Goal: Task Accomplishment & Management: Use online tool/utility

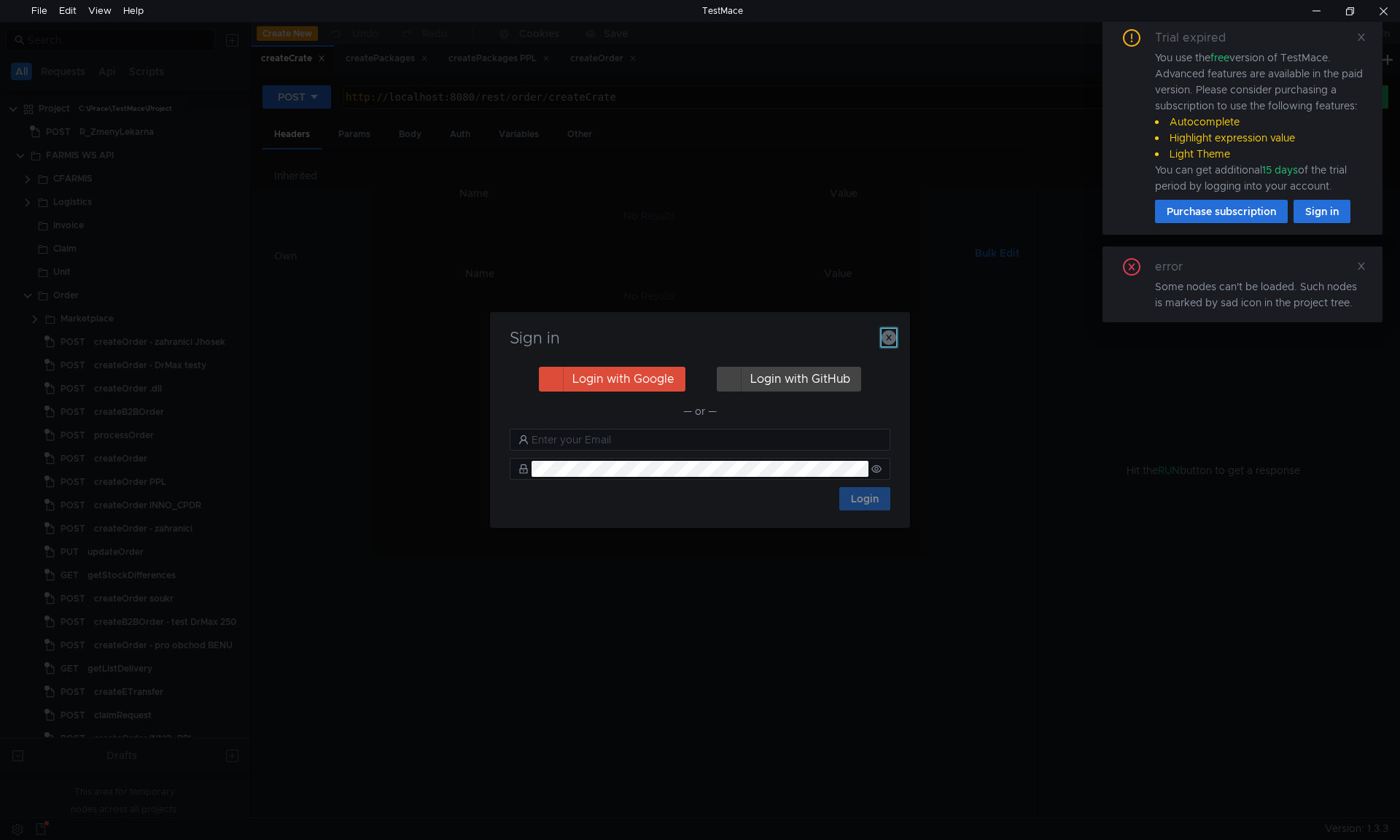
click at [883, 337] on icon "button" at bounding box center [889, 337] width 15 height 15
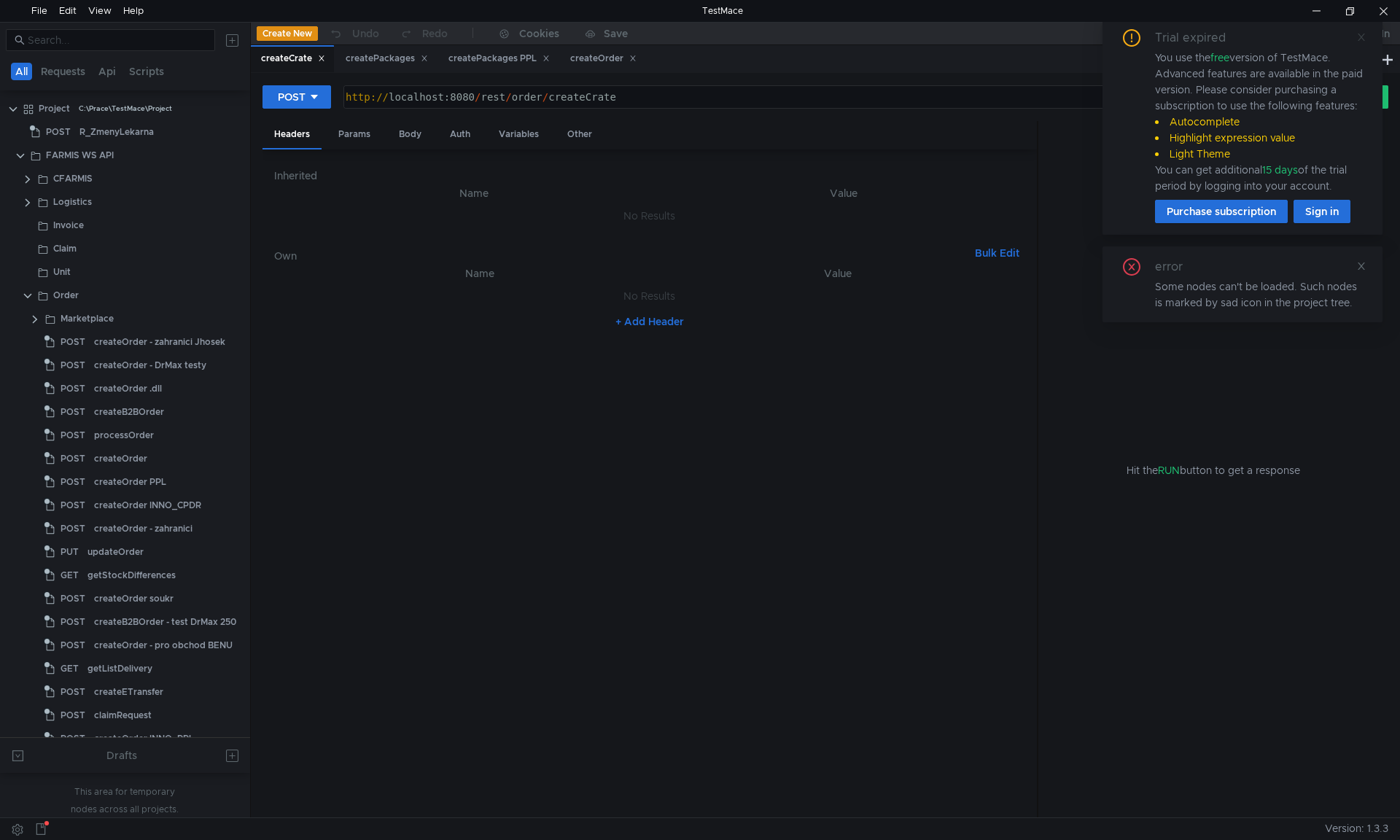
click at [1356, 38] on icon at bounding box center [1361, 37] width 10 height 10
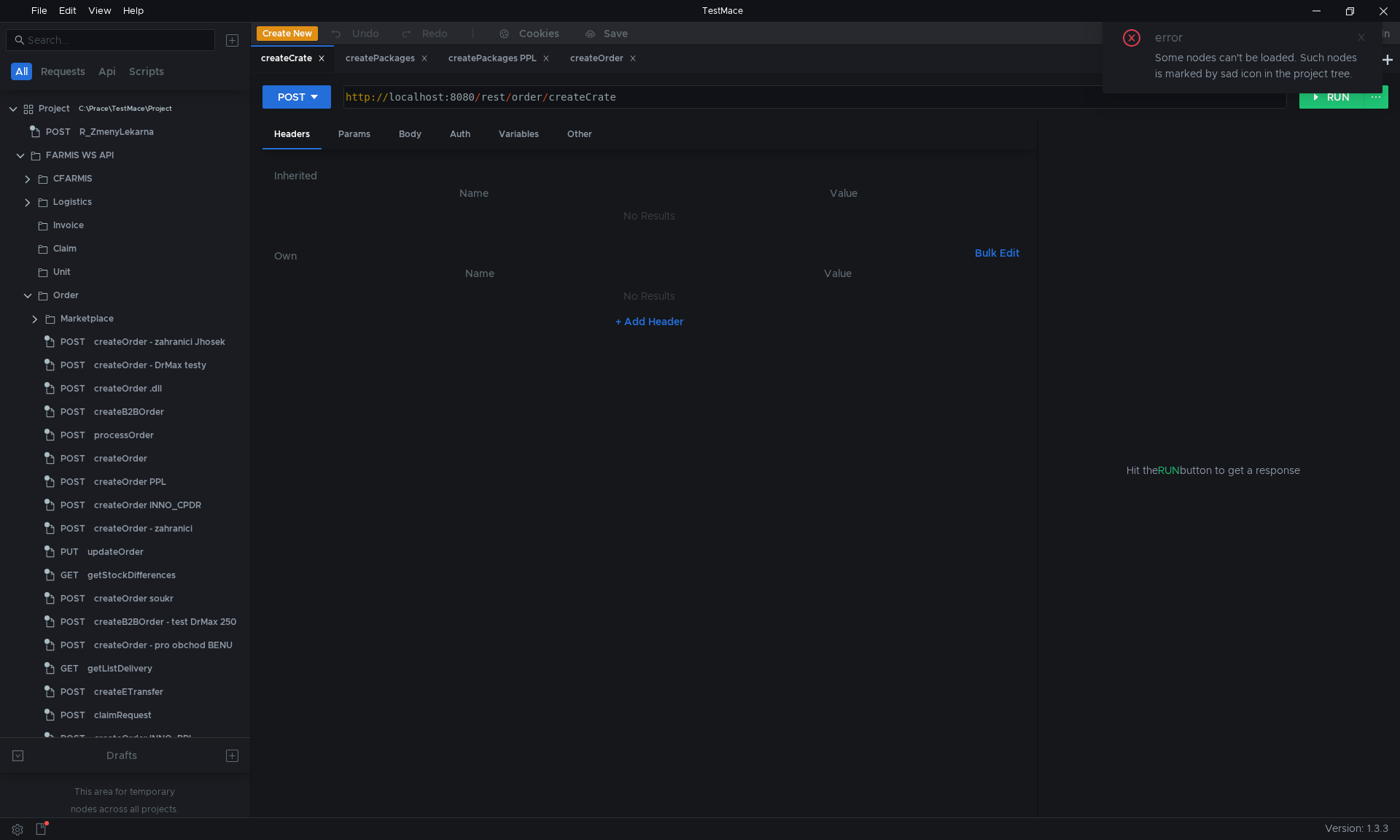
click at [1361, 40] on icon at bounding box center [1361, 37] width 10 height 10
click at [422, 141] on div "Body" at bounding box center [409, 134] width 46 height 27
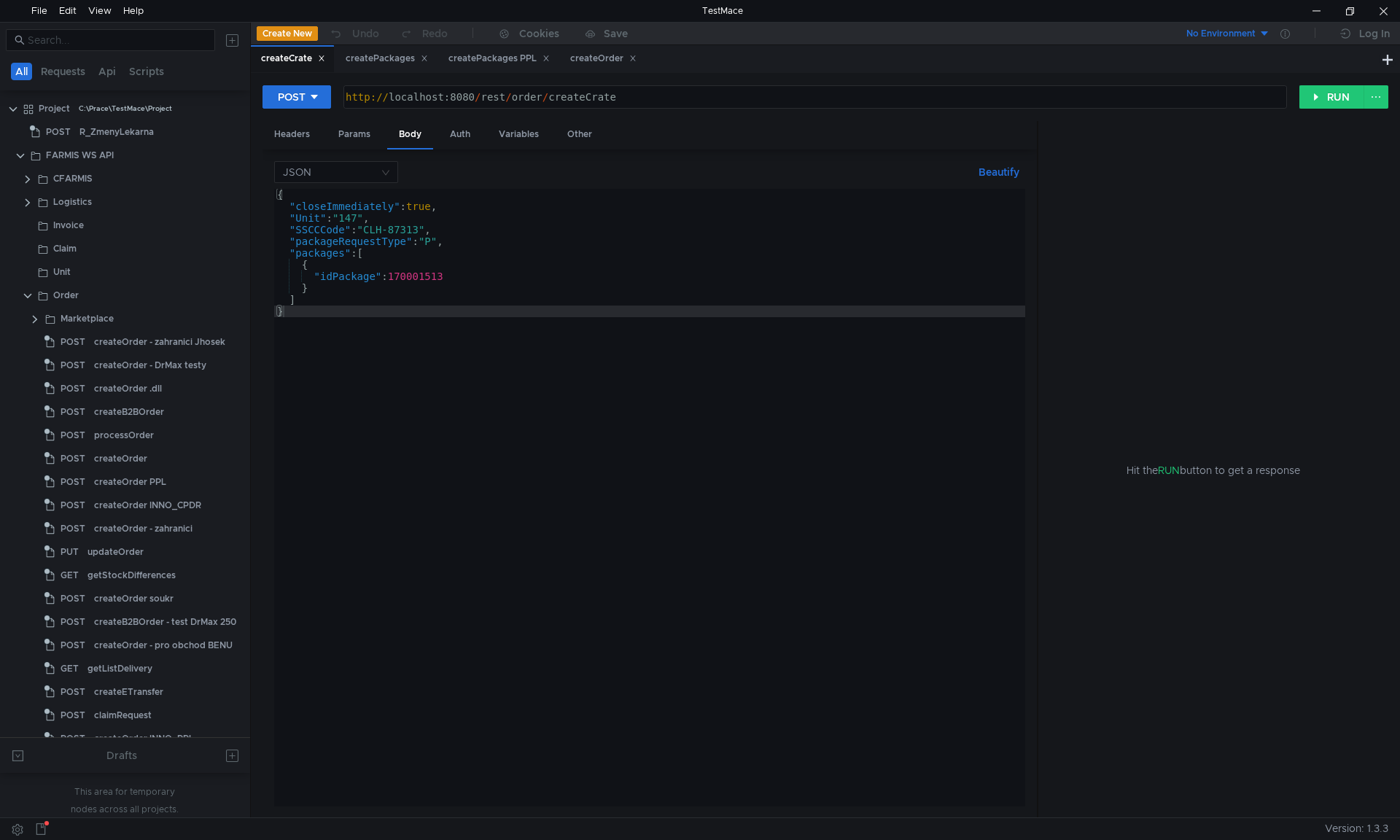
click at [399, 339] on div "{ "closeImmediately" : true , "Unit" : "147" , "SSCCCode" : "CLH-87313" , "pack…" at bounding box center [649, 510] width 751 height 641
click at [25, 203] on clr-icon at bounding box center [27, 202] width 12 height 12
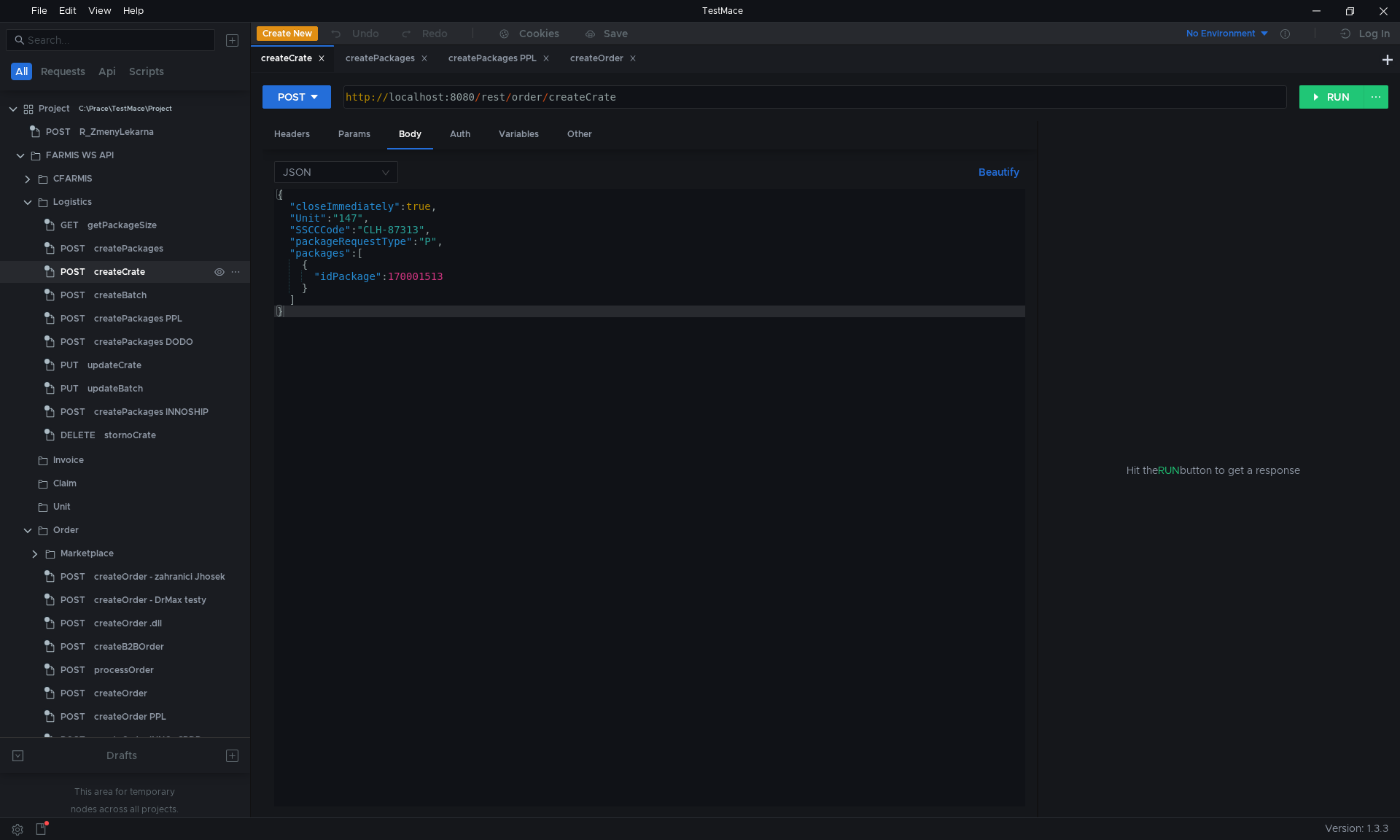
click at [114, 266] on div "createCrate" at bounding box center [120, 272] width 51 height 22
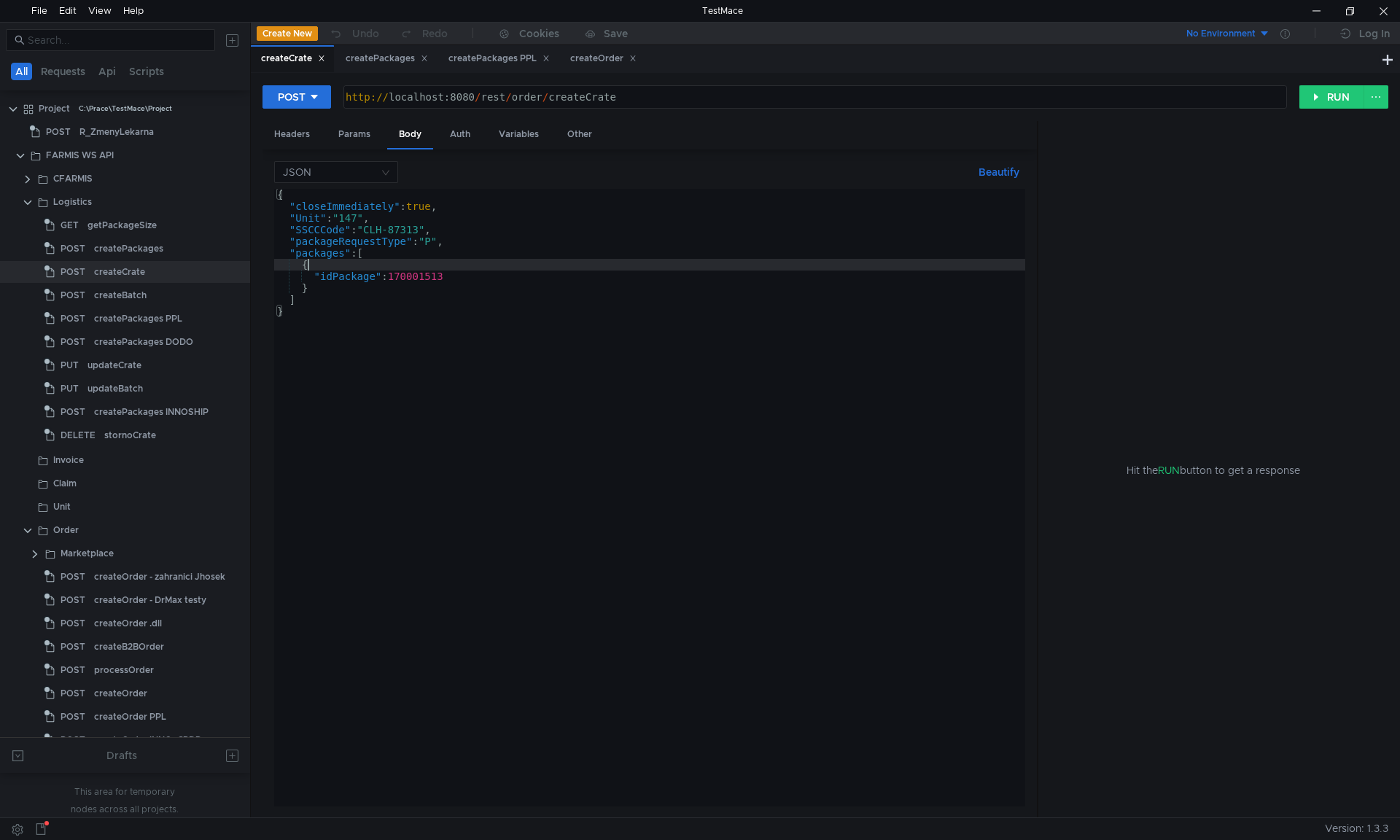
click at [422, 261] on div "{ "closeImmediately" : true , "Unit" : "147" , "SSCCCode" : "CLH-87313" , "pack…" at bounding box center [649, 510] width 751 height 641
click at [445, 334] on div "{ "closeImmediately" : true , "Unit" : "147" , "SSCCCode" : "CLH-87313" , "pack…" at bounding box center [649, 510] width 751 height 641
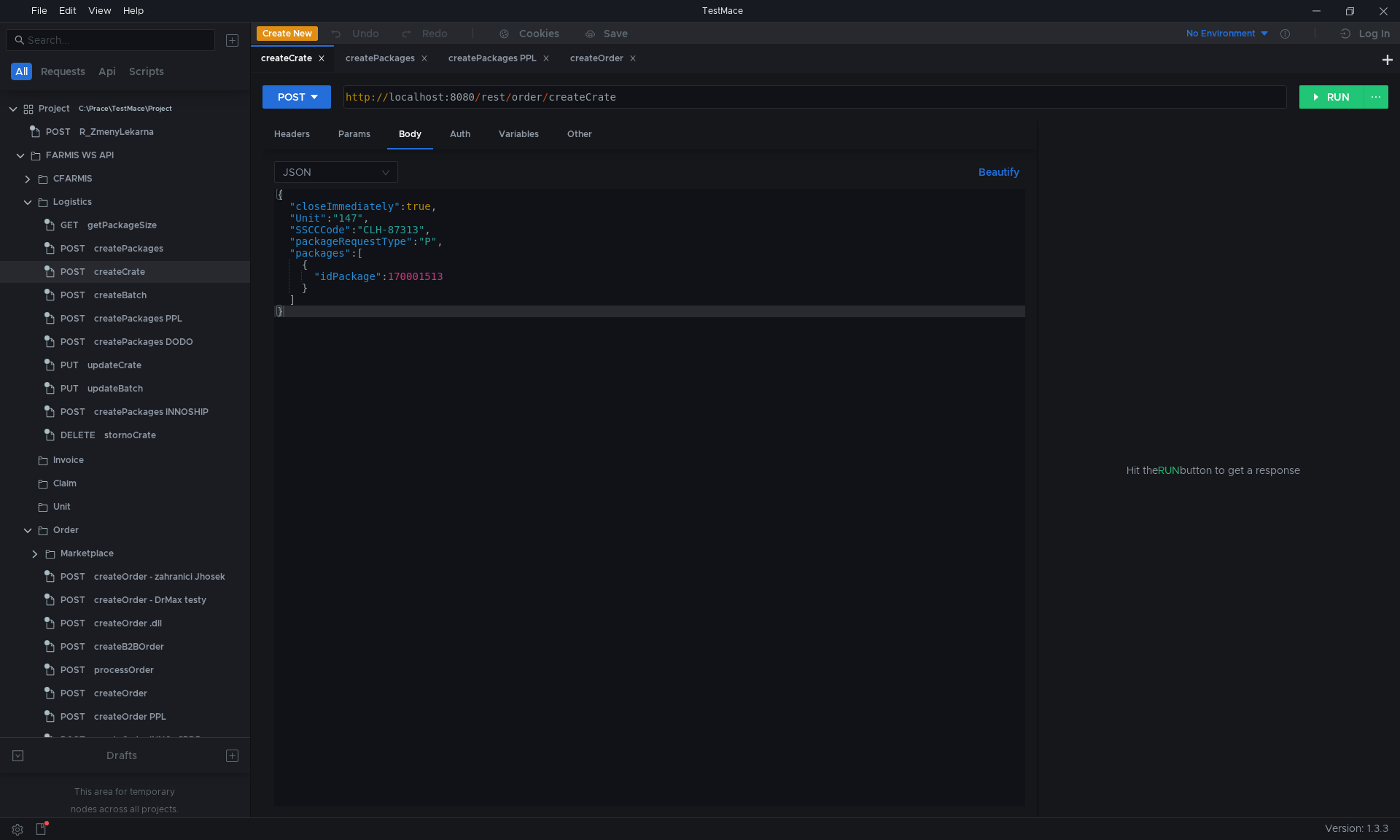
click at [338, 244] on div "{ "closeImmediately" : true , "Unit" : "147" , "SSCCCode" : "CLH-87313" , "pack…" at bounding box center [649, 510] width 751 height 641
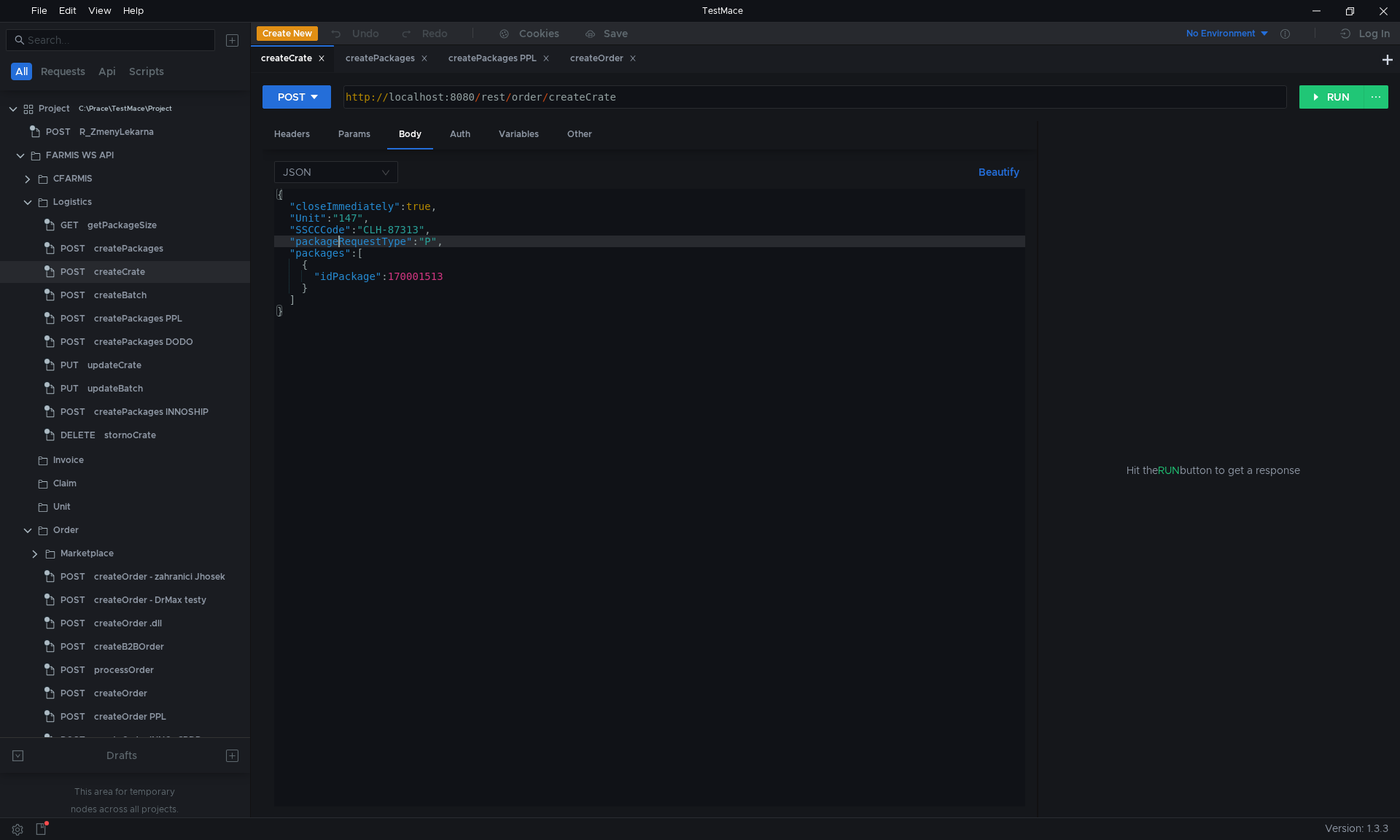
click at [338, 244] on div "{ "closeImmediately" : true , "Unit" : "147" , "SSCCCode" : "CLH-87313" , "pack…" at bounding box center [649, 510] width 751 height 641
click at [313, 231] on div "{ "closeImmediately" : true , "Unit" : "147" , "SSCCCode" : "CLH-87313" , "pack…" at bounding box center [649, 510] width 751 height 641
click at [310, 216] on div "{ "closeImmediately" : true , "Unit" : "147" , "SSCCCode" : "CLH-87313" , "pack…" at bounding box center [649, 510] width 751 height 641
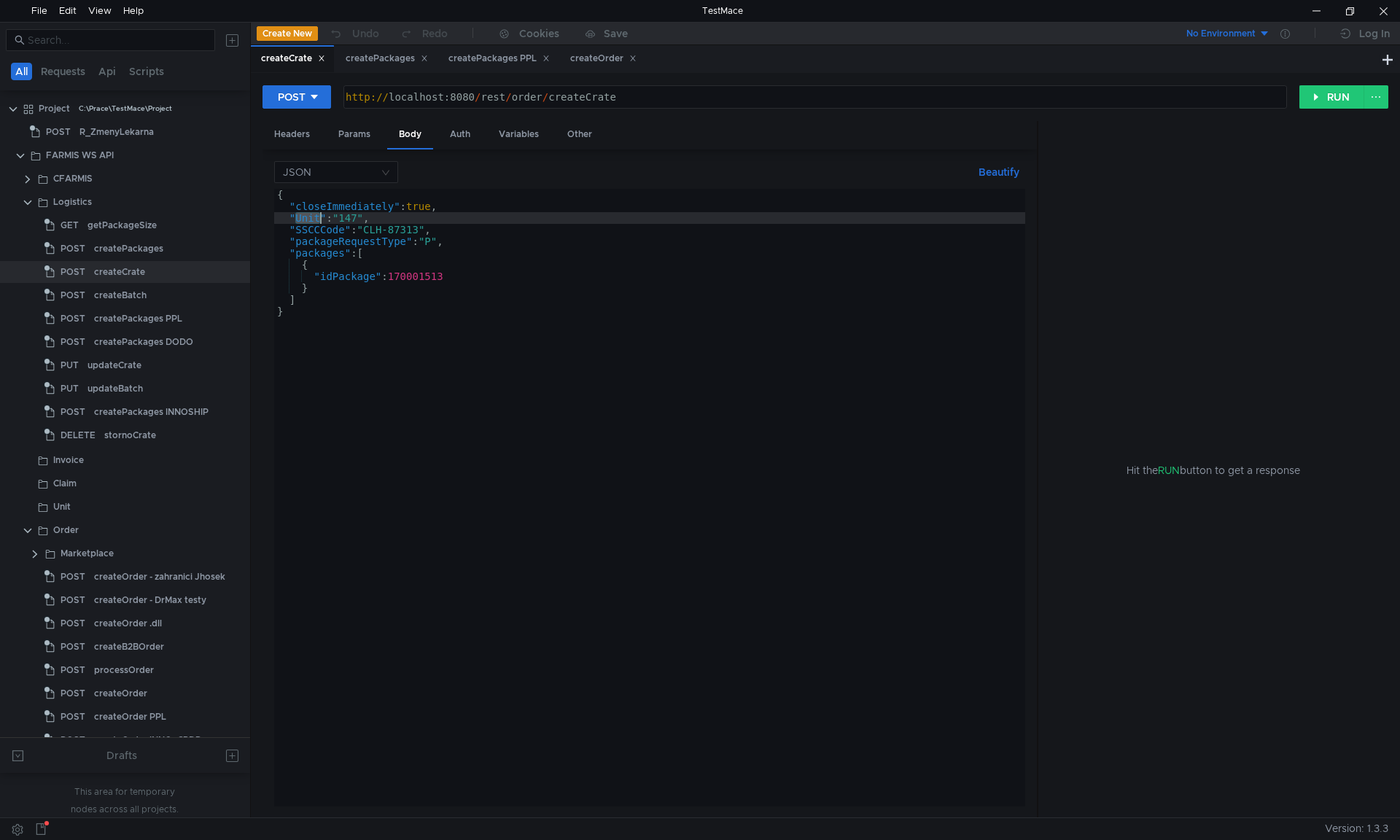
click at [310, 216] on div "{ "closeImmediately" : true , "Unit" : "147" , "SSCCCode" : "CLH-87313" , "pack…" at bounding box center [649, 510] width 751 height 641
click at [313, 212] on div "{ "closeImmediately" : true , "Unit" : "147" , "SSCCCode" : "CLH-87313" , "pack…" at bounding box center [649, 510] width 751 height 641
click at [308, 225] on div "{ "closeImmediately" : true , "Unit" : "147" , "SSCCCode" : "CLH-87313" , "pack…" at bounding box center [649, 510] width 751 height 641
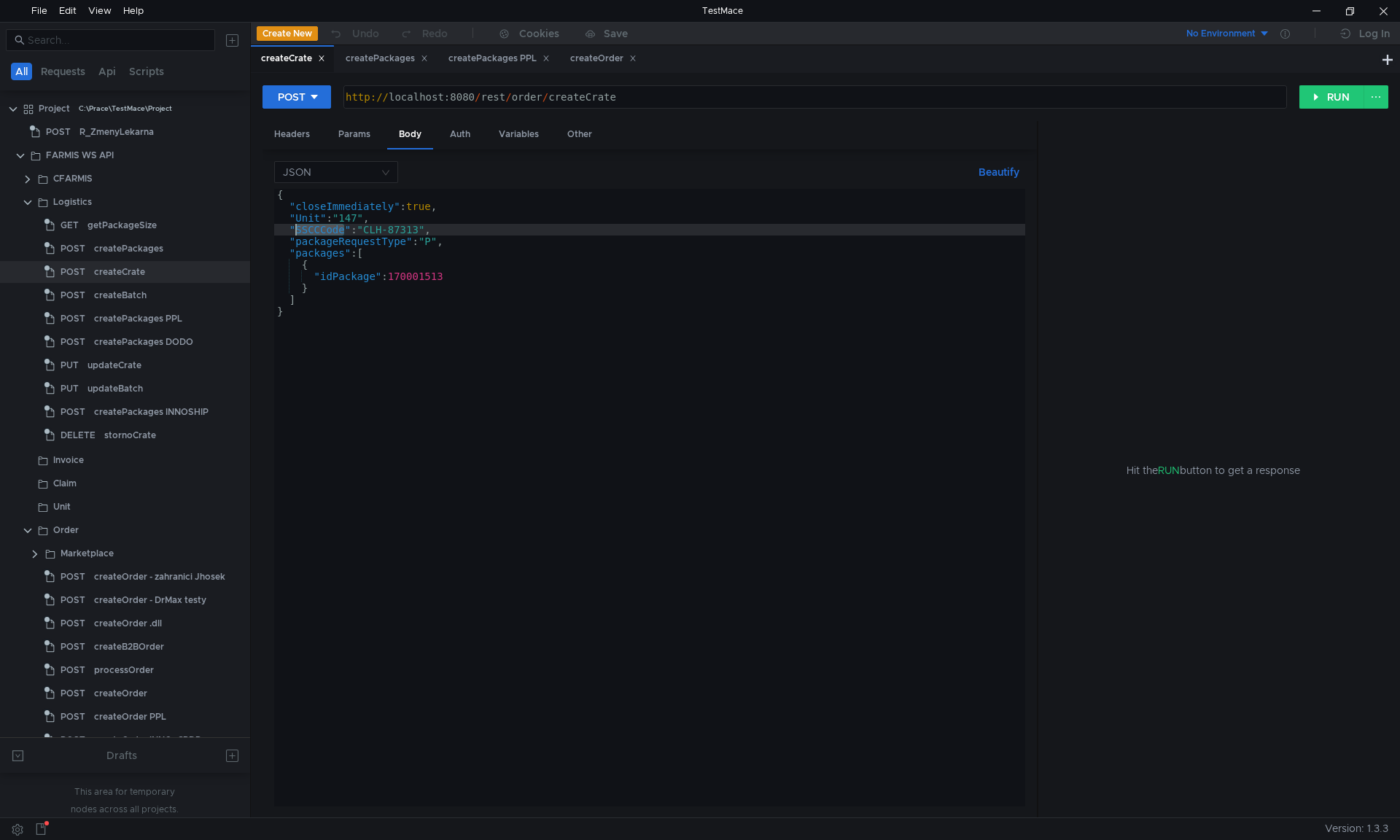
click at [317, 218] on div "{ "closeImmediately" : true , "Unit" : "147" , "SSCCCode" : "CLH-87313" , "pack…" at bounding box center [649, 510] width 751 height 641
click at [295, 208] on div "{ "closeImmediately" : true , "Unit" : "147" , "SSCCCode" : "CLH-87313" , "pack…" at bounding box center [649, 510] width 751 height 641
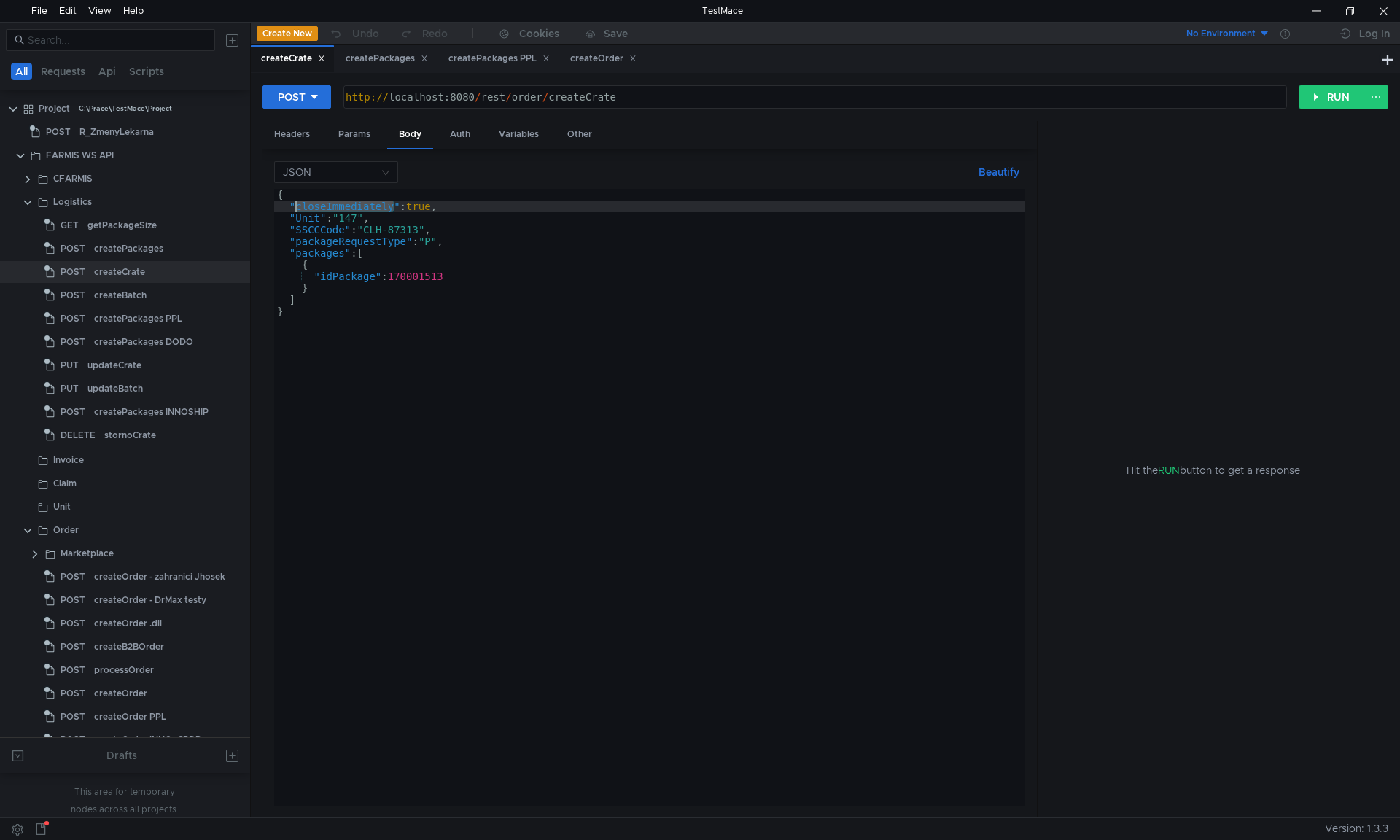
click at [295, 208] on div "{ "closeImmediately" : true , "Unit" : "147" , "SSCCCode" : "CLH-87313" , "pack…" at bounding box center [649, 510] width 751 height 641
click at [320, 219] on div "{ "closeImmediately" : true , "Unit" : "147" , "SSCCCode" : "CLH-87313" , "pack…" at bounding box center [649, 510] width 751 height 641
click at [296, 208] on div "{ "closeImmediately" : true , "Unit" : "147" , "SSCCCode" : "CLH-87313" , "pack…" at bounding box center [649, 510] width 751 height 641
click at [321, 218] on div "{ "closeImmediately" : true , "Unit" : "147" , "SSCCCode" : "CLH-87313" , "pack…" at bounding box center [649, 510] width 751 height 641
click at [343, 229] on div "{ "closeImmediately" : true , "Unit" : "147" , "SSCCCode" : "CLH-87313" , "pack…" at bounding box center [649, 510] width 751 height 641
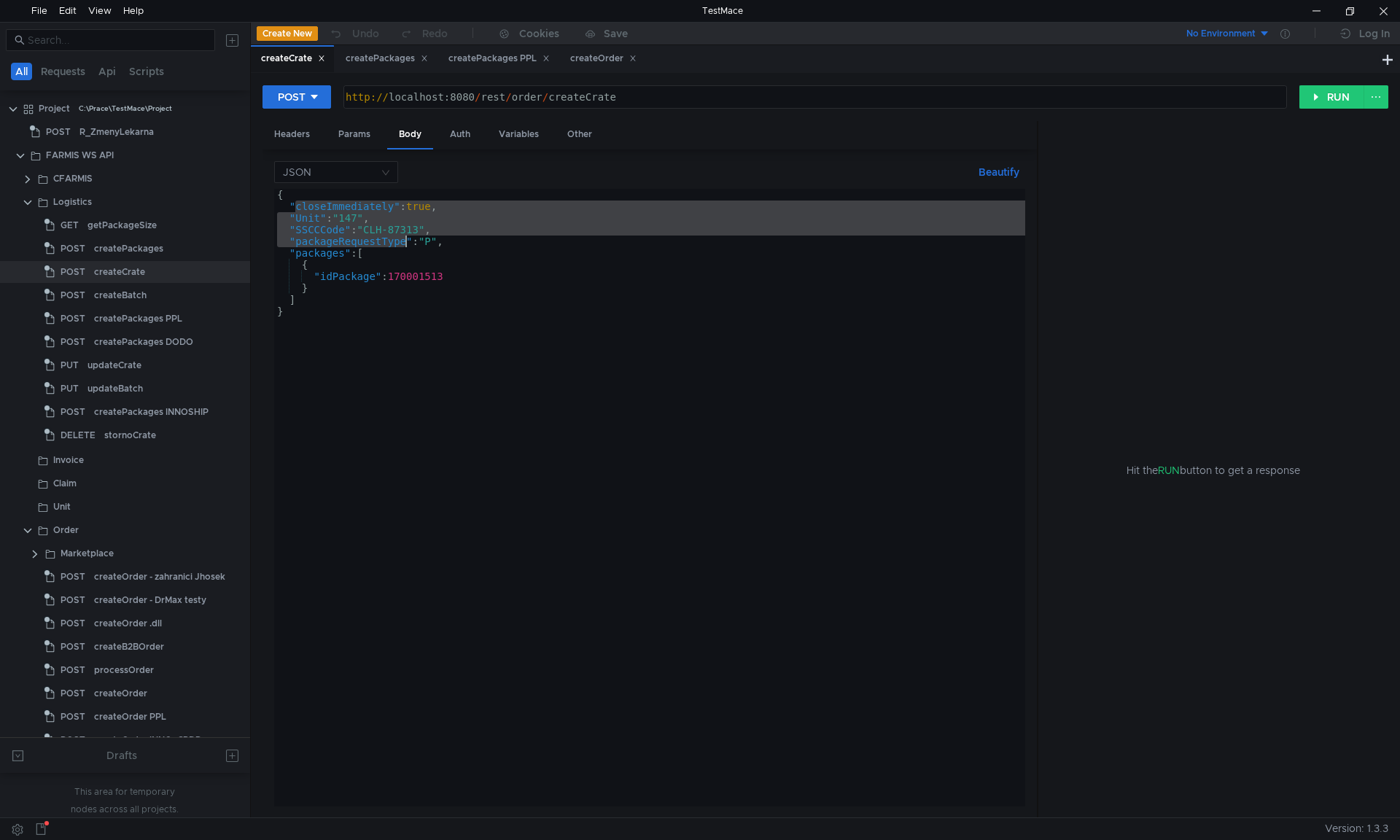
click at [403, 242] on div "{ "closeImmediately" : true , "Unit" : "147" , "SSCCCode" : "CLH-87313" , "pack…" at bounding box center [649, 510] width 751 height 641
click at [344, 252] on div "{ "closeImmediately" : true , "Unit" : "147" , "SSCCCode" : "CLH-87313" , "pack…" at bounding box center [649, 510] width 751 height 641
click at [375, 276] on div "{ "closeImmediately" : true , "Unit" : "147" , "SSCCCode" : "CLH-87313" , "pack…" at bounding box center [649, 510] width 751 height 641
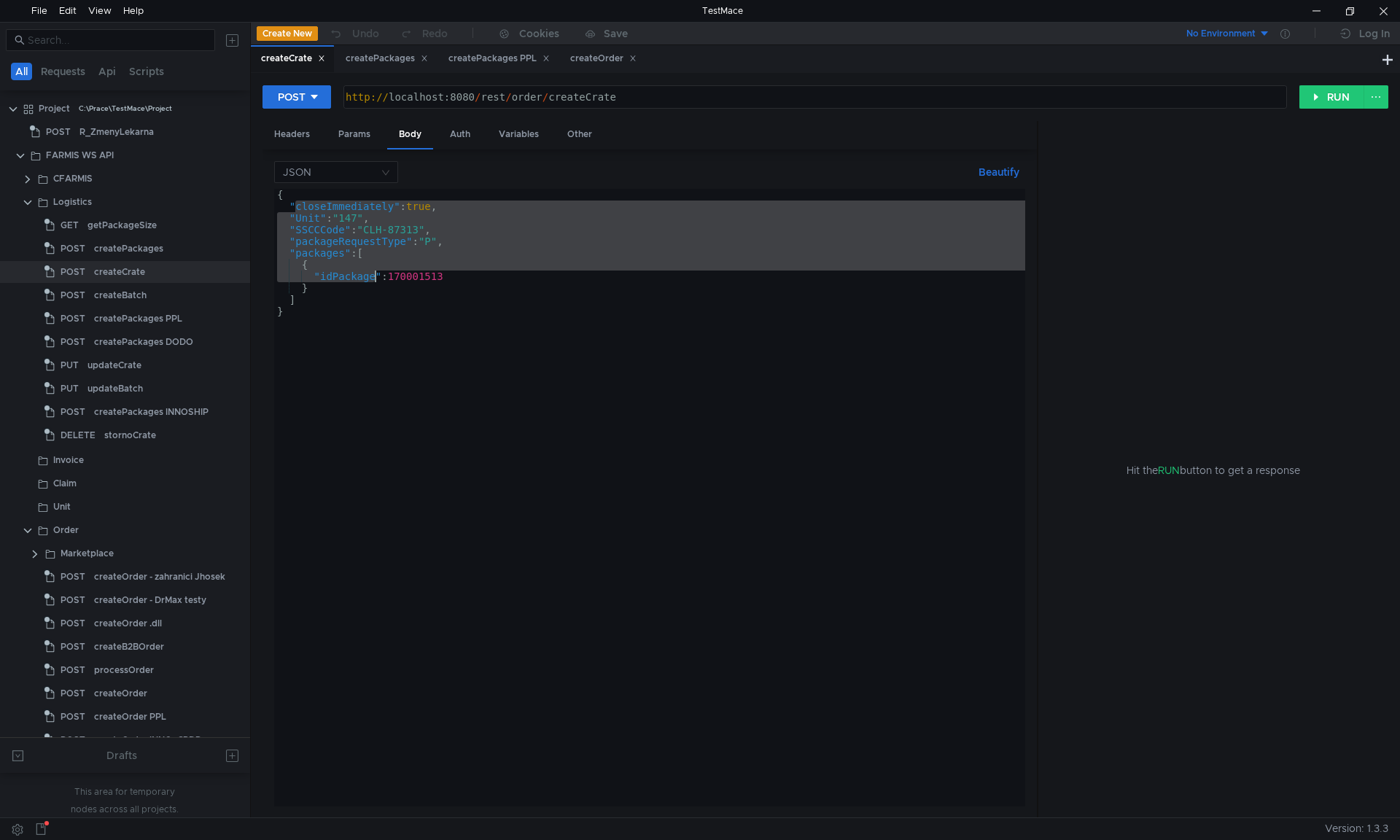
click at [478, 330] on div "{ "closeImmediately" : true , "Unit" : "147" , "SSCCCode" : "CLH-87313" , "pack…" at bounding box center [649, 510] width 751 height 641
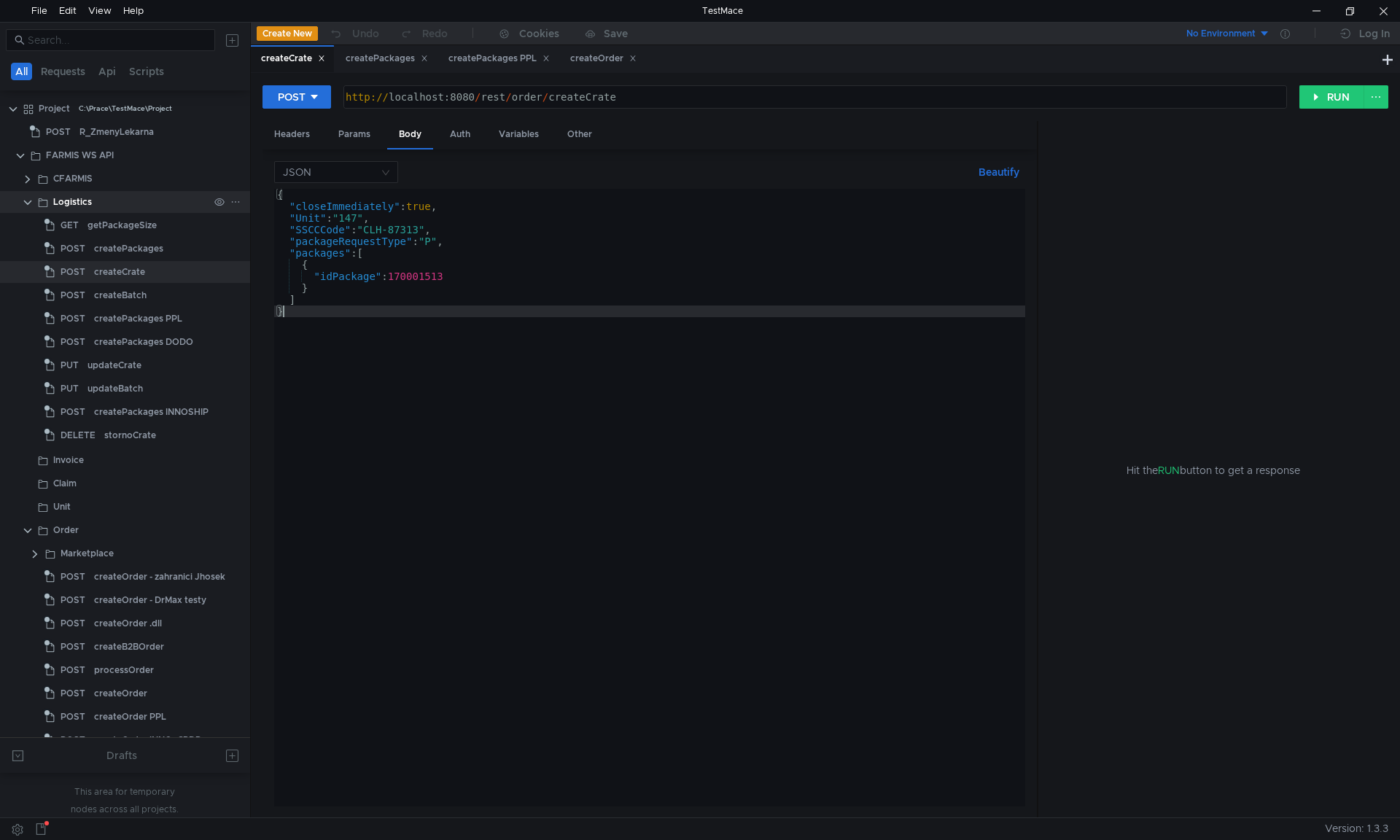
click at [19, 207] on div "Logistics" at bounding box center [125, 202] width 250 height 22
click at [29, 204] on clr-icon at bounding box center [27, 202] width 12 height 12
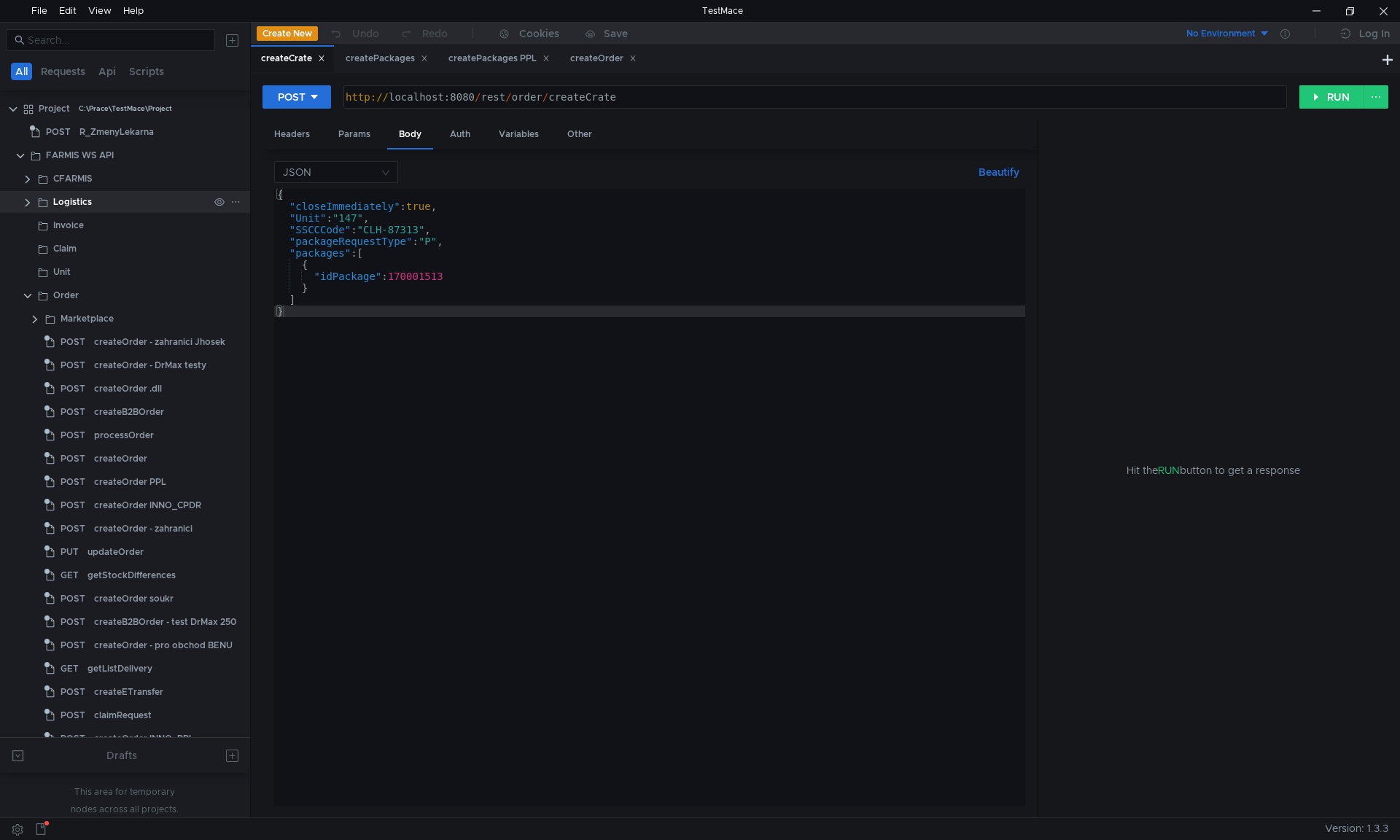
click at [29, 204] on clr-icon at bounding box center [27, 202] width 12 height 12
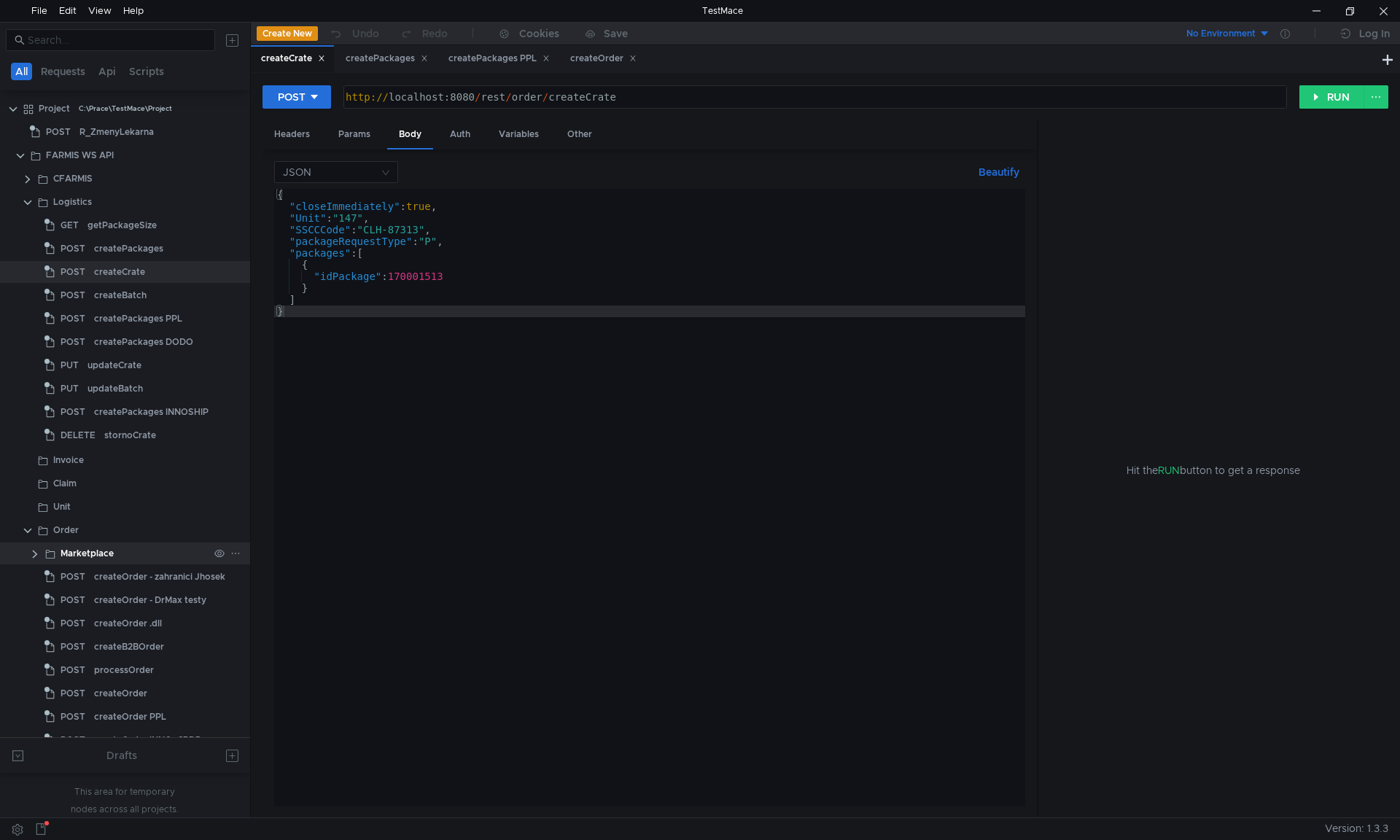
click at [33, 550] on clr-icon at bounding box center [35, 554] width 12 height 12
click at [29, 553] on clr-icon at bounding box center [35, 554] width 12 height 12
click at [25, 527] on clr-icon at bounding box center [27, 530] width 12 height 12
click at [561, 345] on div "{ "closeImmediately" : true , "Unit" : "147" , "SSCCCode" : "CLH-87313" , "pack…" at bounding box center [649, 510] width 751 height 641
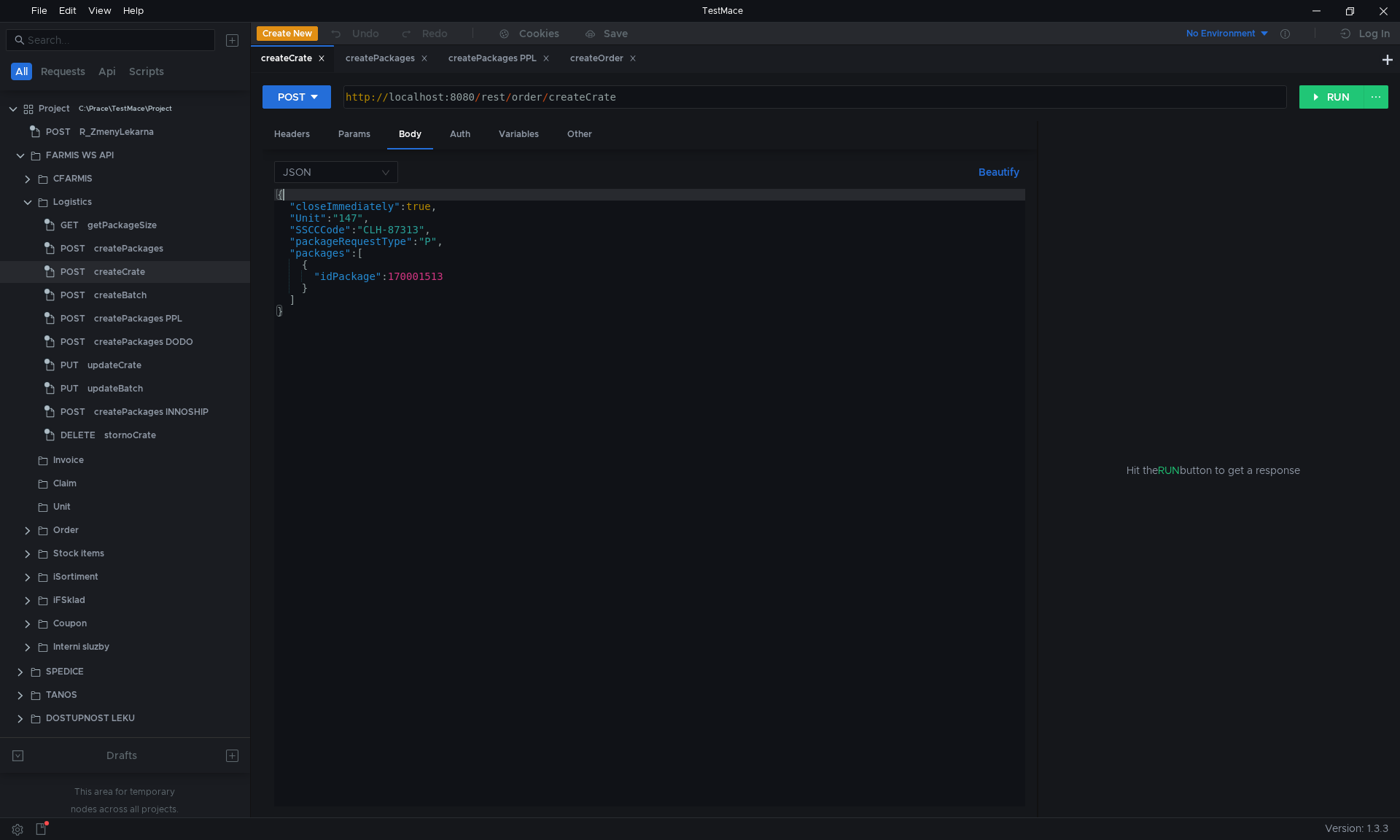
click at [315, 195] on div "{ "closeImmediately" : true , "Unit" : "147" , "SSCCCode" : "CLH-87313" , "pack…" at bounding box center [649, 510] width 751 height 641
click at [356, 324] on div "{ "closeImmediately" : true , "Unit" : "147" , "SSCCCode" : "CLH-87313" , "pack…" at bounding box center [649, 510] width 751 height 641
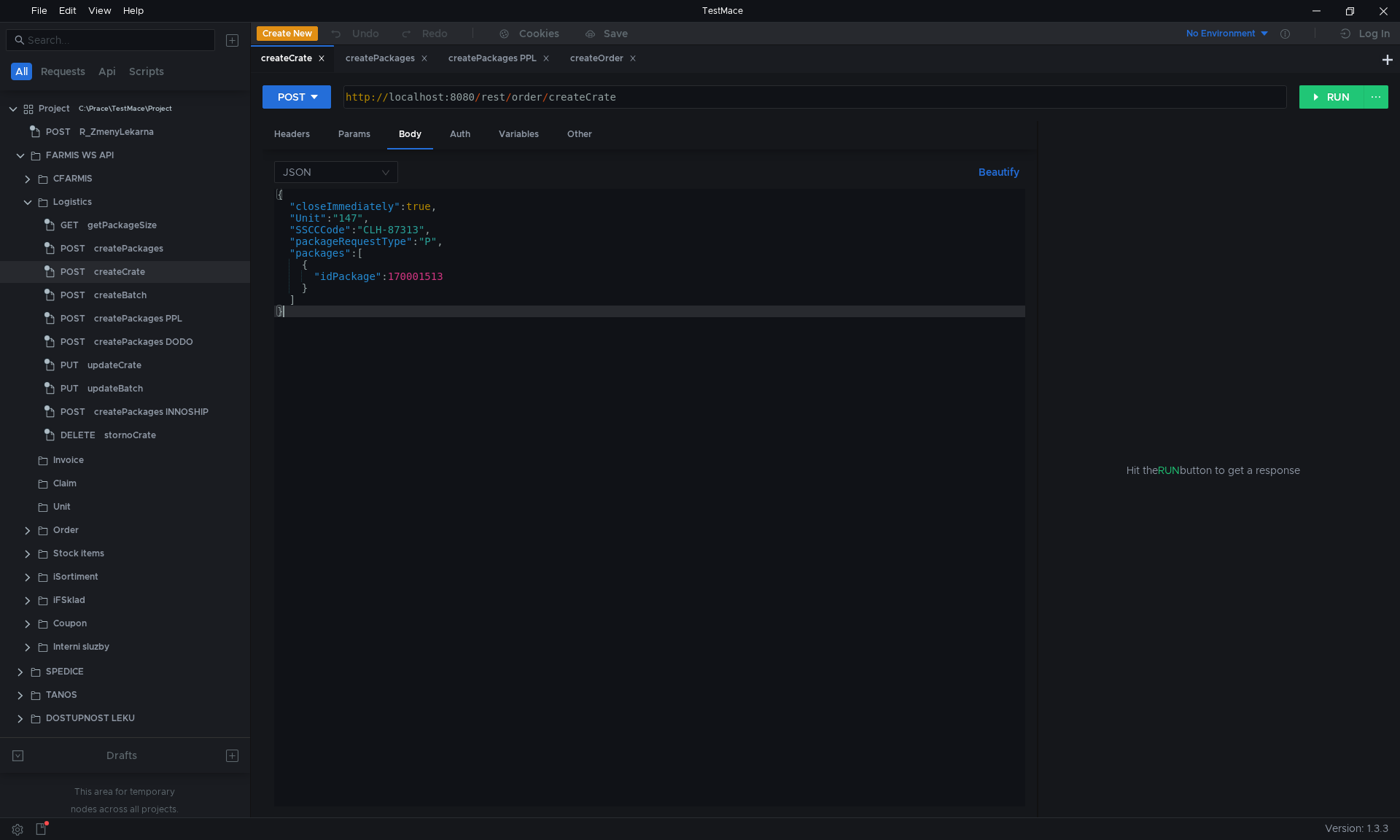
click at [314, 195] on div "{ "closeImmediately" : true , "Unit" : "147" , "SSCCCode" : "CLH-87313" , "pack…" at bounding box center [649, 510] width 751 height 641
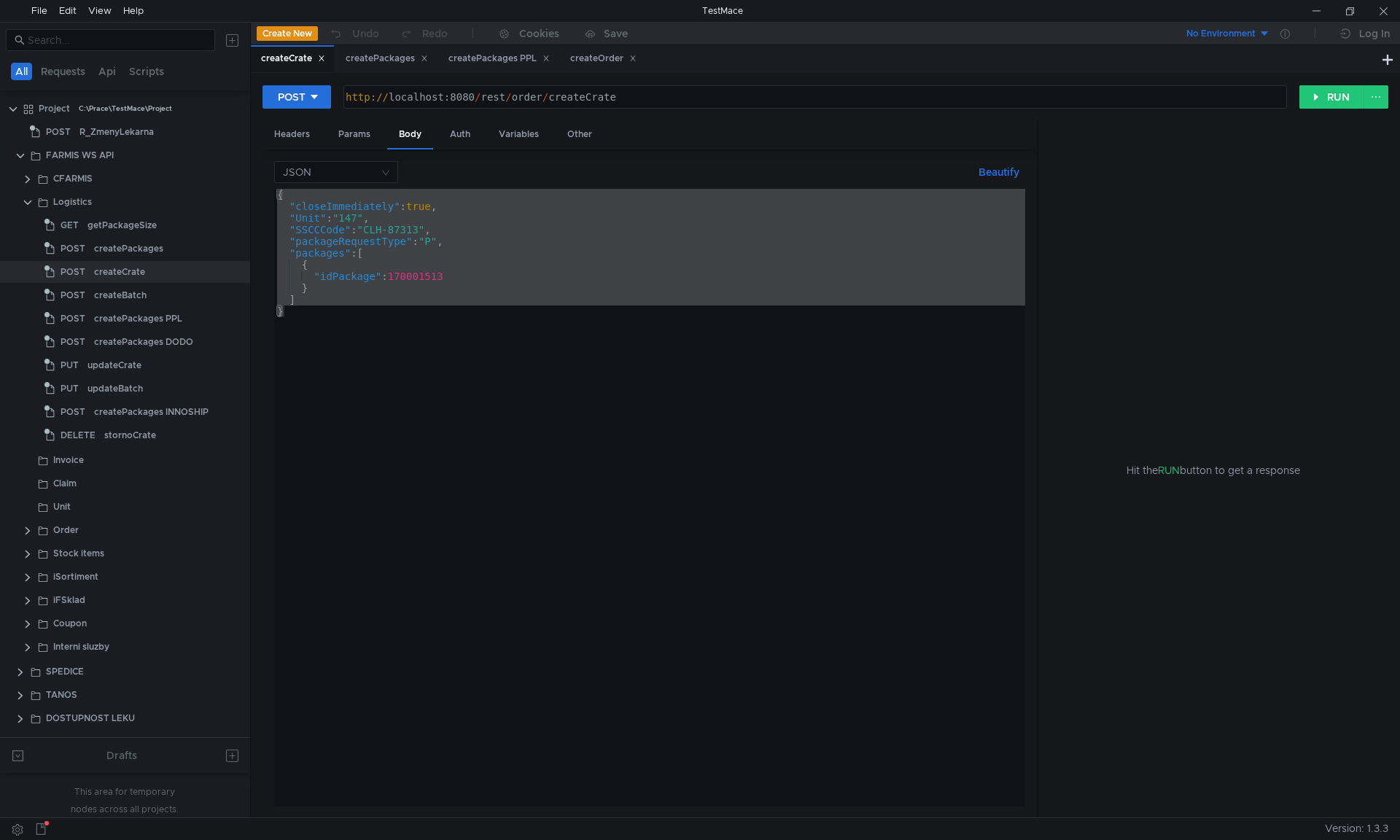
click at [436, 277] on div "{ "closeImmediately" : true , "Unit" : "147" , "SSCCCode" : "CLH-87313" , "pack…" at bounding box center [649, 498] width 751 height 618
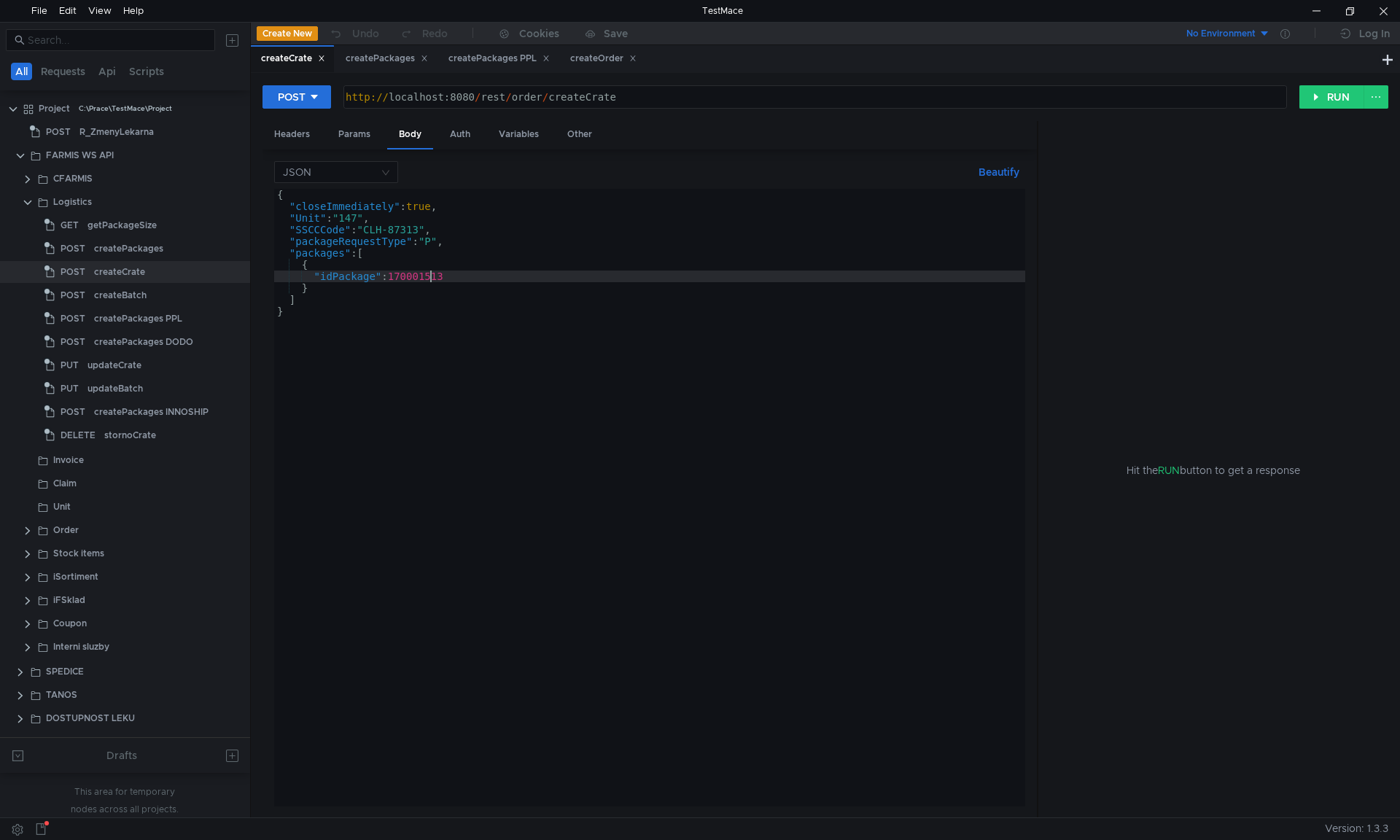
click at [429, 276] on div "{ "closeImmediately" : true , "Unit" : "147" , "SSCCCode" : "CLH-87313" , "pack…" at bounding box center [649, 510] width 751 height 641
click at [341, 277] on div "{ "closeImmediately" : true , "Unit" : "147" , "SSCCCode" : "CLH-87313" , "pack…" at bounding box center [649, 510] width 751 height 641
click at [425, 277] on div "{ "closeImmediately" : true , "Unit" : "147" , "SSCCCode" : "CLH-87313" , "pack…" at bounding box center [649, 510] width 751 height 641
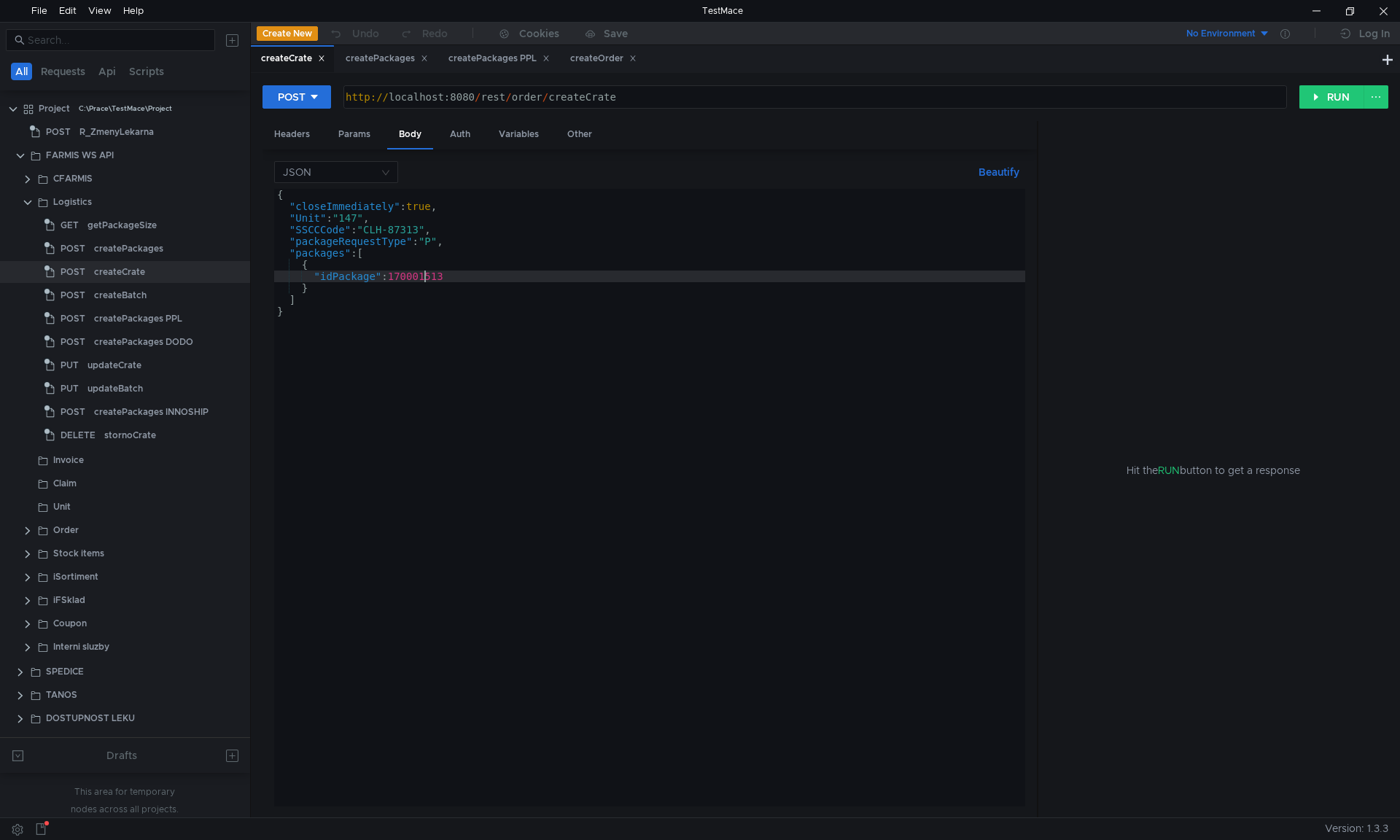
click at [425, 277] on div "{ "closeImmediately" : true , "Unit" : "147" , "SSCCCode" : "CLH-87313" , "pack…" at bounding box center [649, 510] width 751 height 641
click at [462, 277] on div "{ "closeImmediately" : true , "Unit" : "147" , "SSCCCode" : "CLH-87313" , "pack…" at bounding box center [649, 498] width 751 height 618
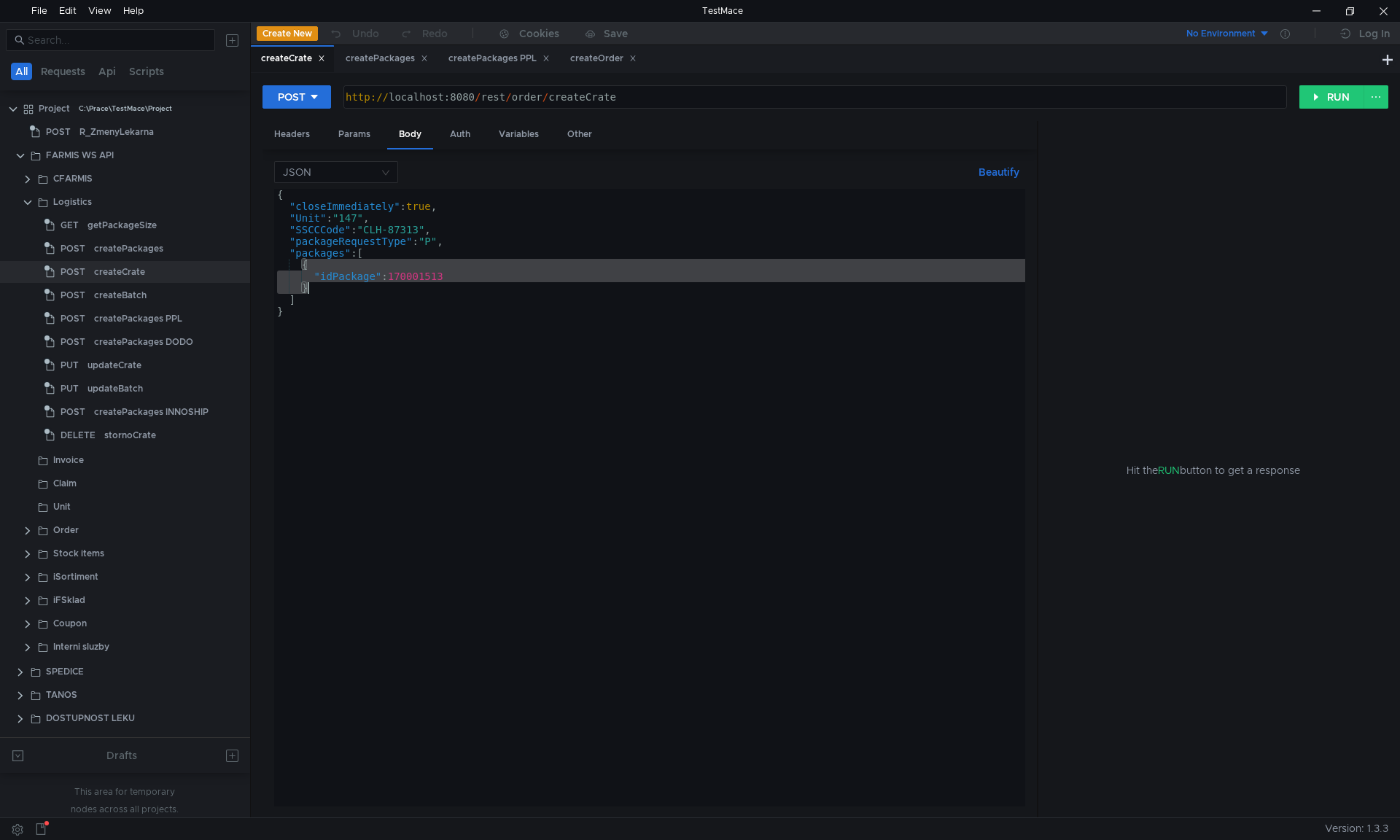
drag, startPoint x: 301, startPoint y: 262, endPoint x: 308, endPoint y: 283, distance: 22.1
click at [308, 283] on div "{ "closeImmediately" : true , "Unit" : "147" , "SSCCCode" : "CLH-87313" , "pack…" at bounding box center [649, 510] width 751 height 641
click at [360, 320] on div "{ "closeImmediately" : true , "Unit" : "147" , "SSCCCode" : "CLH-87313" , "pack…" at bounding box center [649, 510] width 751 height 641
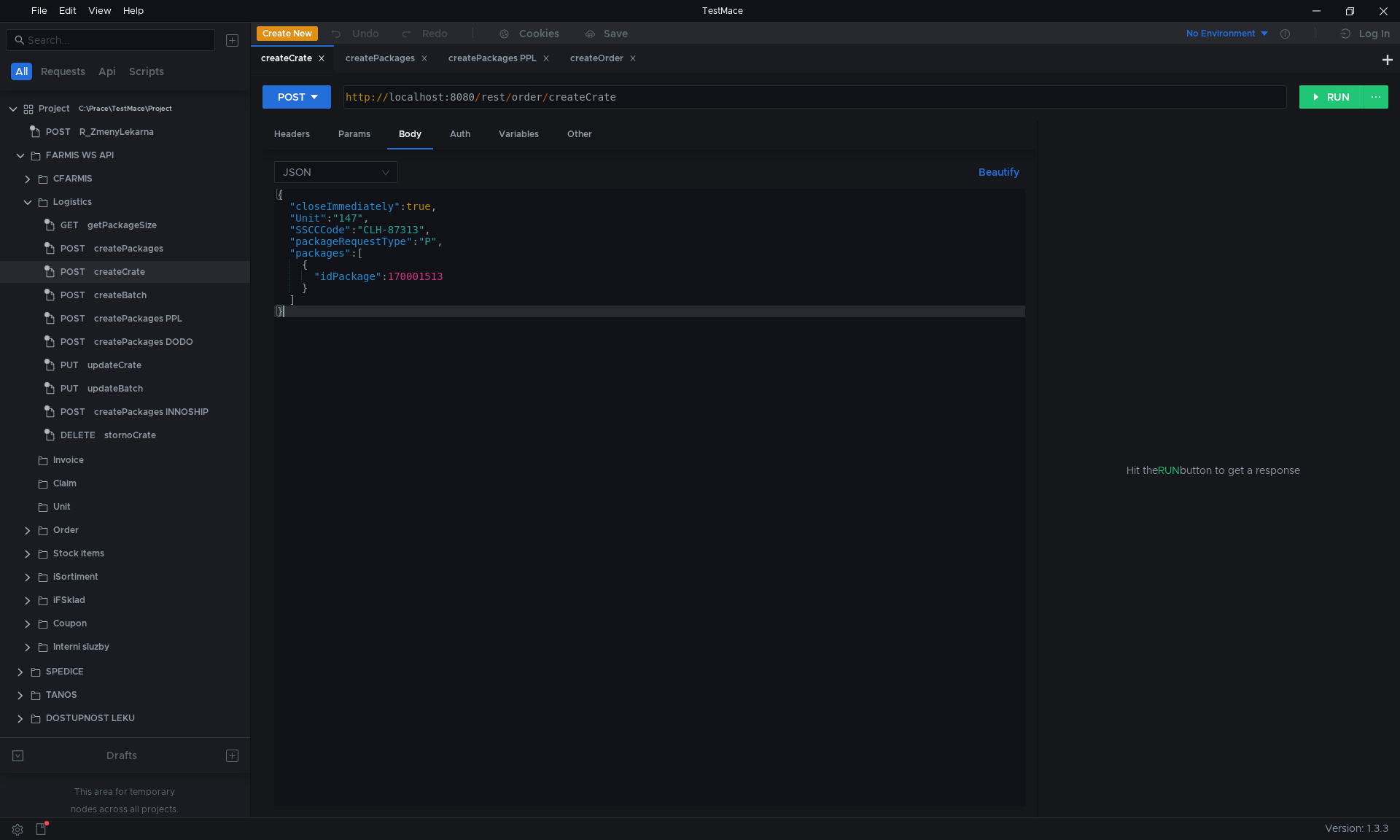
click at [300, 266] on div "{ "closeImmediately" : true , "Unit" : "147" , "SSCCCode" : "CLH-87313" , "pack…" at bounding box center [649, 510] width 751 height 641
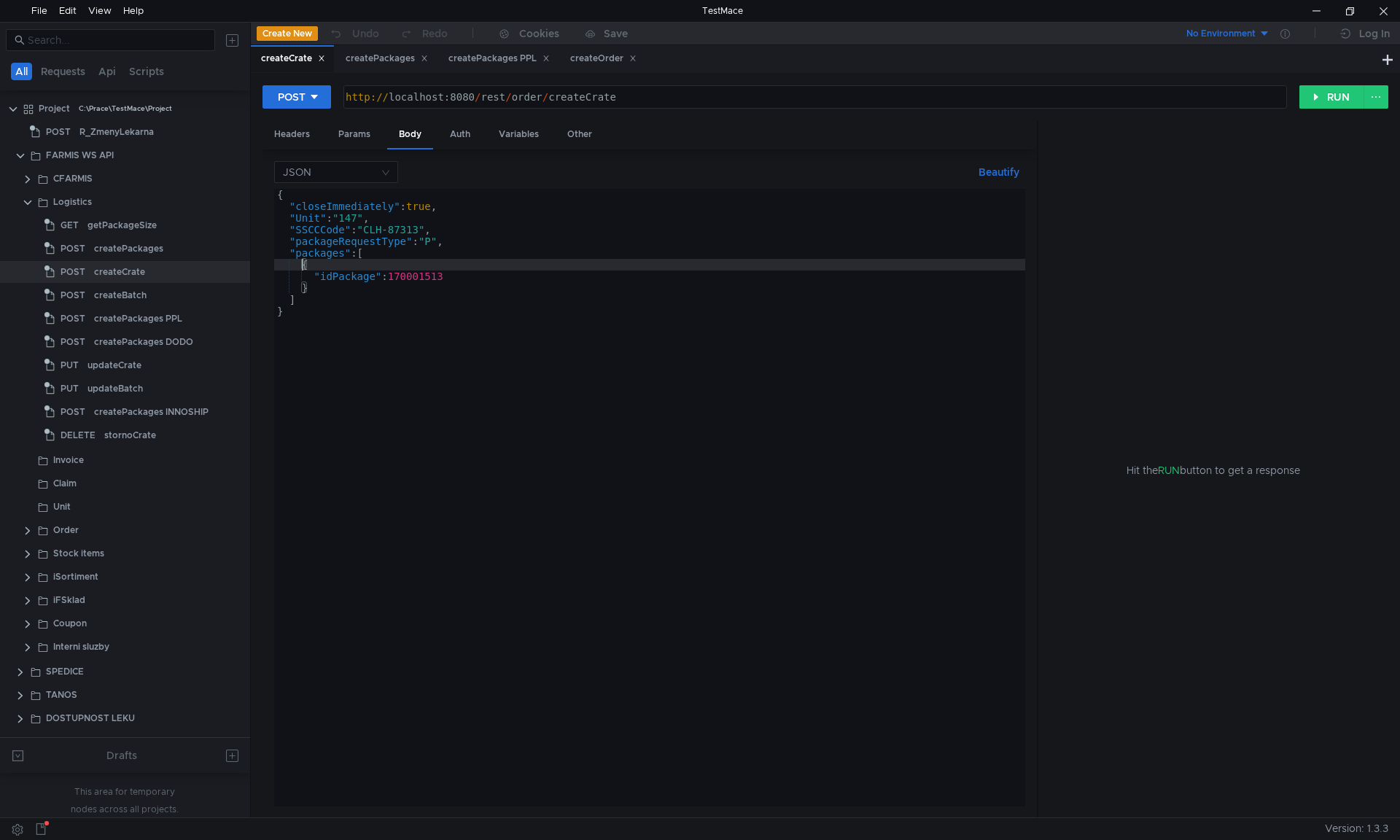
click at [314, 273] on div "{ "closeImmediately" : true , "Unit" : "147" , "SSCCCode" : "CLH-87313" , "pack…" at bounding box center [649, 510] width 751 height 641
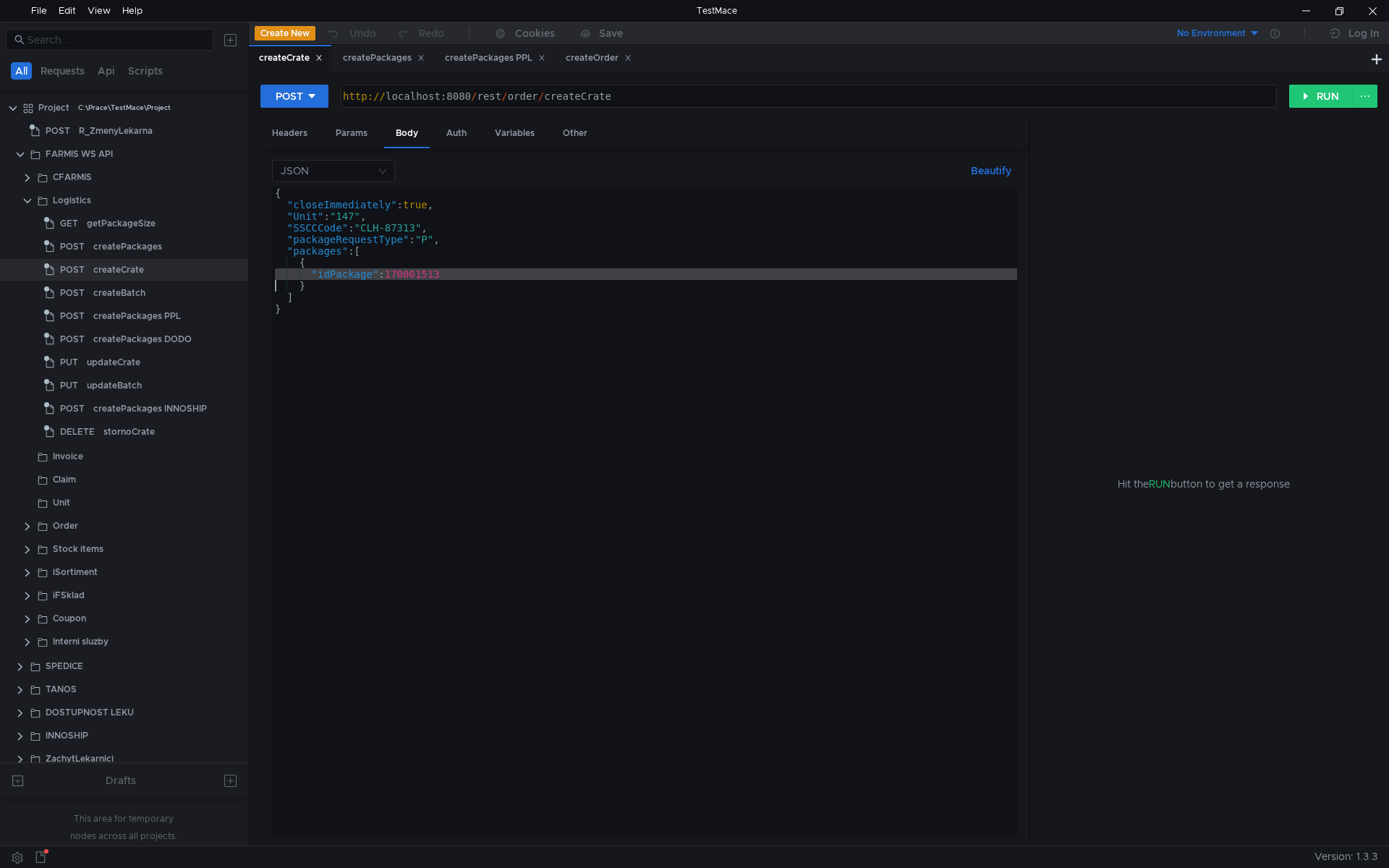
click at [393, 285] on div "{ "closeImmediately" : true , "Unit" : "147" , "SSCCCode" : "CLH-87313" , "pack…" at bounding box center [644, 522] width 745 height 670
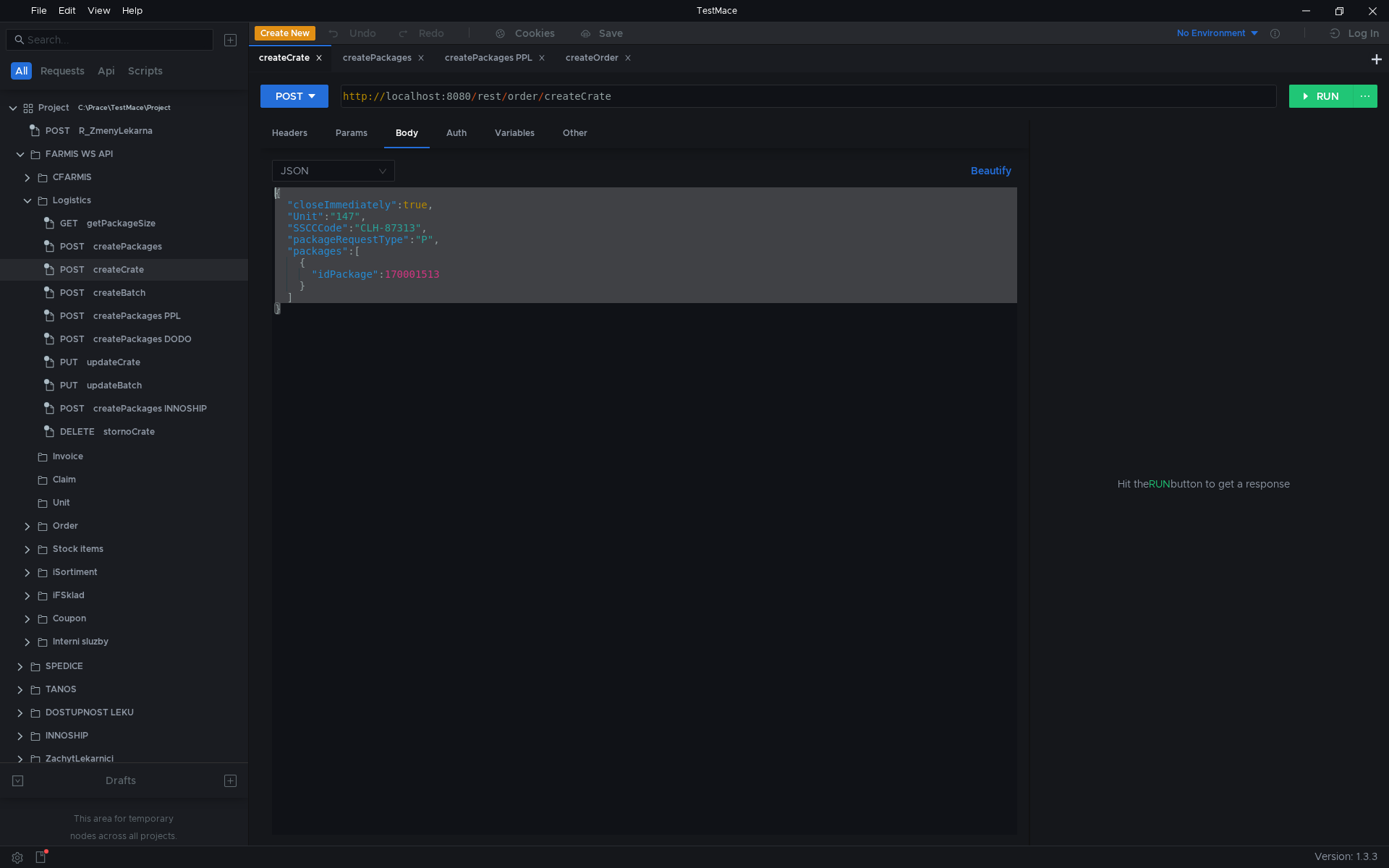
drag, startPoint x: 423, startPoint y: 372, endPoint x: 256, endPoint y: 188, distance: 248.5
click at [256, 188] on div "POST http:// localhost:8080 / rest / order / createCrate הההההההההההההההההההההה…" at bounding box center [819, 458] width 1140 height 773
click at [416, 327] on div "{ "closeImmediately" : true , "Unit" : "147" , "SSCCCode" : "CLH-87313" , "pack…" at bounding box center [644, 511] width 745 height 647
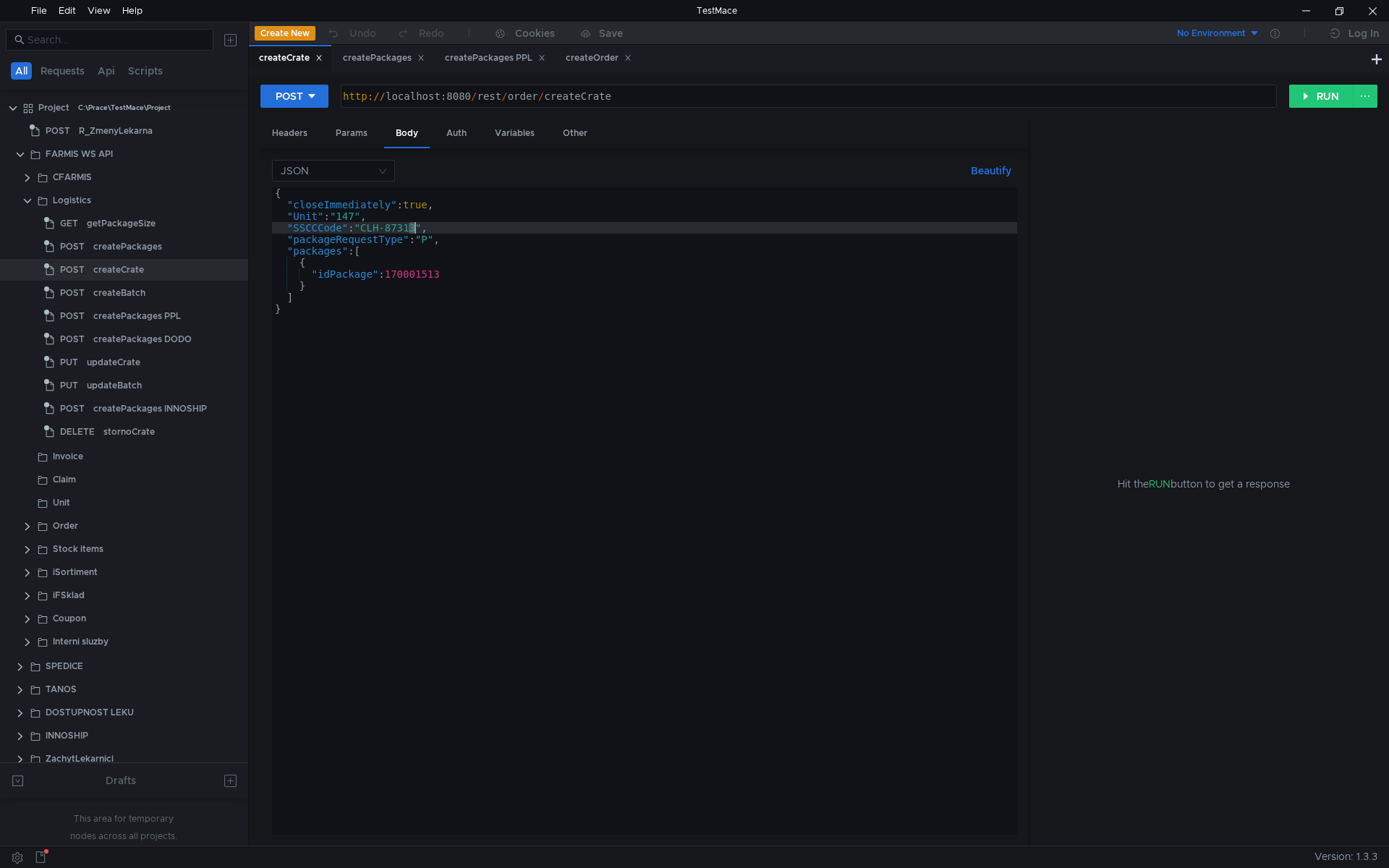
click at [414, 228] on div "{ "closeImmediately" : true , "Unit" : "147" , "SSCCCode" : "CLH-87313" , "pack…" at bounding box center [644, 522] width 745 height 670
click at [385, 327] on div "{ "closeImmediately" : true , "Unit" : "147" , "SSCCCode" : "CLH-87323" , "pack…" at bounding box center [644, 522] width 745 height 670
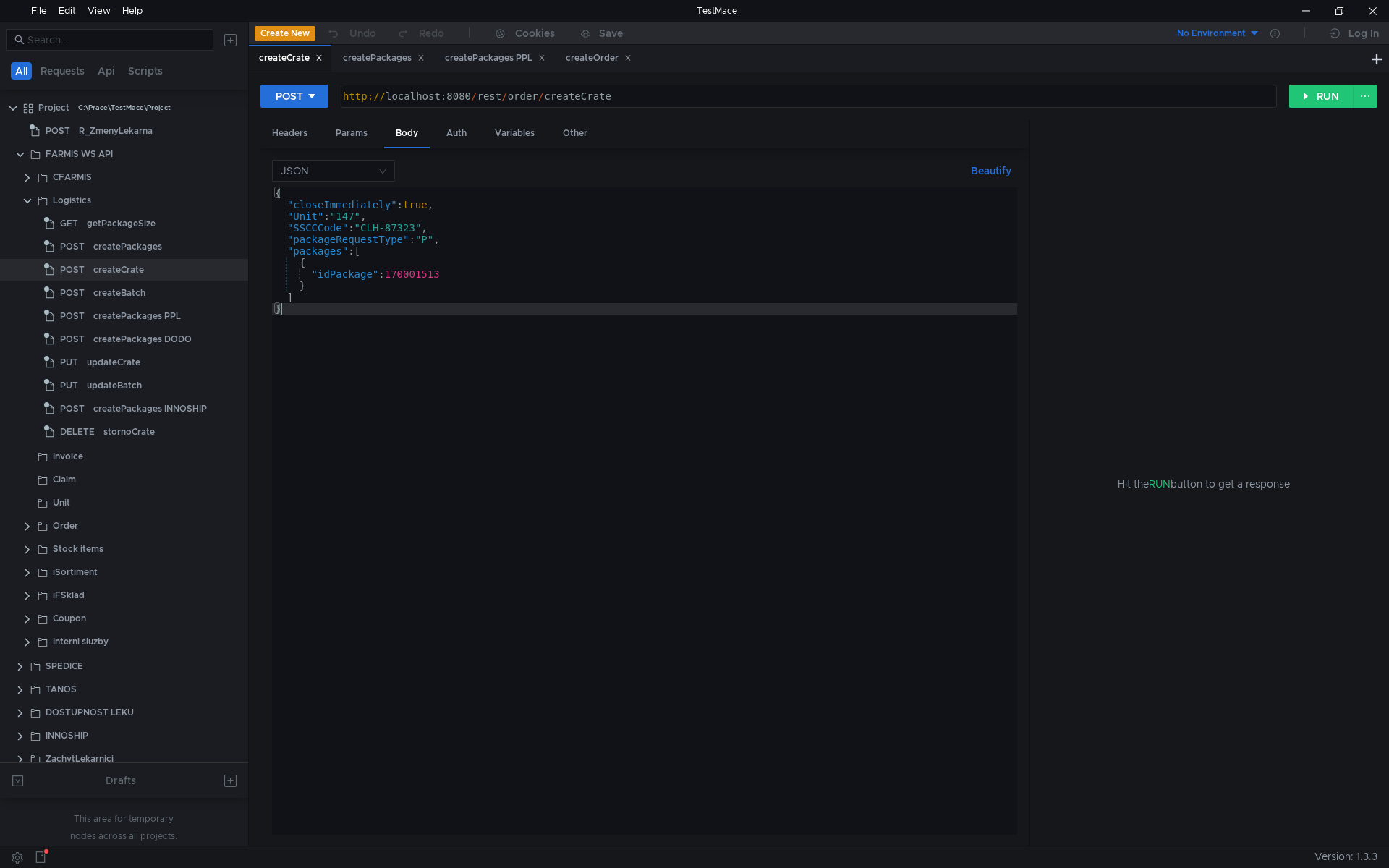
scroll to position [0, 0]
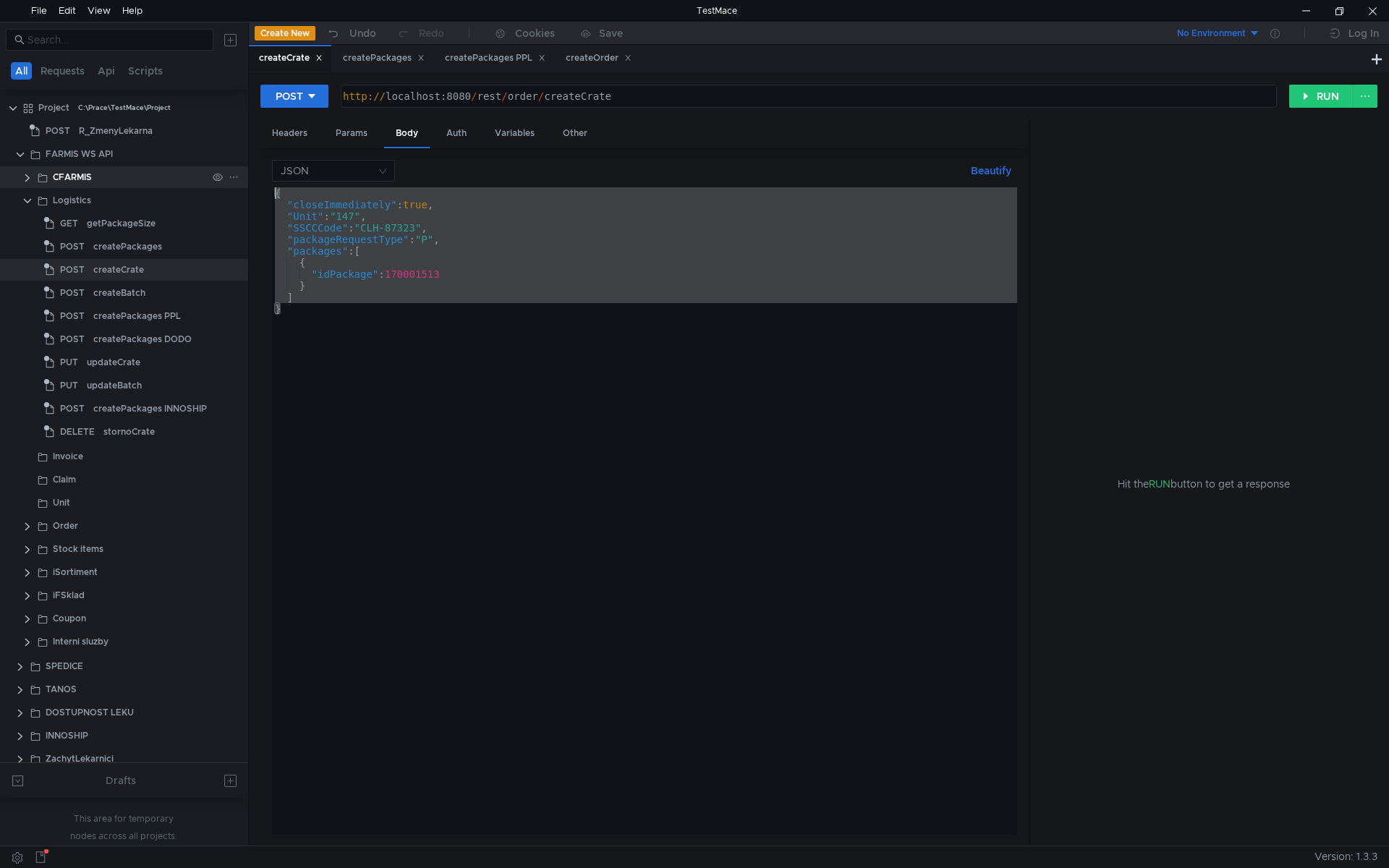
drag, startPoint x: 516, startPoint y: 395, endPoint x: 234, endPoint y: 182, distance: 353.4
click at [234, 182] on as-split "All Requests Api Scripts Project C:\Prace\TestMace\Project POST R_ZmenyLekarna …" at bounding box center [694, 434] width 1389 height 824
click at [445, 401] on div "{ "closeImmediately" : true , "Unit" : "147" , "SSCCCode" : "CLH-87323" , "pack…" at bounding box center [644, 511] width 745 height 647
type textarea "}"
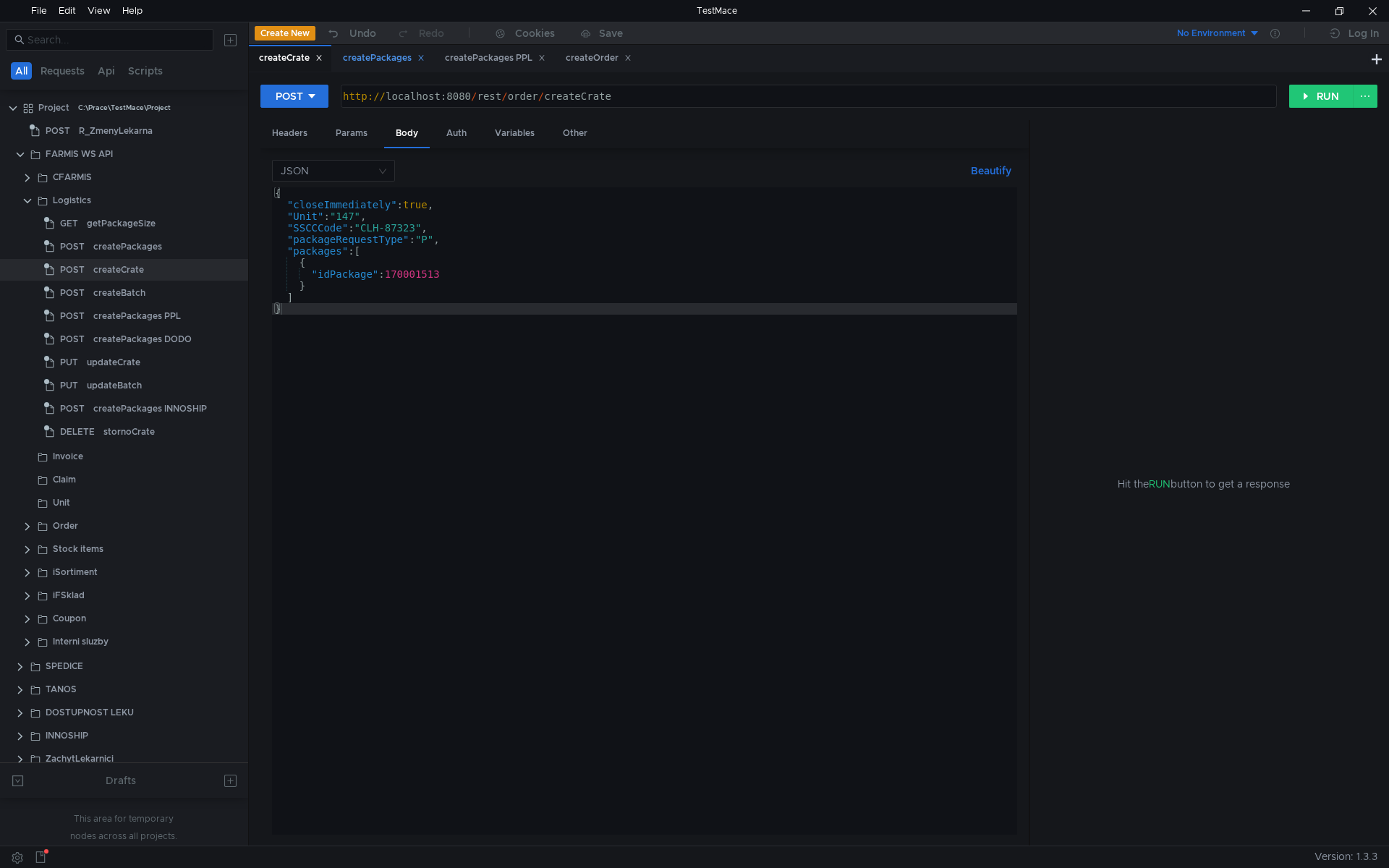
click at [378, 57] on div "createPackages" at bounding box center [384, 58] width 82 height 15
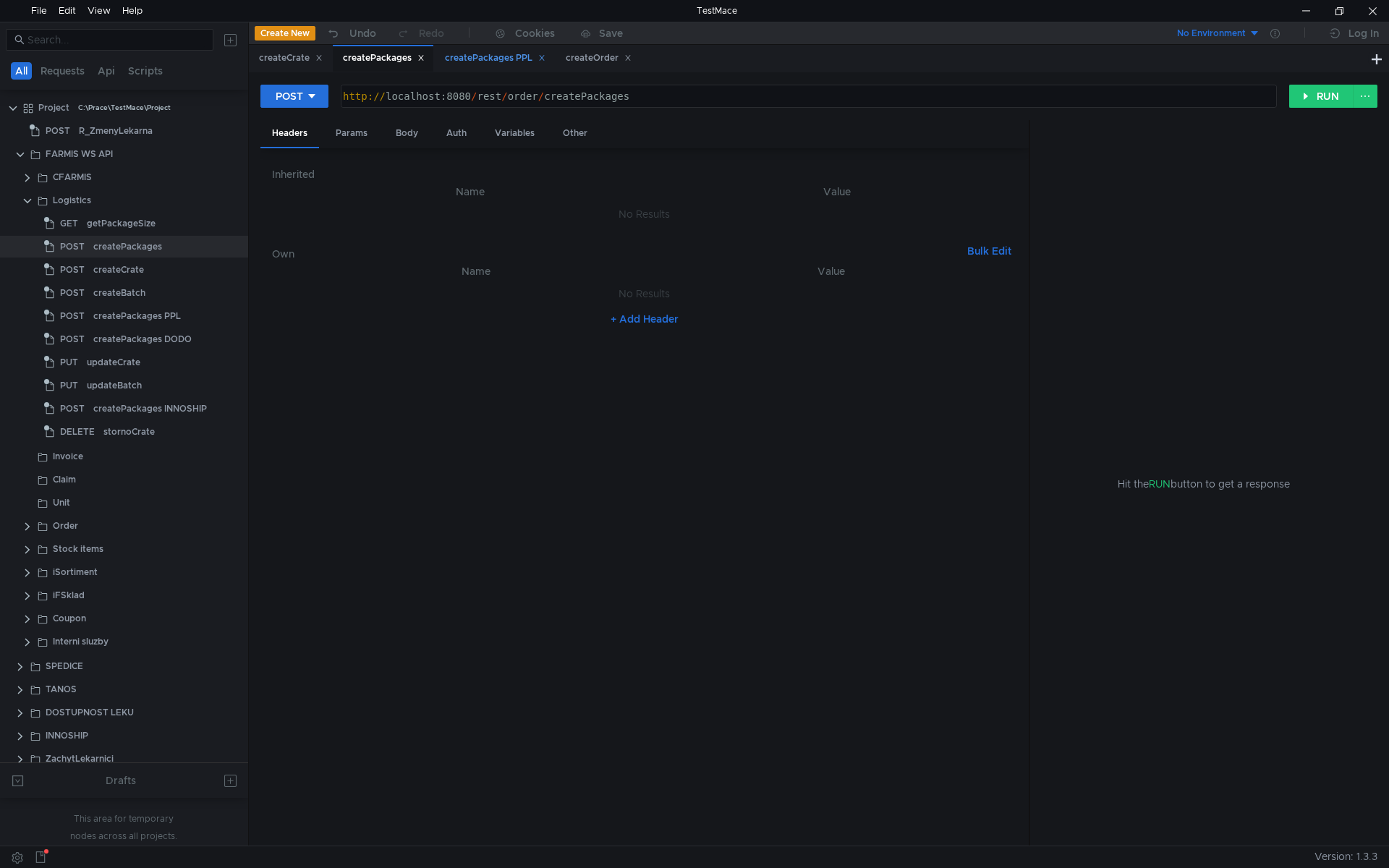
click at [477, 54] on div "createPackages PPL" at bounding box center [495, 58] width 100 height 15
click at [409, 127] on div "Body" at bounding box center [406, 133] width 45 height 27
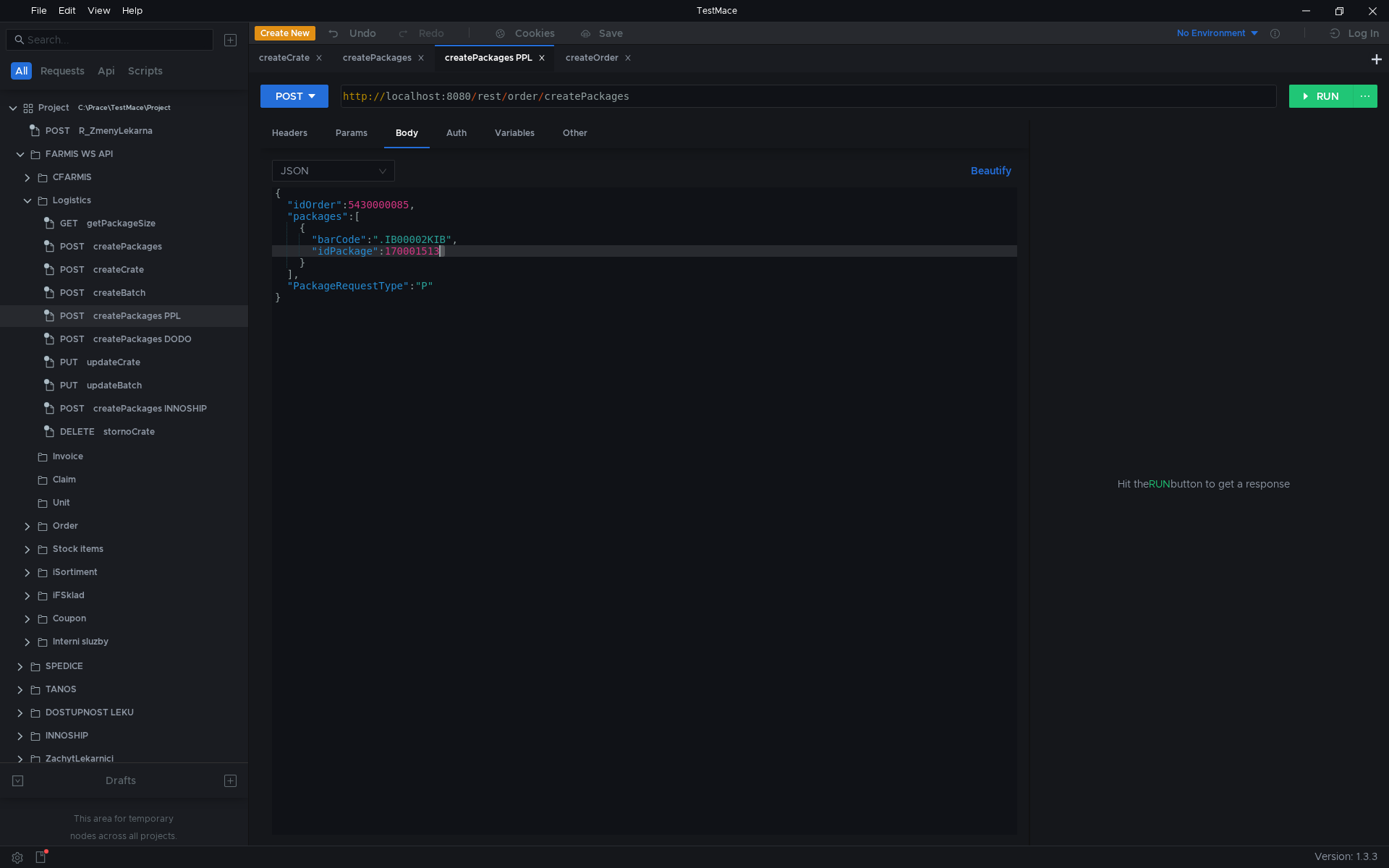
click at [439, 248] on div "{ "idOrder" : 5430000085 , "packages" : [ { "barCode" : ".IB00002KIB" , "idPack…" at bounding box center [644, 522] width 745 height 670
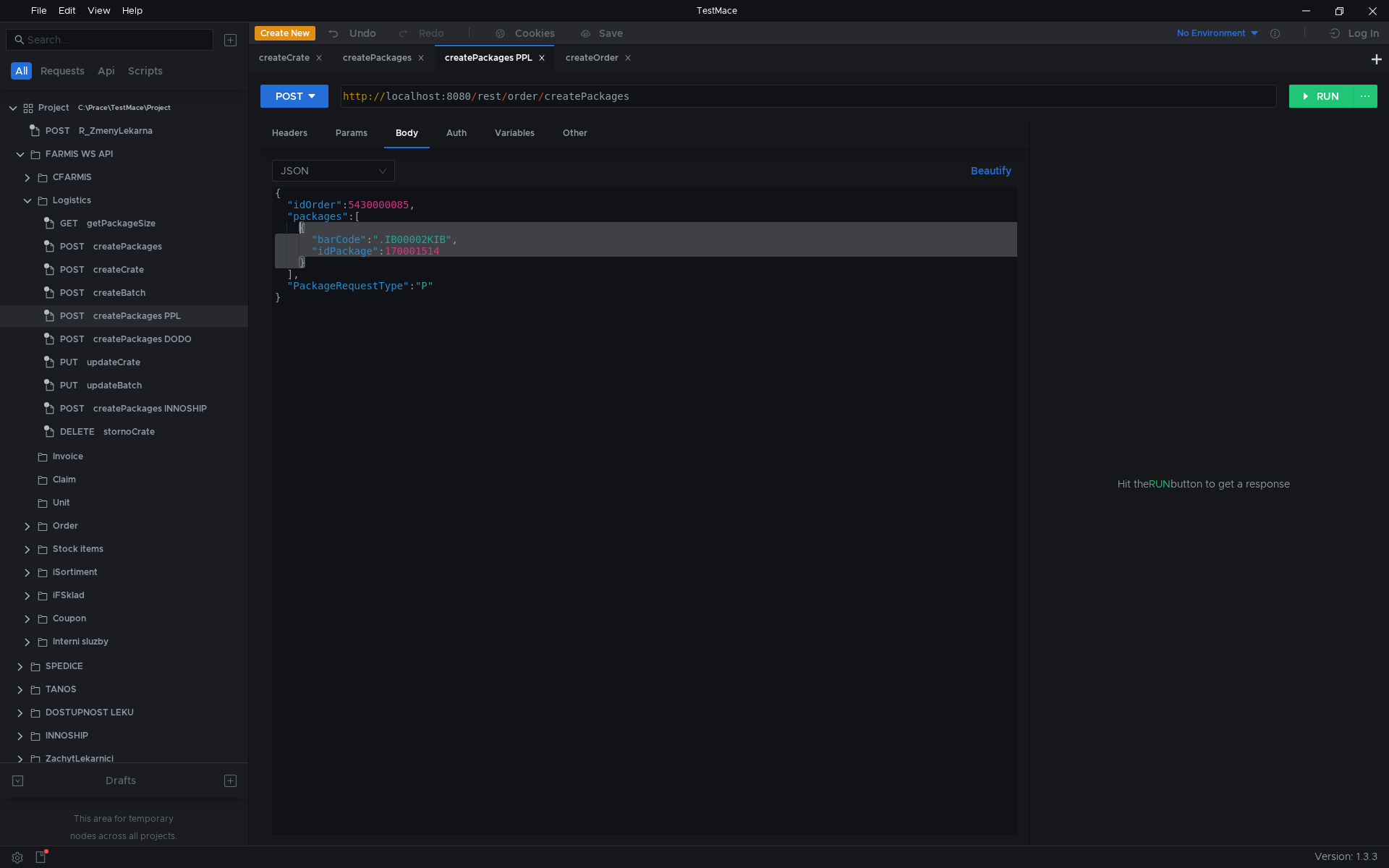
drag, startPoint x: 311, startPoint y: 245, endPoint x: 300, endPoint y: 232, distance: 17.0
click at [300, 232] on div "{ "idOrder" : 5430000085 , "packages" : [ { "barCode" : ".IB00002KIB" , "idPack…" at bounding box center [644, 522] width 745 height 670
click at [303, 262] on div "{ "idOrder" : 5430000085 , "packages" : [ { "barCode" : ".IB00002KIB" , "idPack…" at bounding box center [644, 511] width 745 height 647
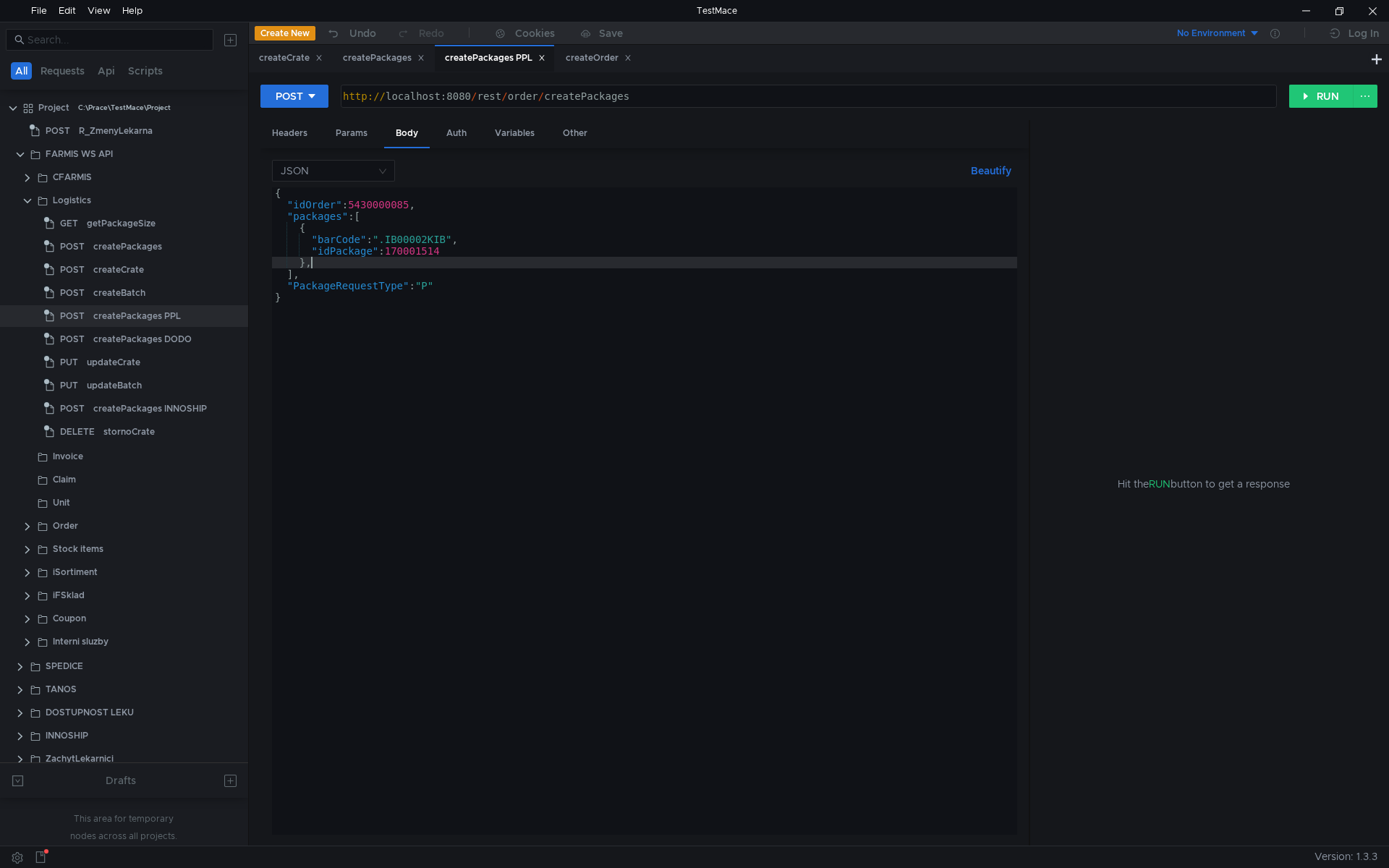
scroll to position [0, 2]
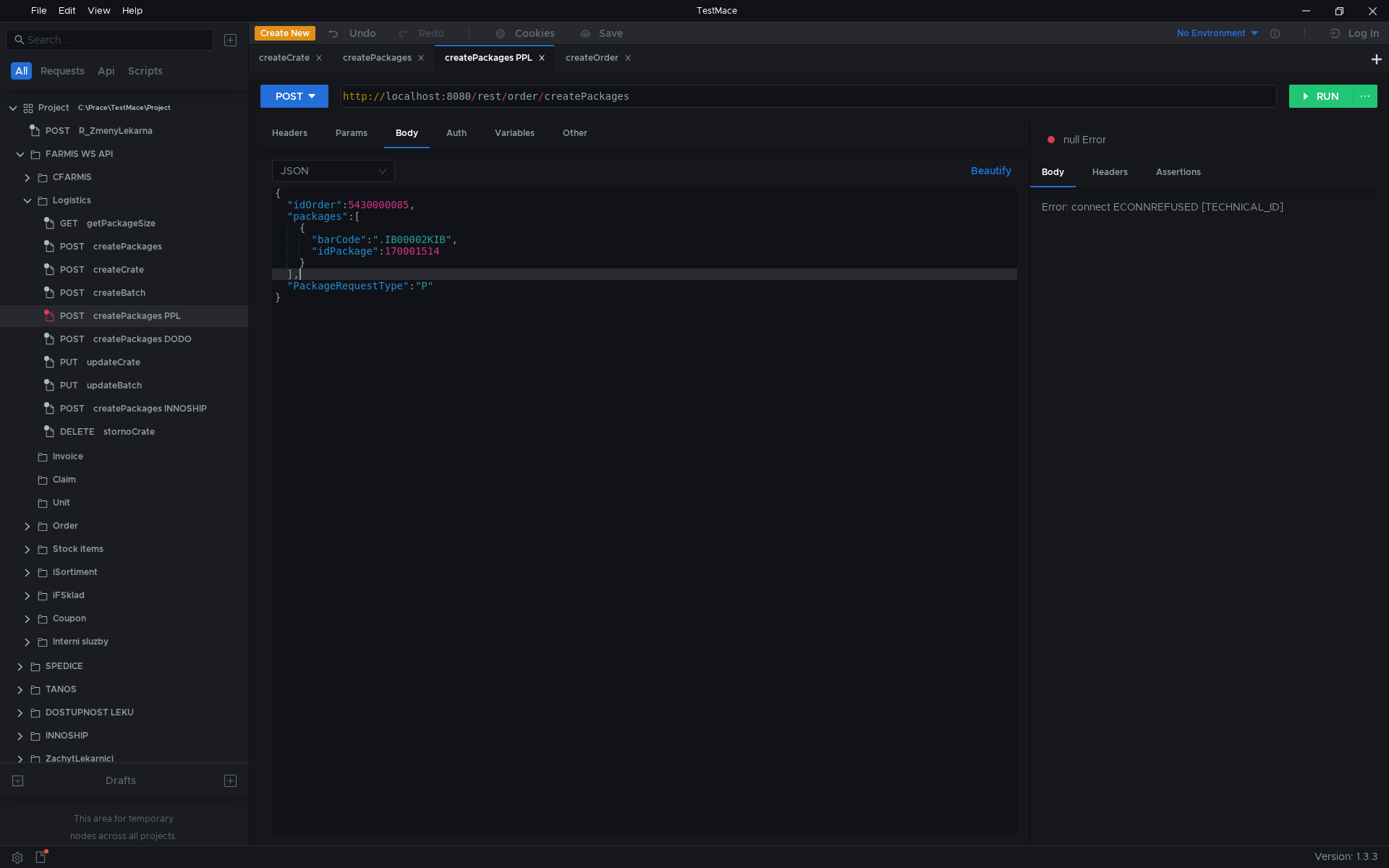
click at [474, 270] on div "{ "idOrder" : 5430000085 , "packages" : [ { "barCode" : ".IB00002KIB" , "idPack…" at bounding box center [644, 522] width 745 height 670
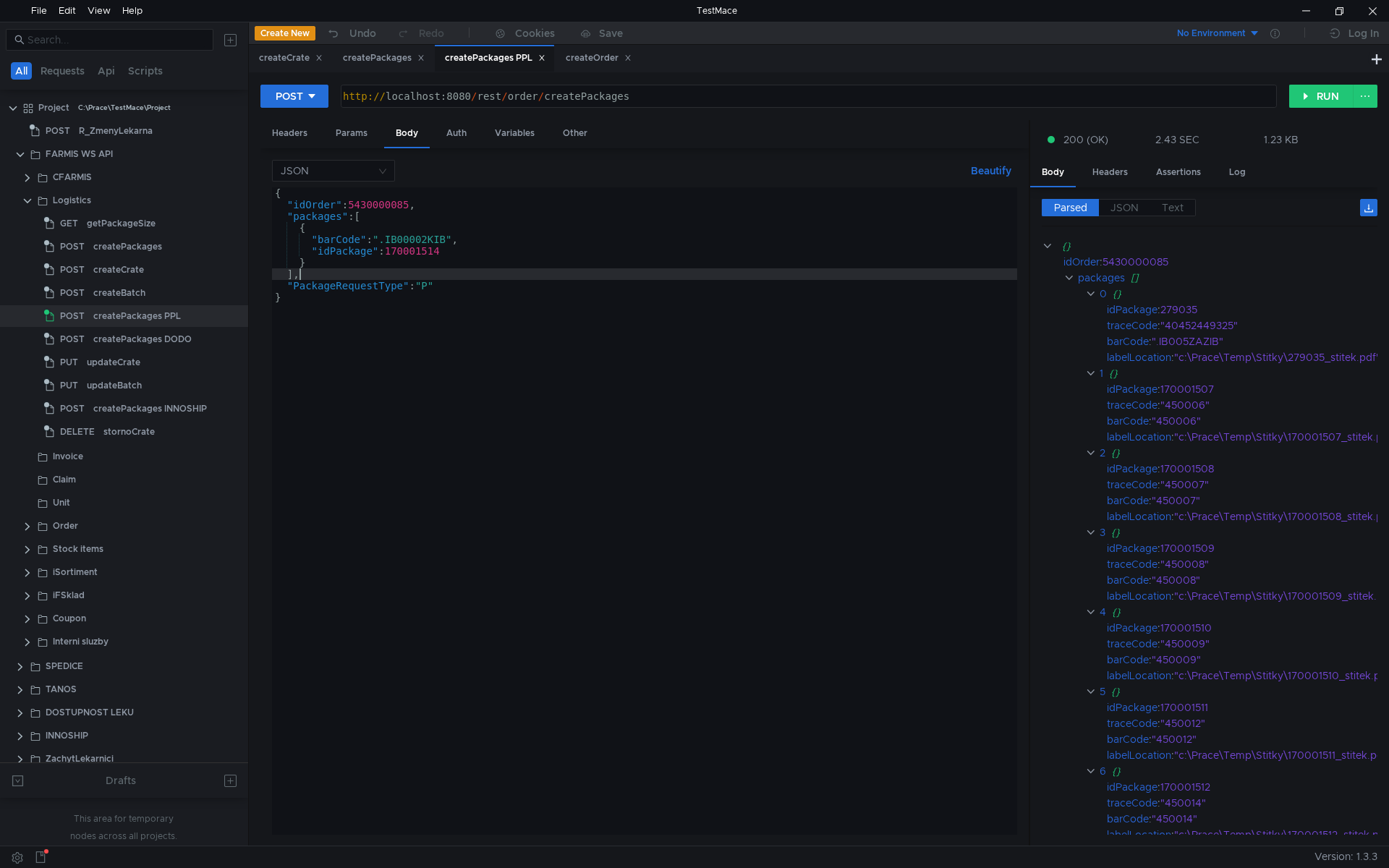
click at [448, 252] on div "{ "idOrder" : 5430000085 , "packages" : [ { "barCode" : ".IB00002KIB" , "idPack…" at bounding box center [644, 522] width 745 height 670
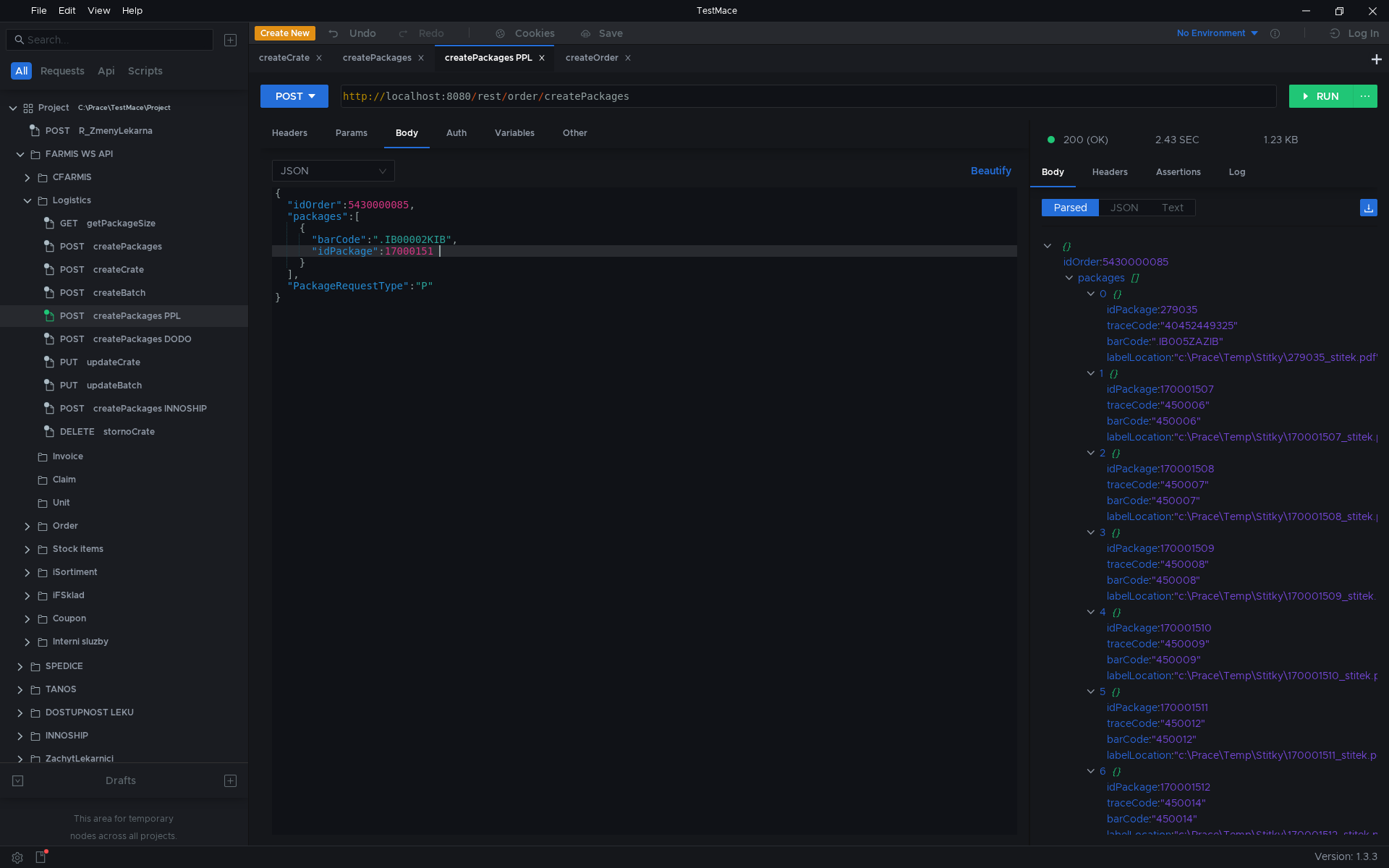
scroll to position [0, 11]
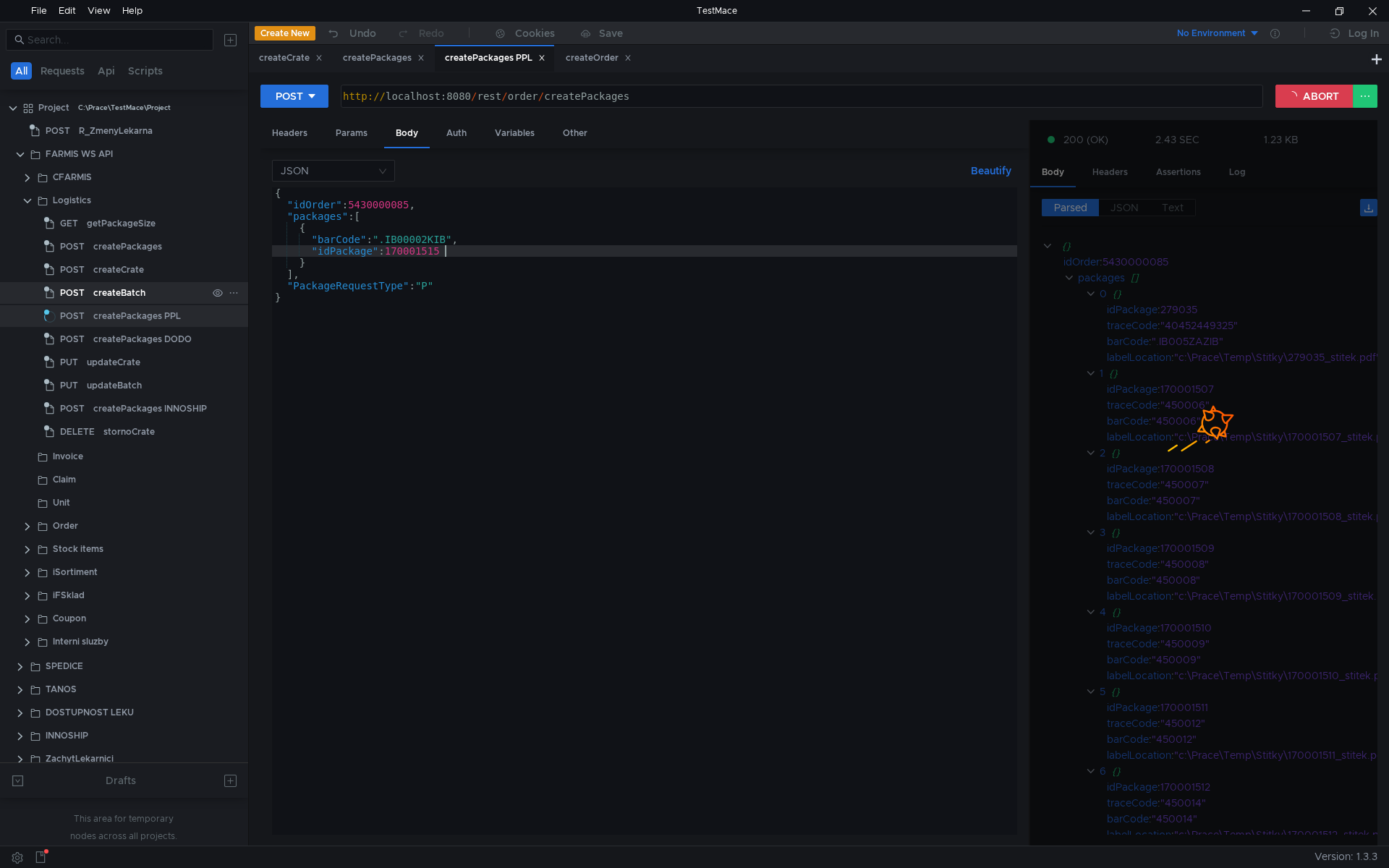
type textarea ""idPackage": 170001515"
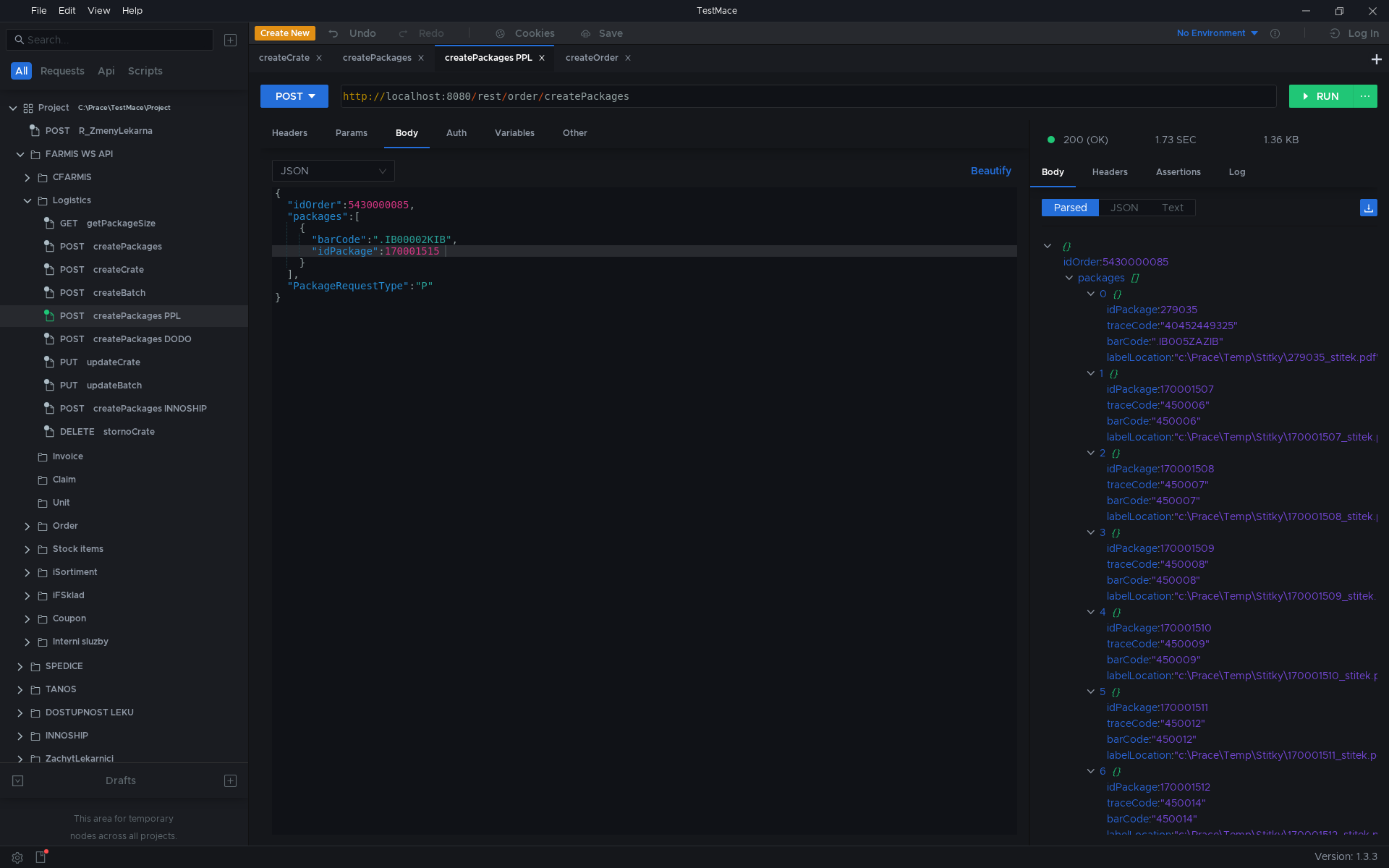
scroll to position [0, 11]
click at [287, 61] on div "createCrate" at bounding box center [290, 58] width 64 height 15
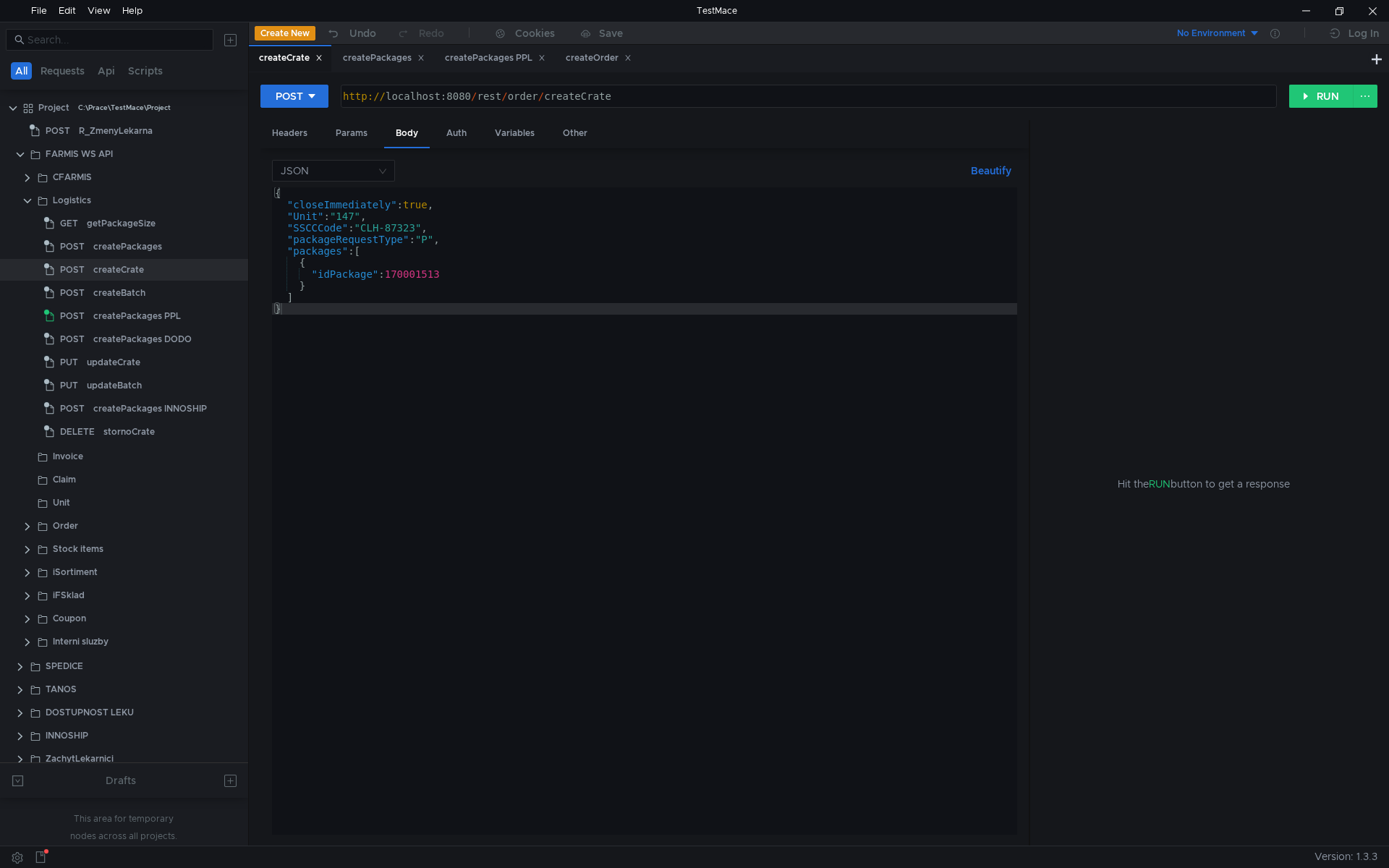
click at [418, 201] on div "{ "closeImmediately" : true , "Unit" : "147" , "SSCCCode" : "CLH-87323" , "pack…" at bounding box center [644, 522] width 745 height 670
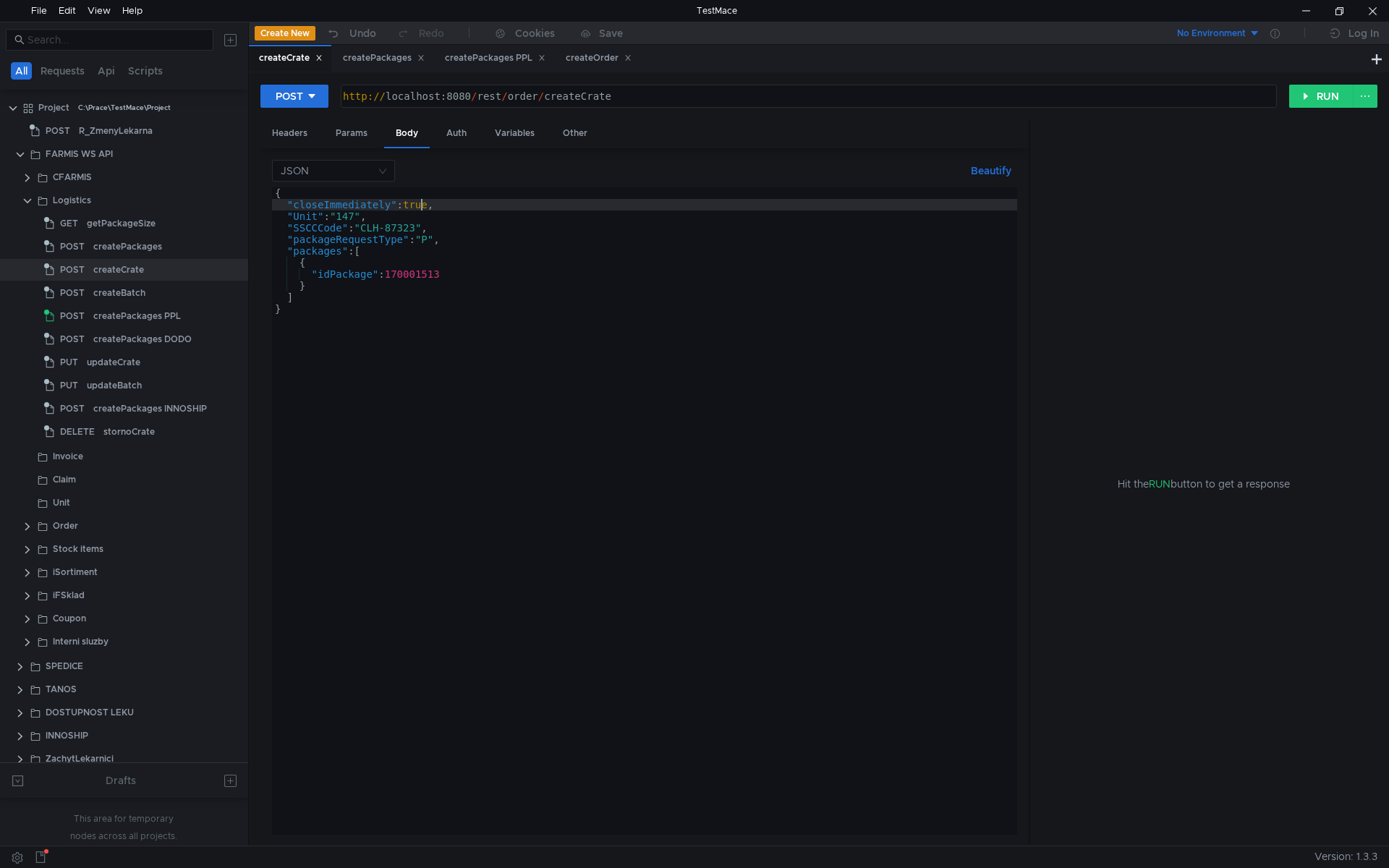
click at [418, 201] on div "{ "closeImmediately" : true , "Unit" : "147" , "SSCCCode" : "CLH-87323" , "pack…" at bounding box center [644, 522] width 745 height 670
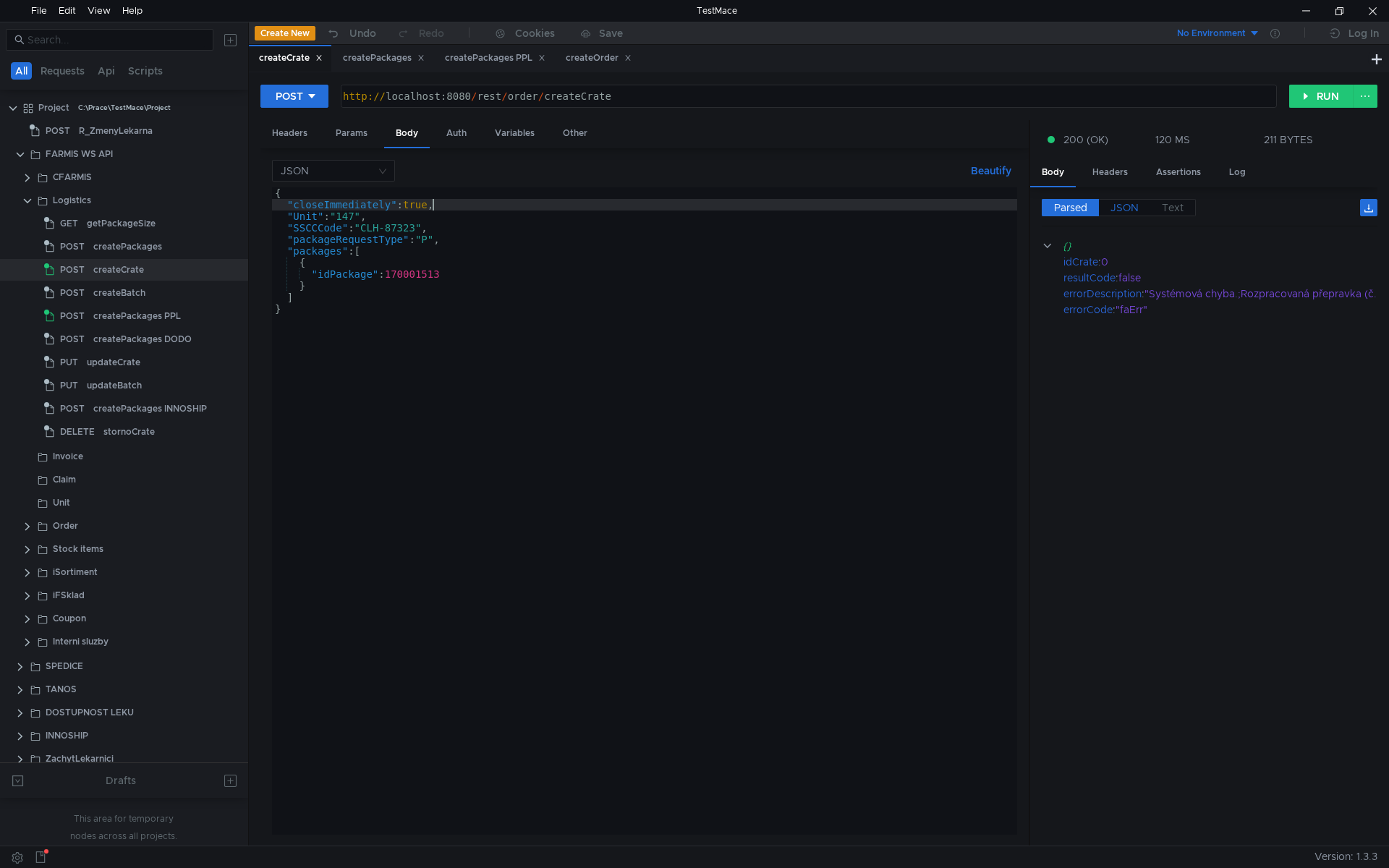
click at [1124, 208] on span "JSON" at bounding box center [1125, 208] width 28 height 13
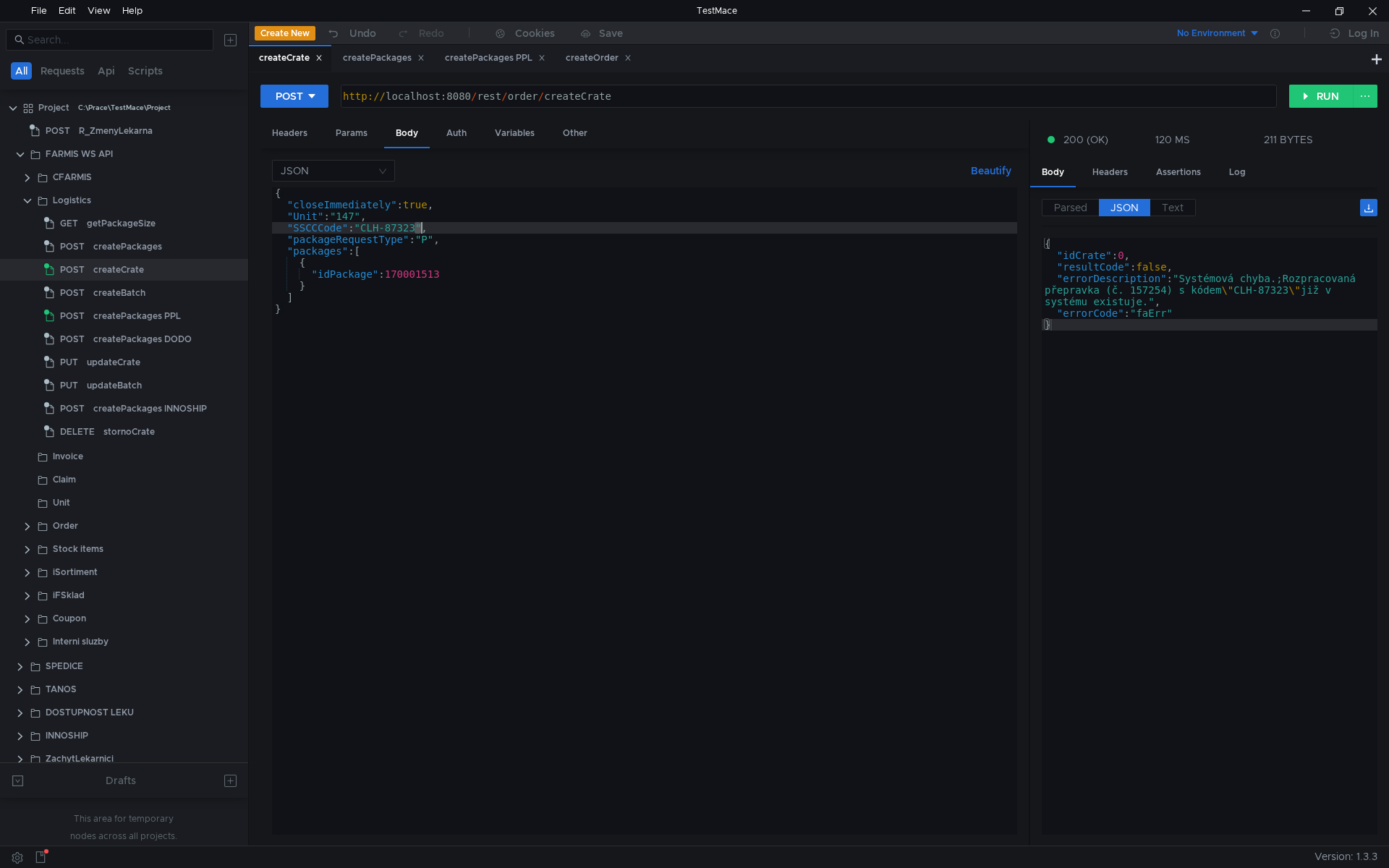
click at [419, 225] on div "{ "closeImmediately" : true , "Unit" : "147" , "SSCCCode" : "CLH-87323" , "pack…" at bounding box center [644, 522] width 745 height 670
click at [458, 250] on div "{ "closeImmediately" : true , "Unit" : "147" , "SSCCCode" : "CLH-87324" , "pack…" at bounding box center [644, 522] width 745 height 670
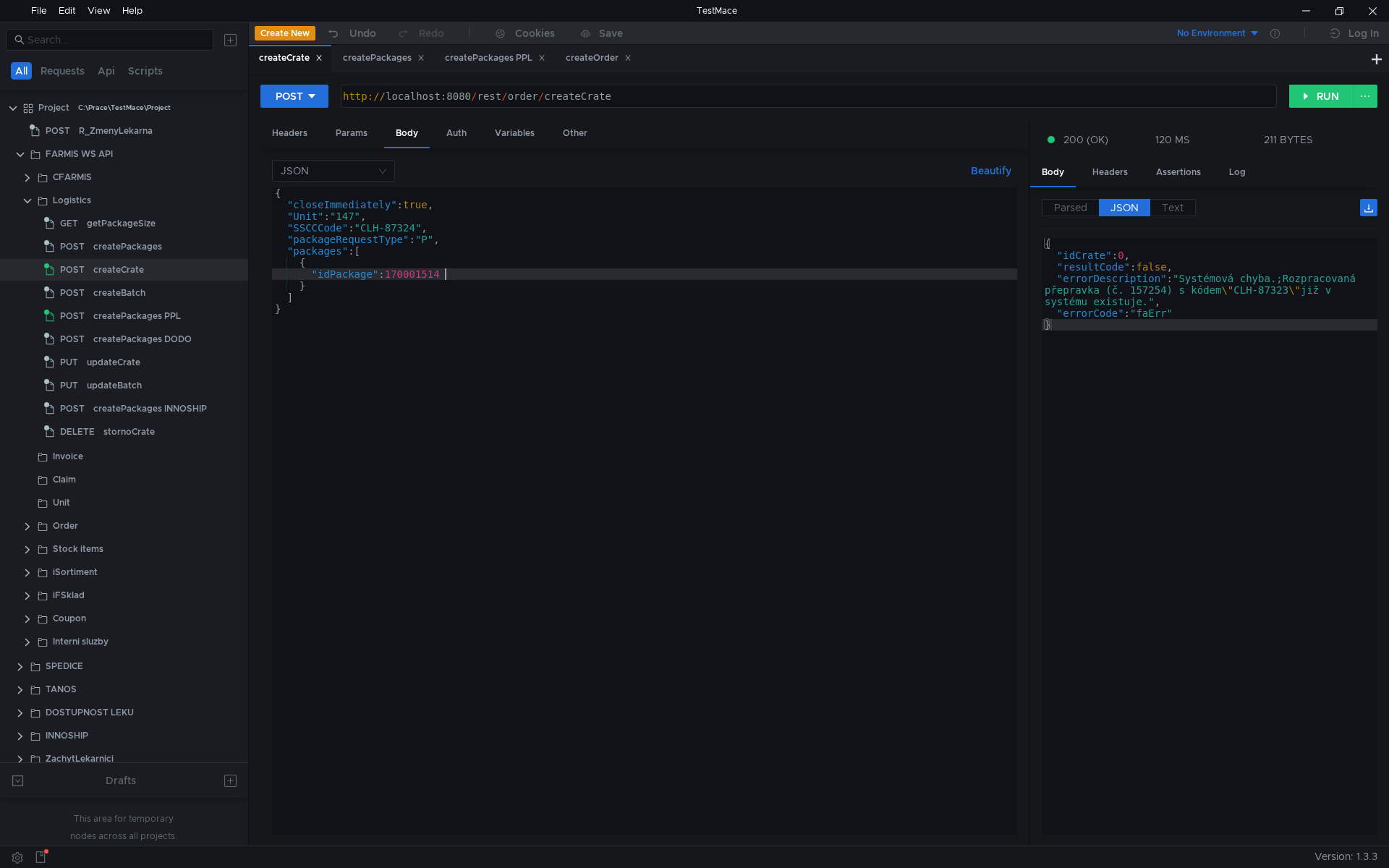
scroll to position [0, 11]
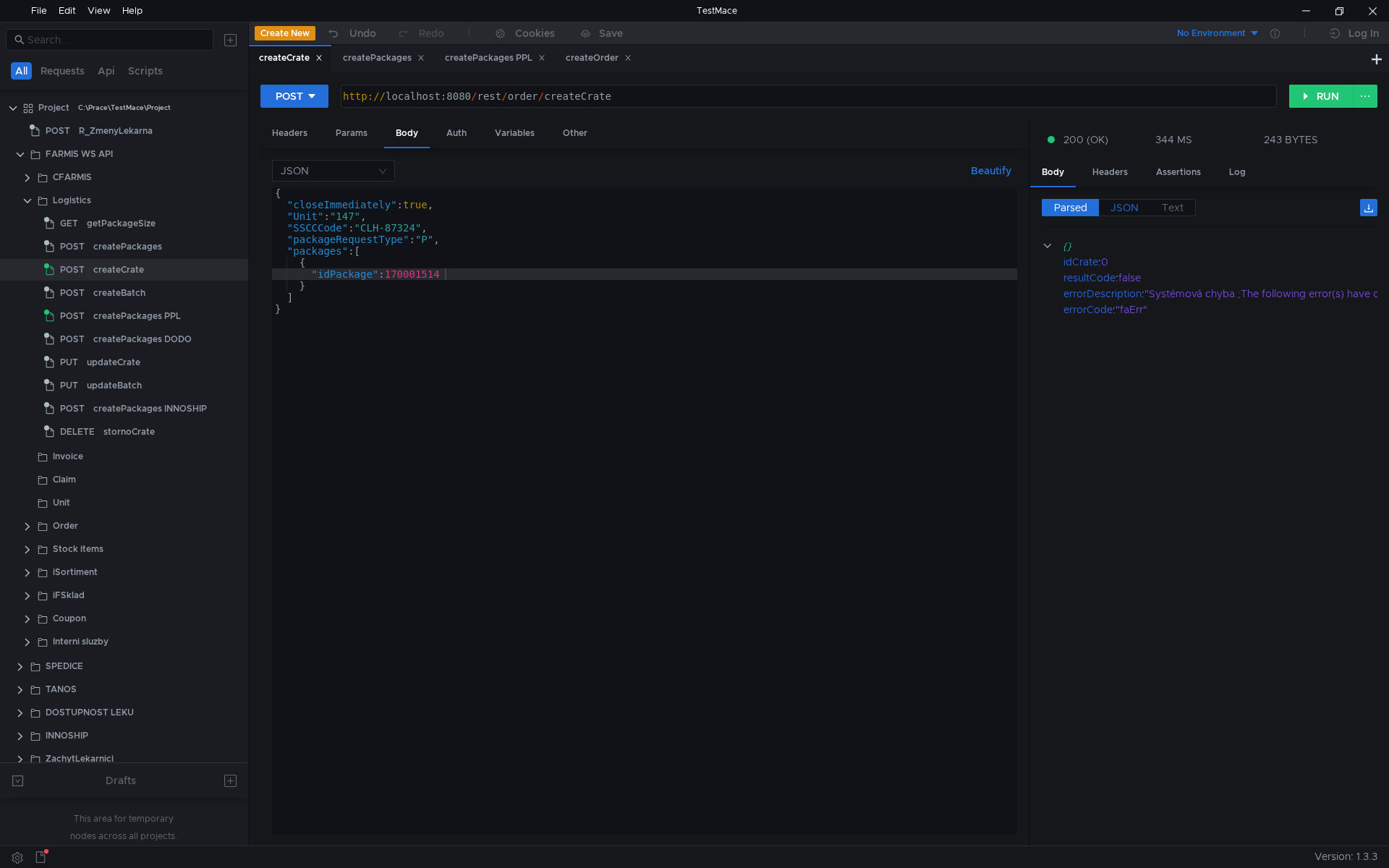
click at [1125, 205] on span "JSON" at bounding box center [1125, 208] width 28 height 13
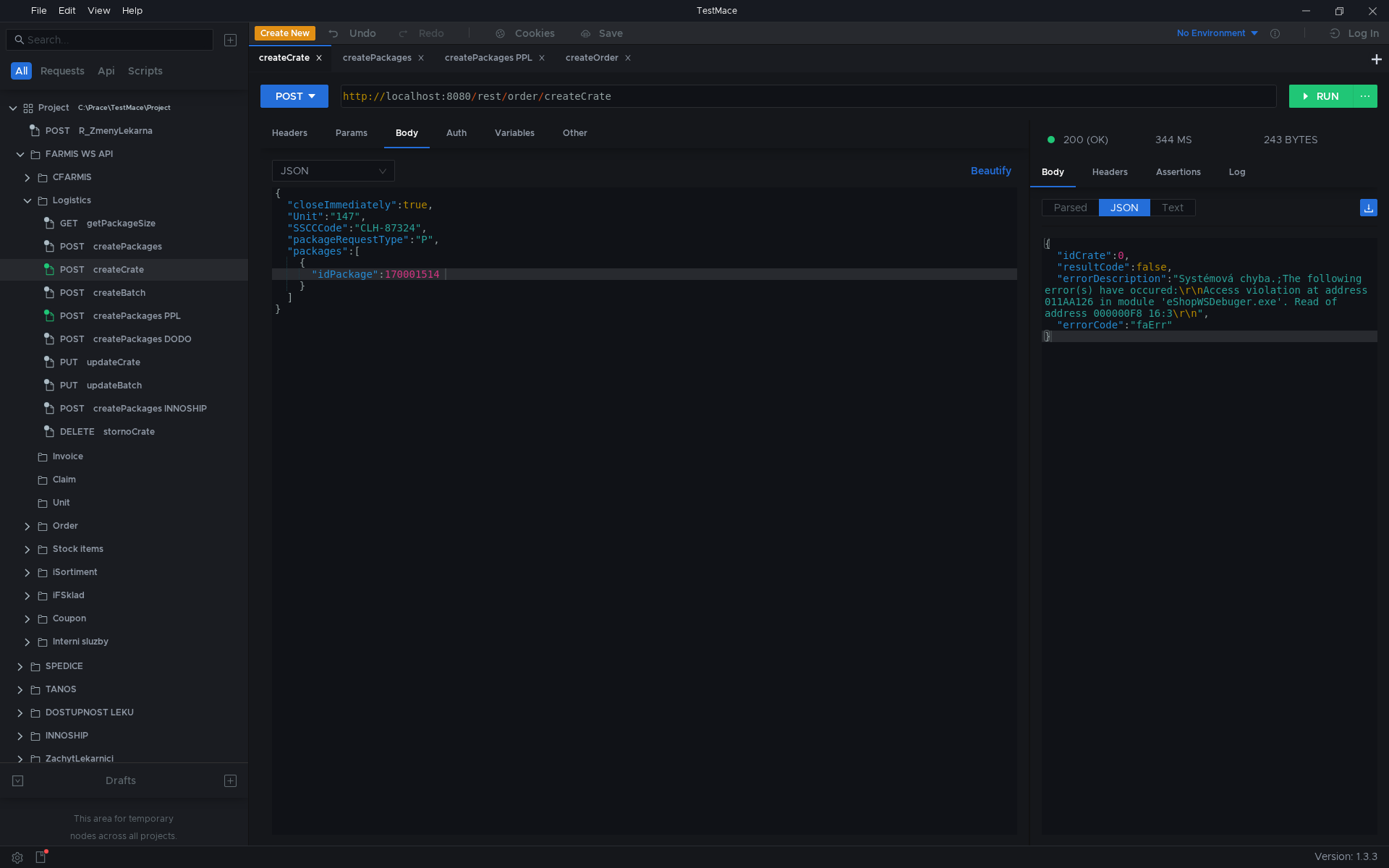
type textarea "}"
click at [357, 405] on div "{ "closeImmediately" : true , "Unit" : "147" , "SSCCCode" : "CLH-87324" , "pack…" at bounding box center [644, 522] width 745 height 670
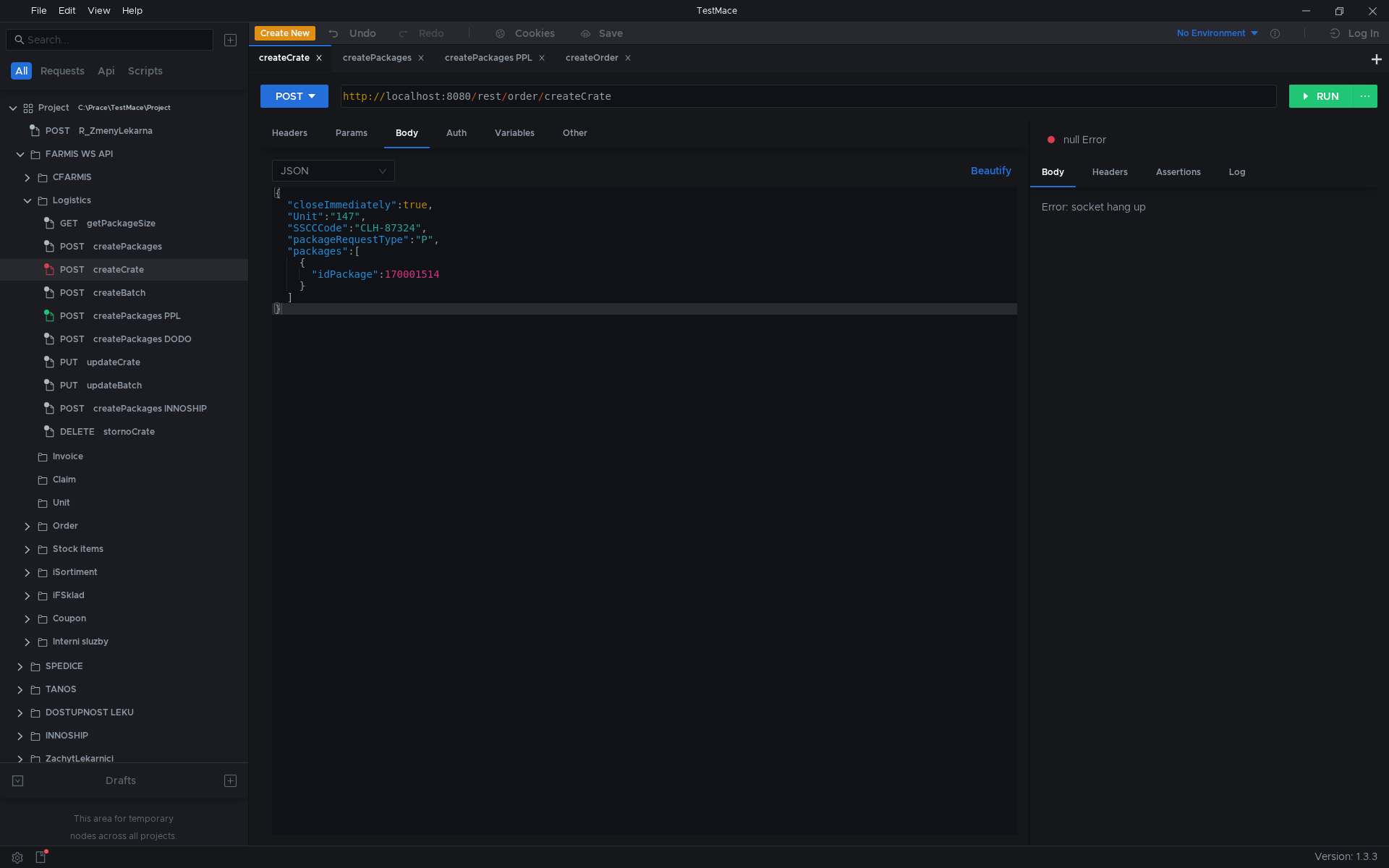
click at [575, 366] on div "{ "closeImmediately" : true , "Unit" : "147" , "SSCCCode" : "CLH-87324" , "pack…" at bounding box center [644, 522] width 745 height 670
click at [579, 268] on div "{ "closeImmediately" : true , "Unit" : "147" , "SSCCCode" : "CLH-87324" , "pack…" at bounding box center [644, 522] width 745 height 670
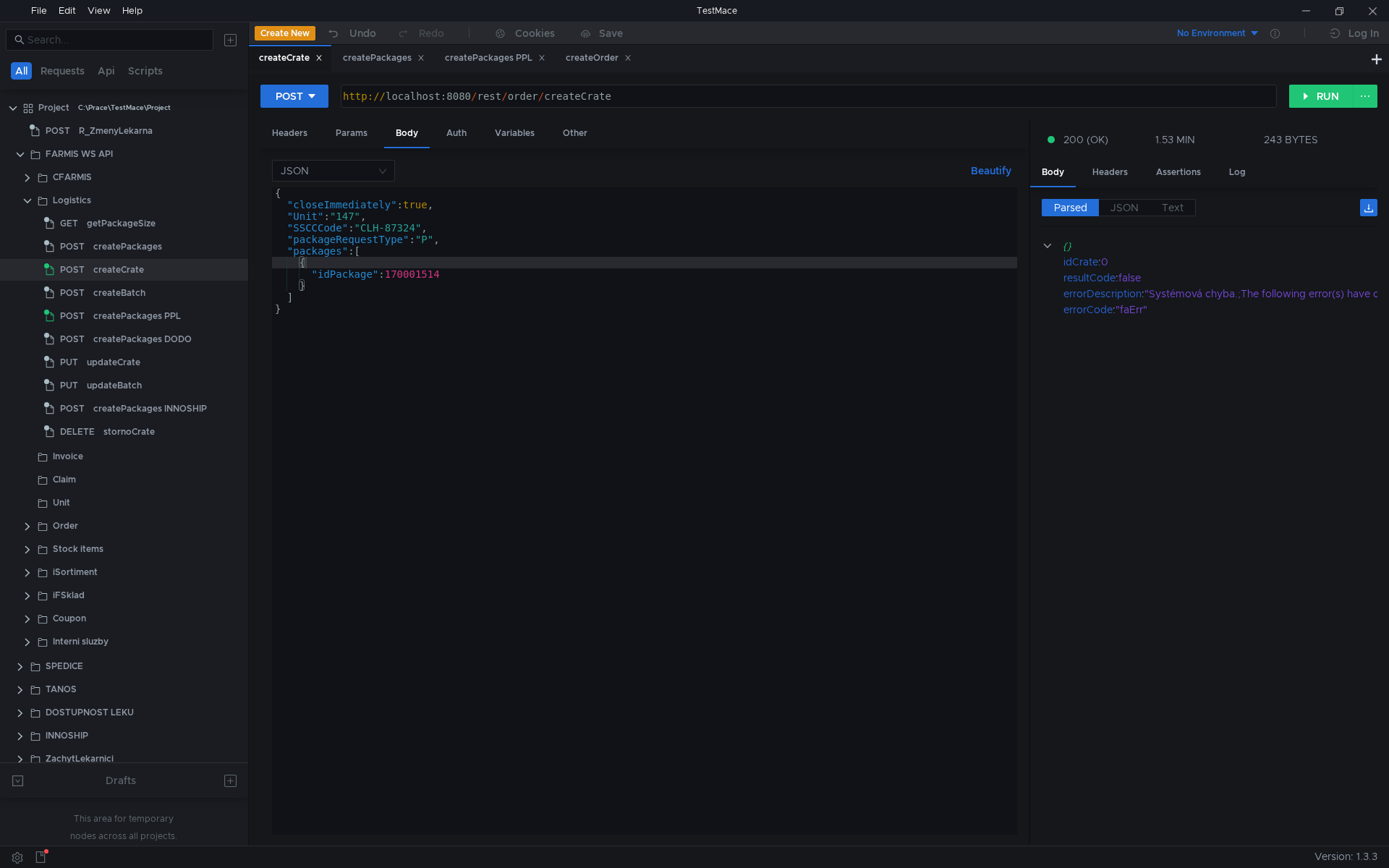
click at [905, 332] on div "{ "closeImmediately" : true , "Unit" : "147" , "SSCCCode" : "CLH-87324" , "pack…" at bounding box center [644, 522] width 745 height 670
type textarea "}"
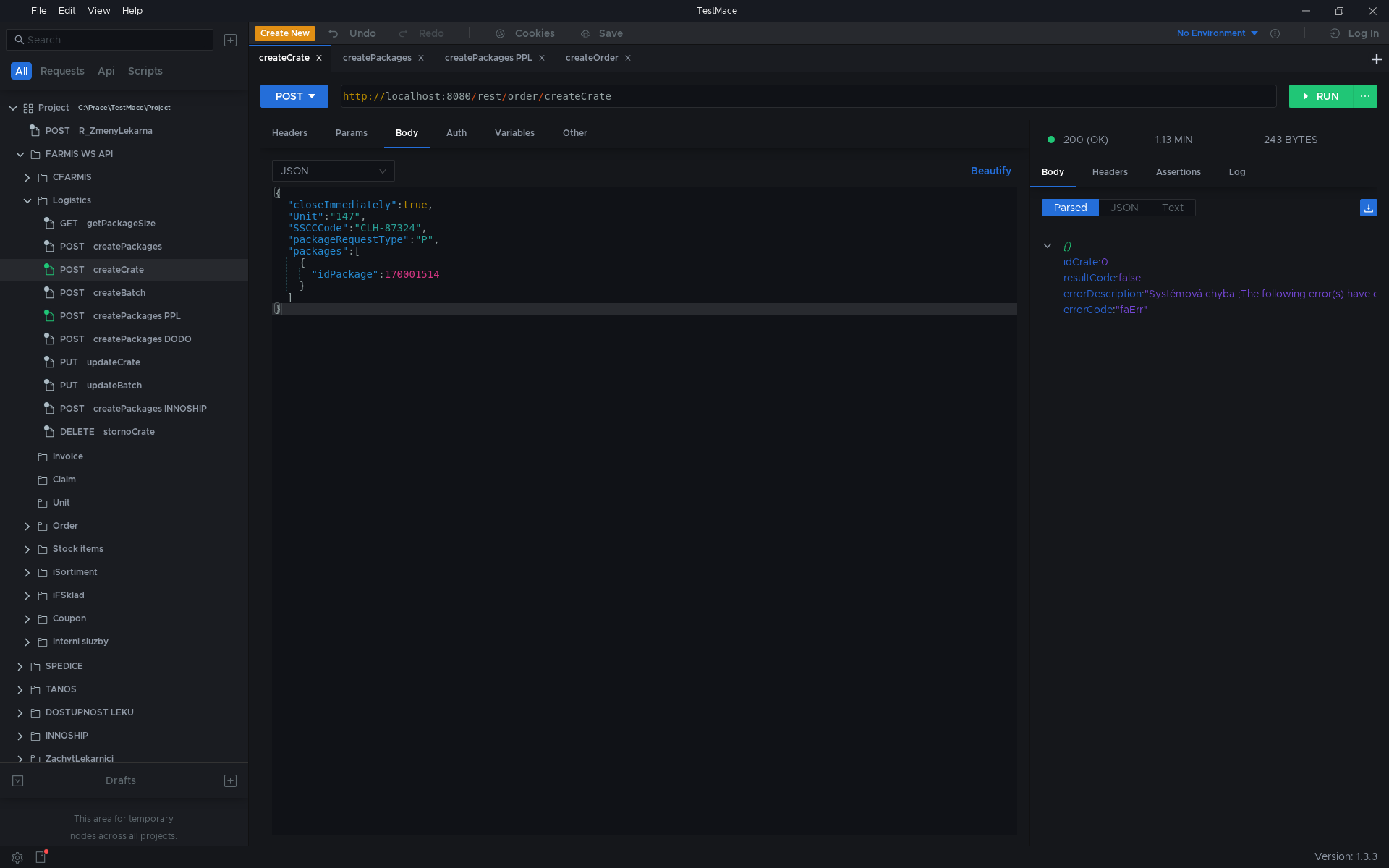
drag, startPoint x: 1020, startPoint y: 364, endPoint x: 984, endPoint y: 368, distance: 36.2
click at [1020, 364] on div "JSON Beautify } { "closeImmediately" : true , "Unit" : "147" , "SSCCCode" : "CL…" at bounding box center [644, 497] width 768 height 698
click at [837, 368] on div "{ "closeImmediately" : true , "Unit" : "147" , "SSCCCode" : "CLH-87324" , "pack…" at bounding box center [644, 522] width 745 height 670
click at [382, 67] on div "createPackages" at bounding box center [382, 58] width 100 height 27
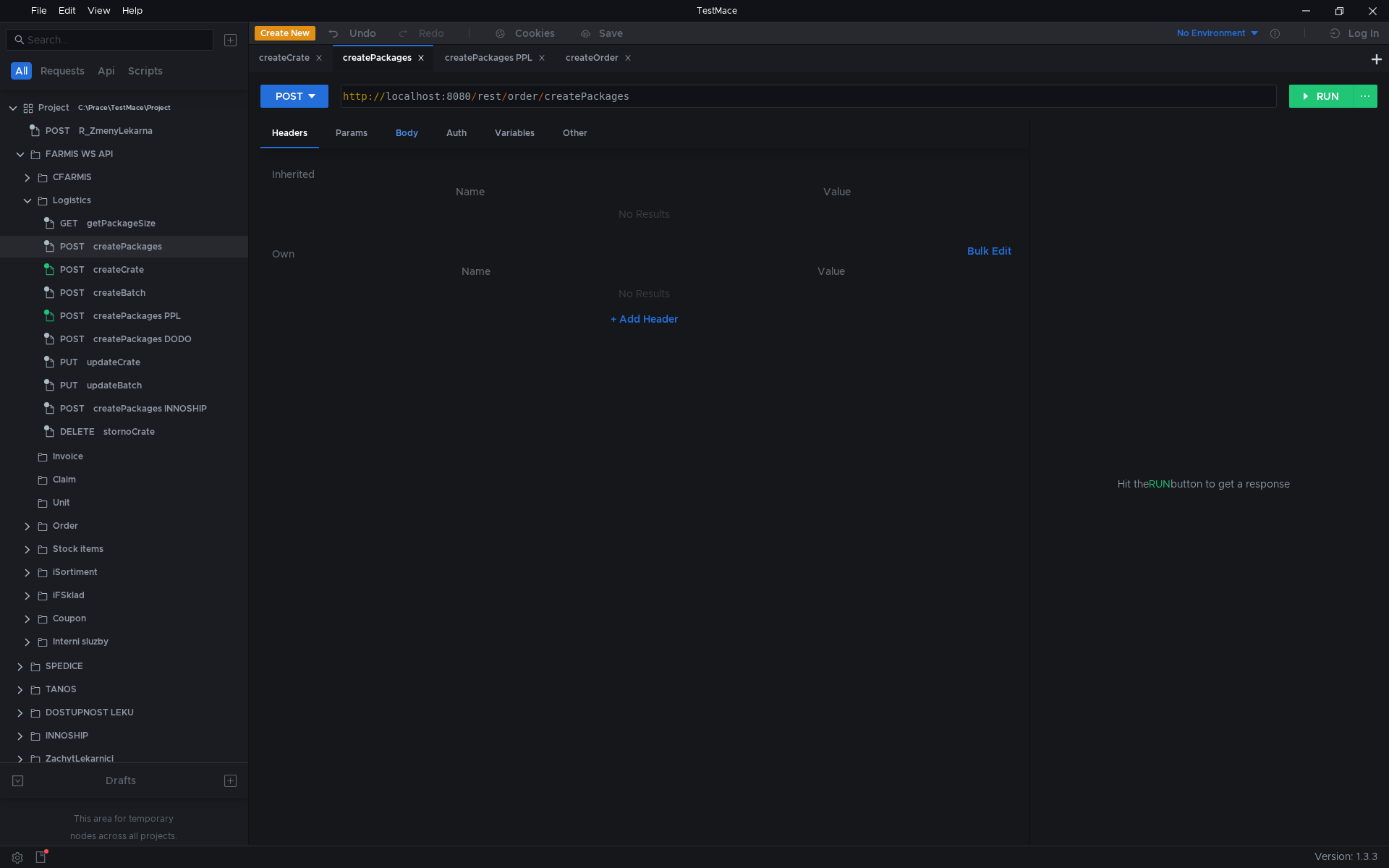
click at [400, 127] on div "Body" at bounding box center [406, 133] width 45 height 27
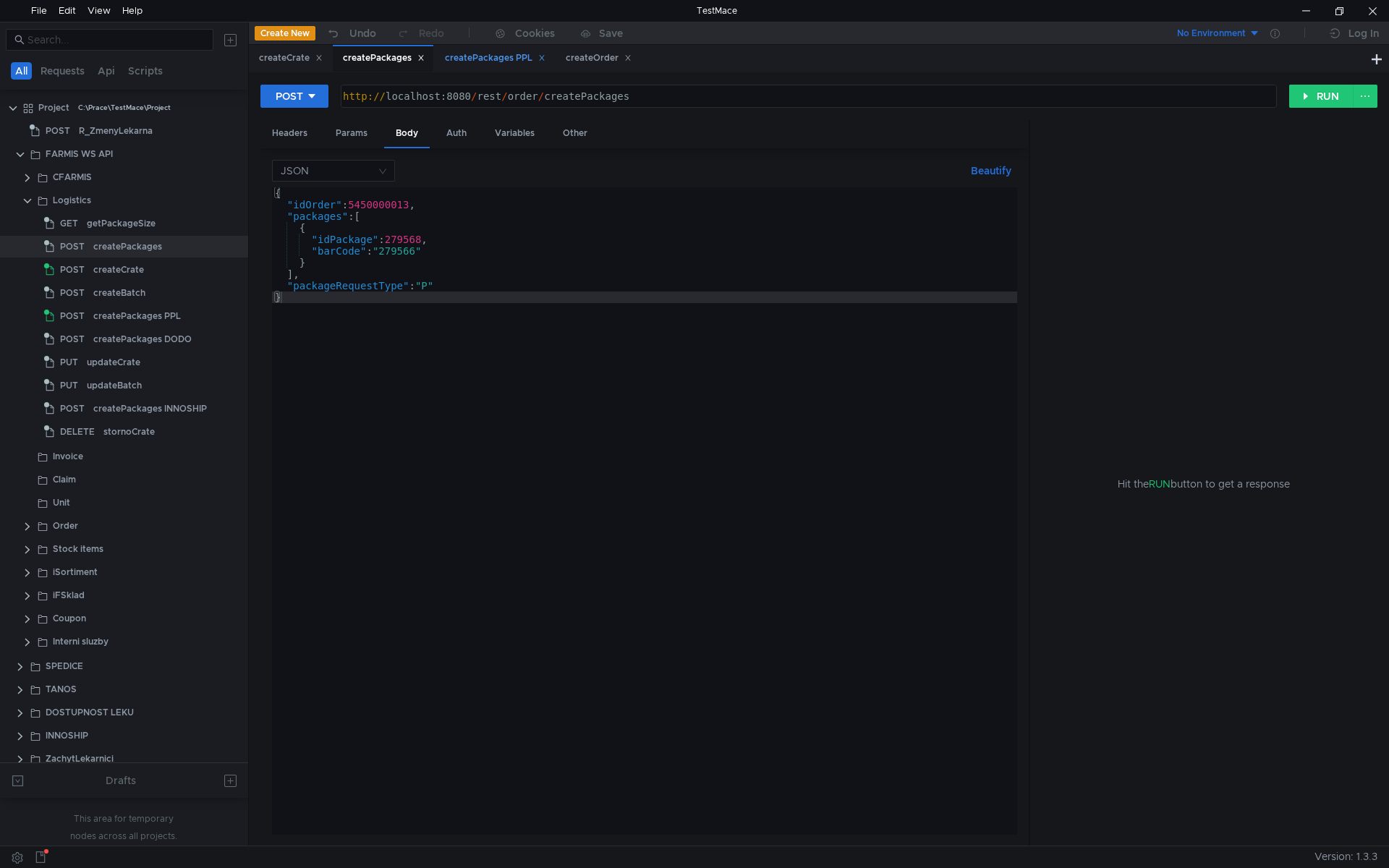
click at [495, 67] on div "createPackages PPL" at bounding box center [495, 58] width 120 height 27
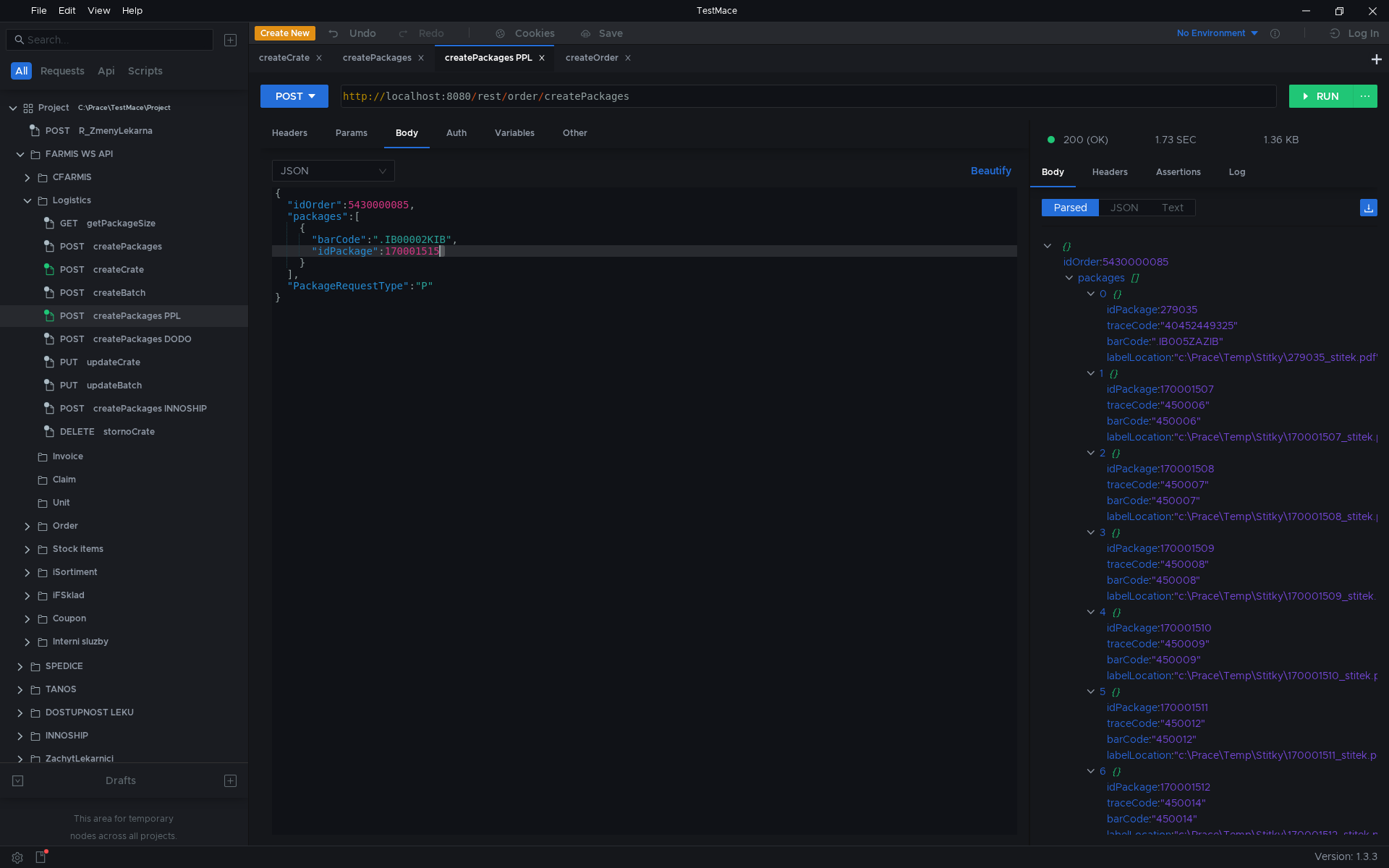
click at [441, 249] on div "{ "idOrder" : 5430000085 , "packages" : [ { "barCode" : ".IB00002KIB" , "idPack…" at bounding box center [644, 522] width 745 height 670
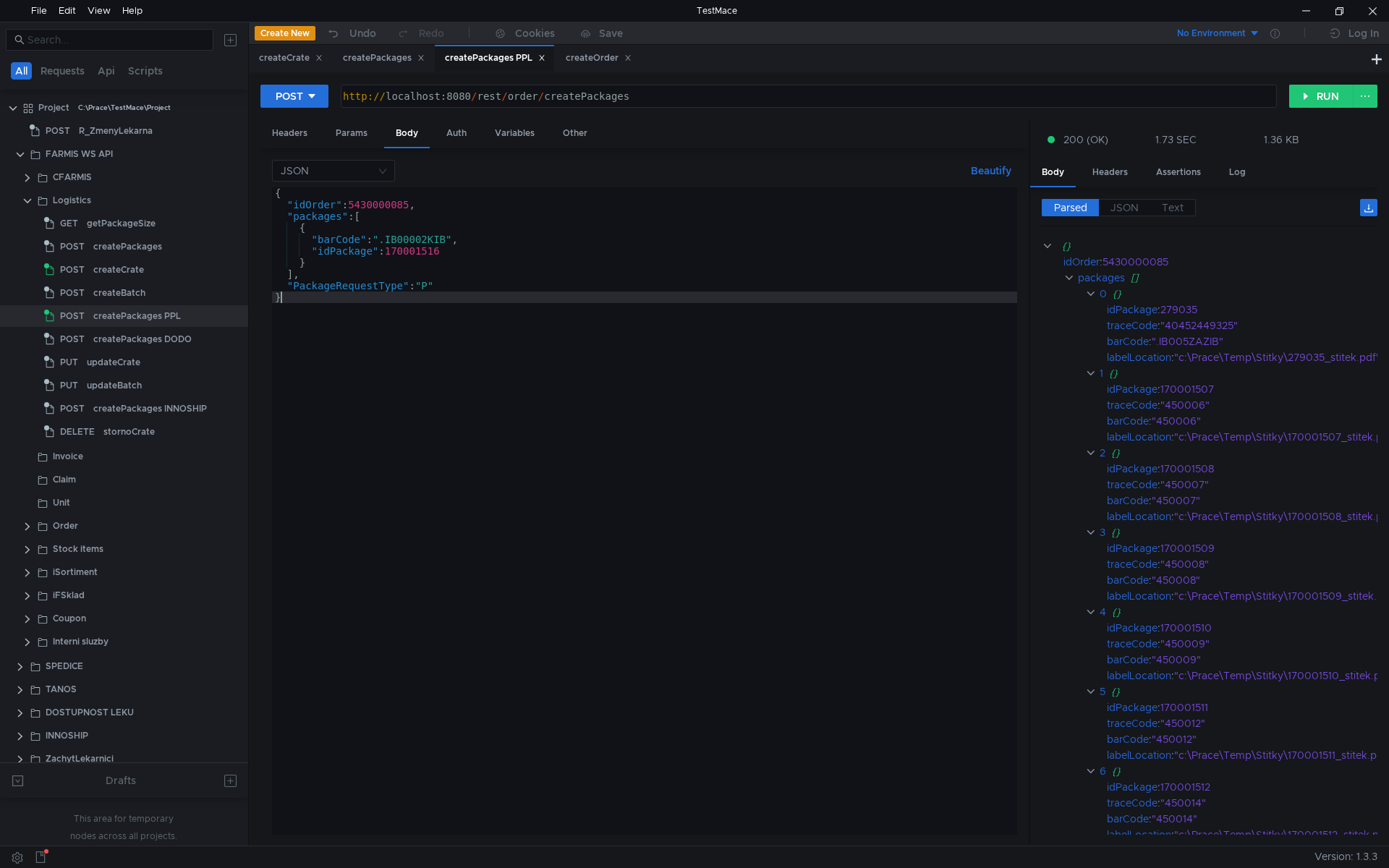
click at [565, 300] on div "{ "idOrder" : 5430000085 , "packages" : [ { "barCode" : ".IB00002KIB" , "idPack…" at bounding box center [644, 522] width 745 height 670
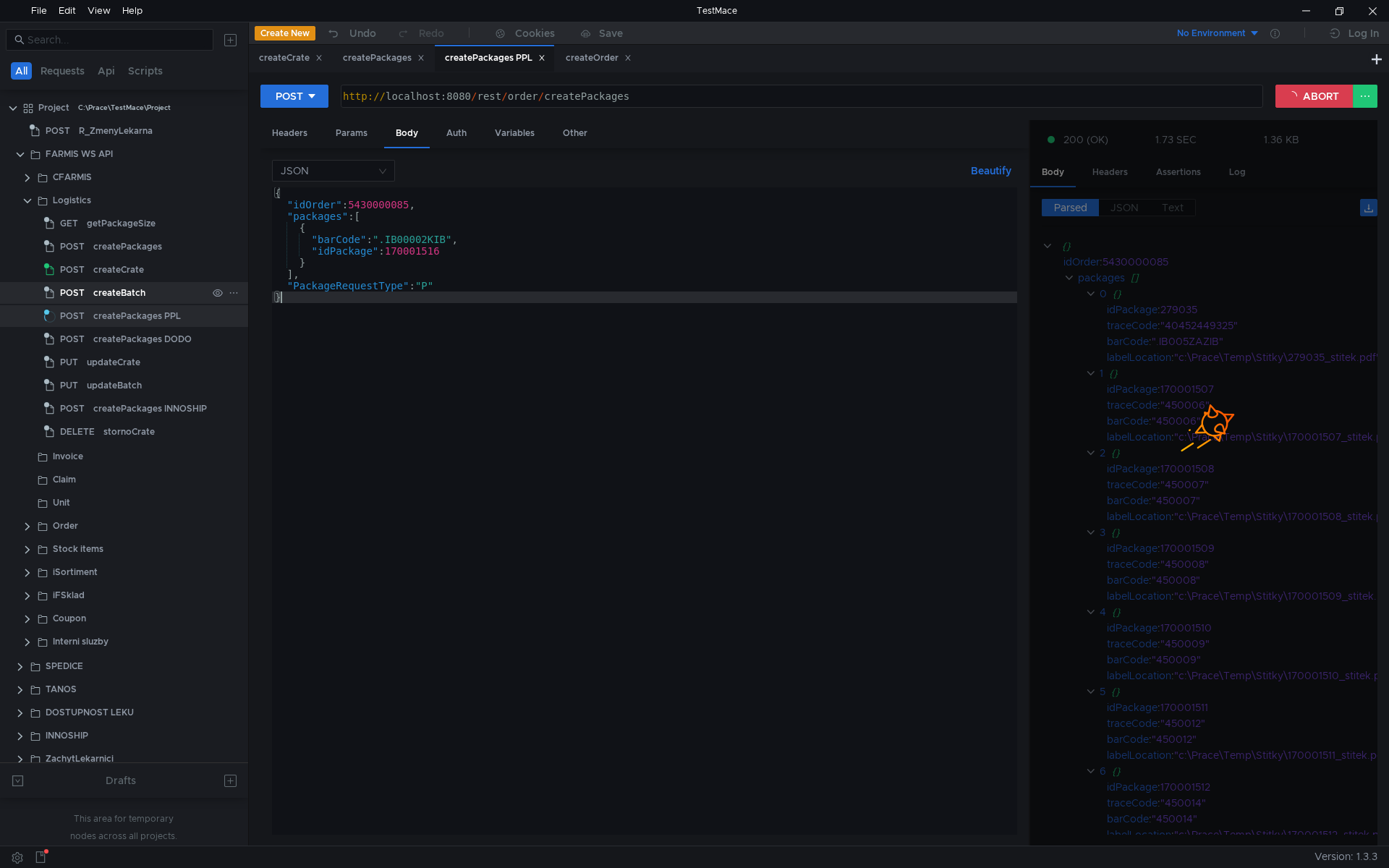
type textarea "}"
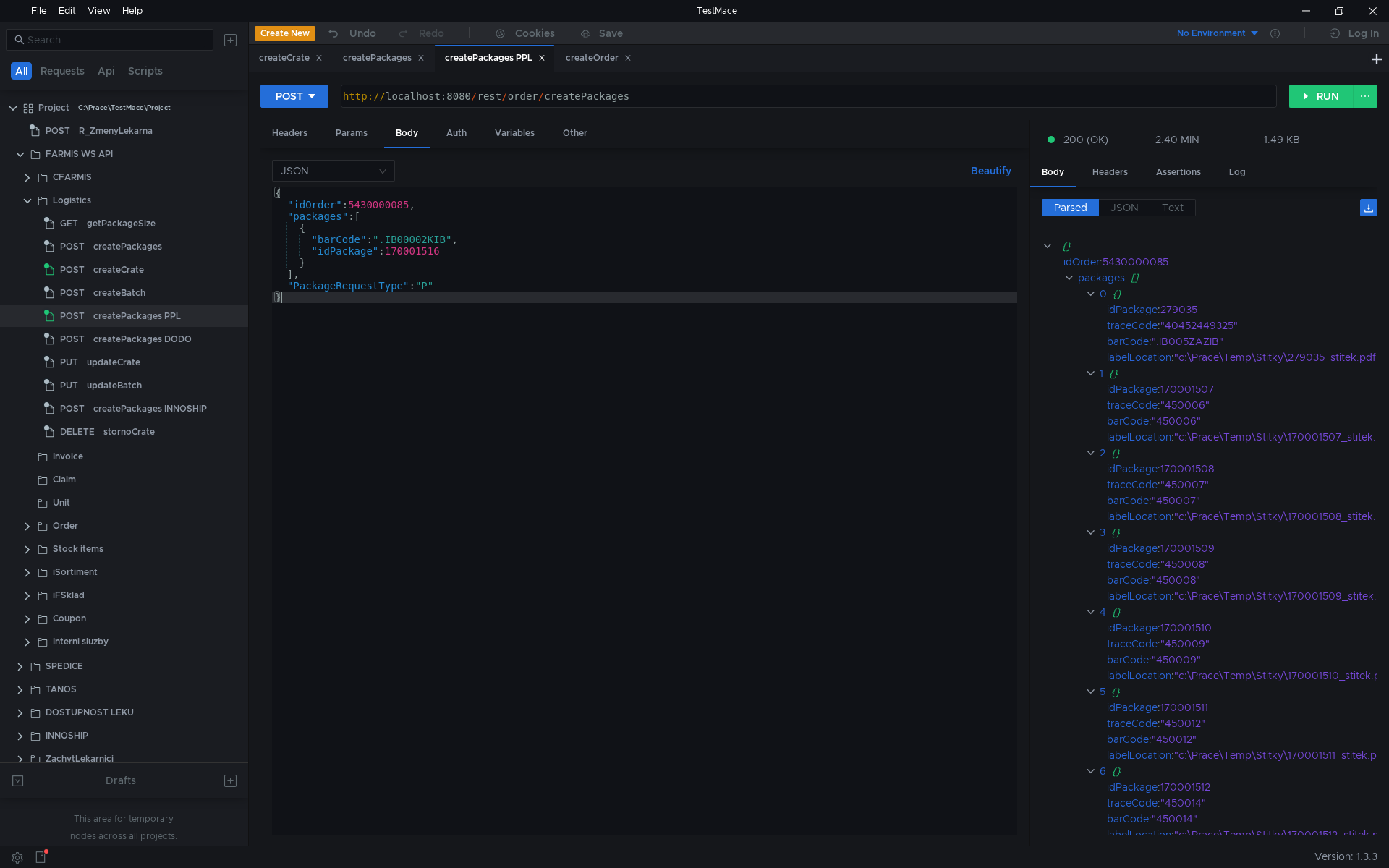
click at [348, 369] on div "{ "idOrder" : 5430000085 , "packages" : [ { "barCode" : ".IB00002KIB" , "idPack…" at bounding box center [644, 522] width 745 height 670
click at [458, 254] on div "{ "idOrder" : 5430000085 , "packages" : [ { "barCode" : ".IB00002KIB" , "idPack…" at bounding box center [644, 522] width 745 height 670
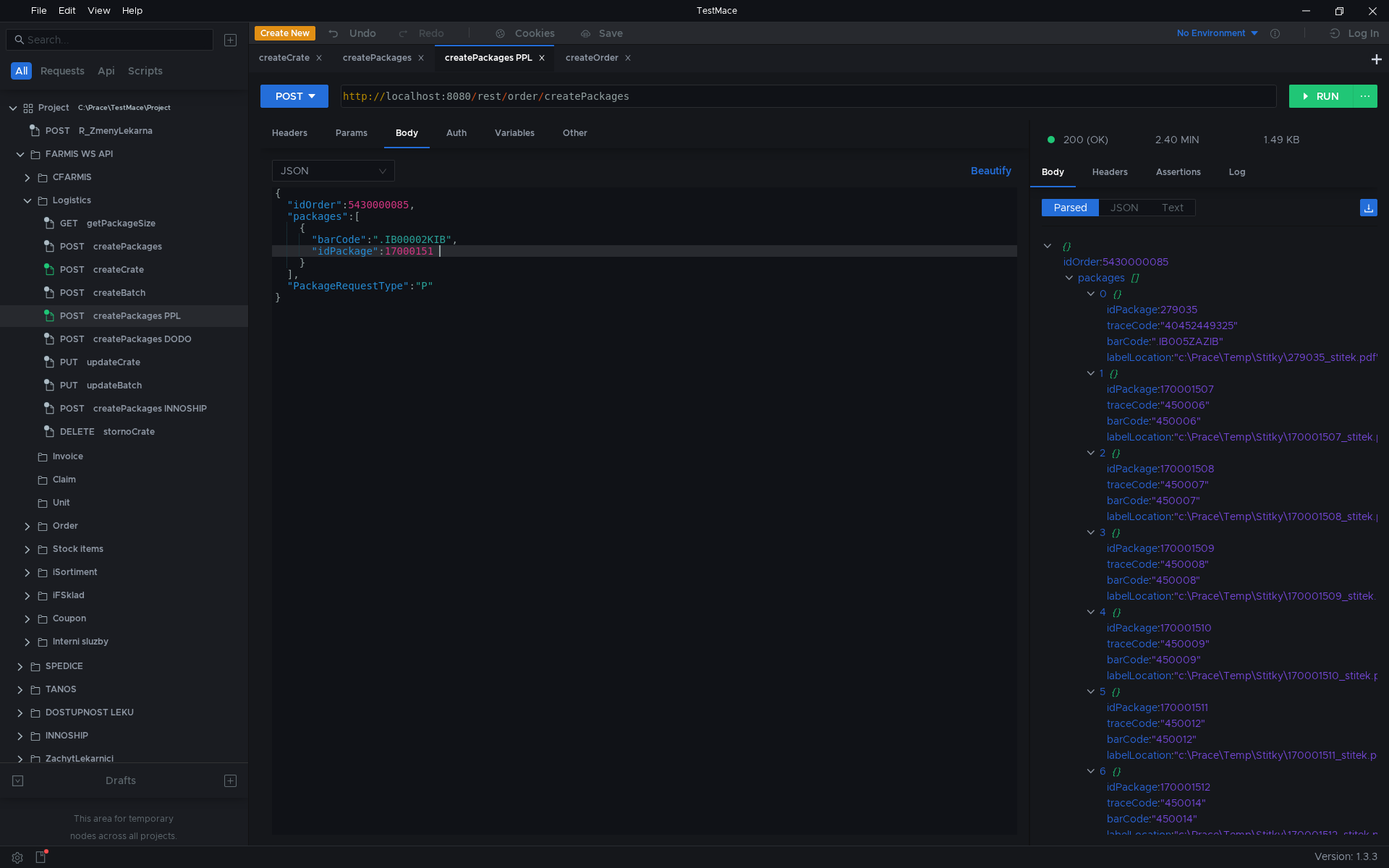
scroll to position [0, 11]
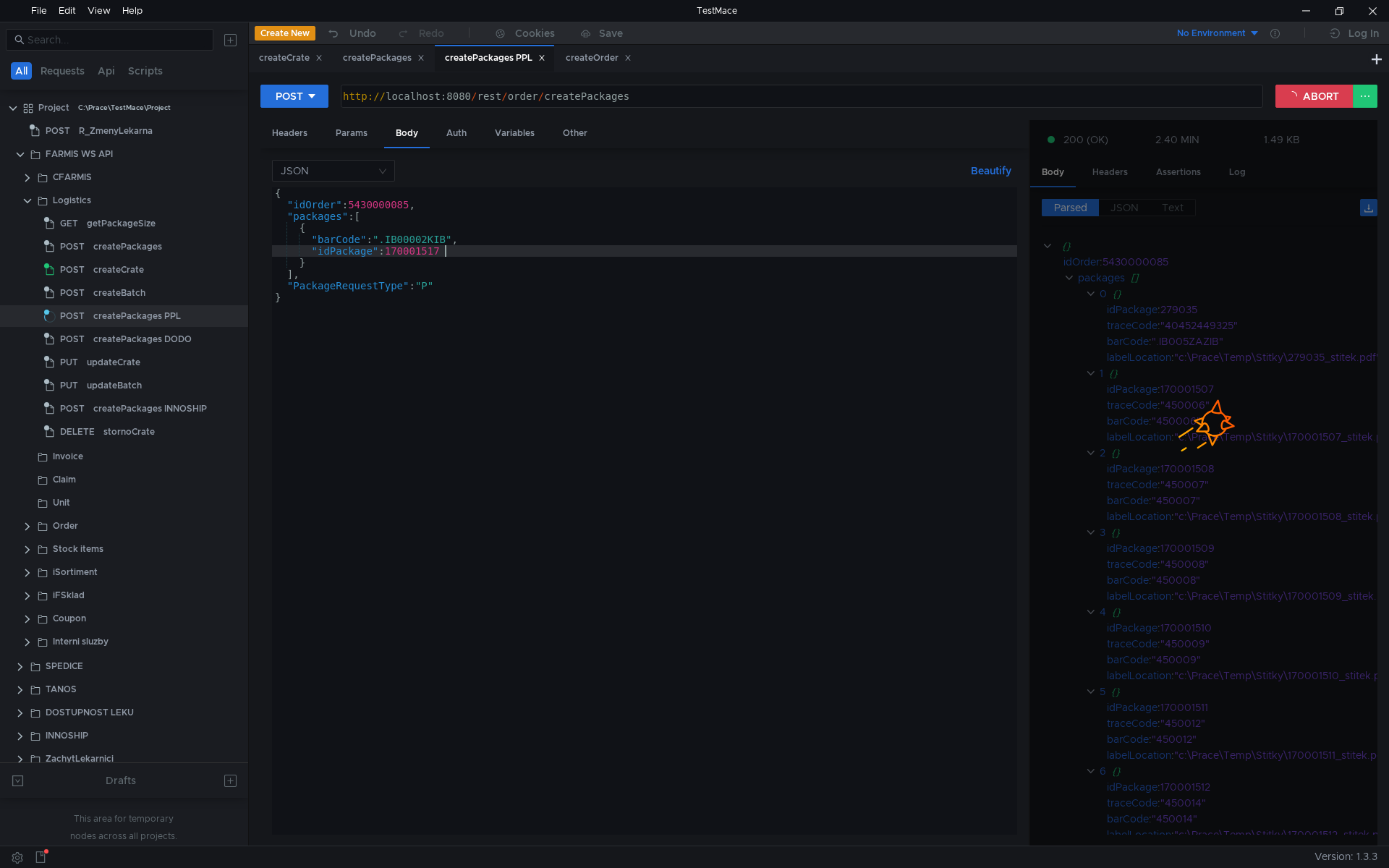
type textarea ""idPackage": 170001517"
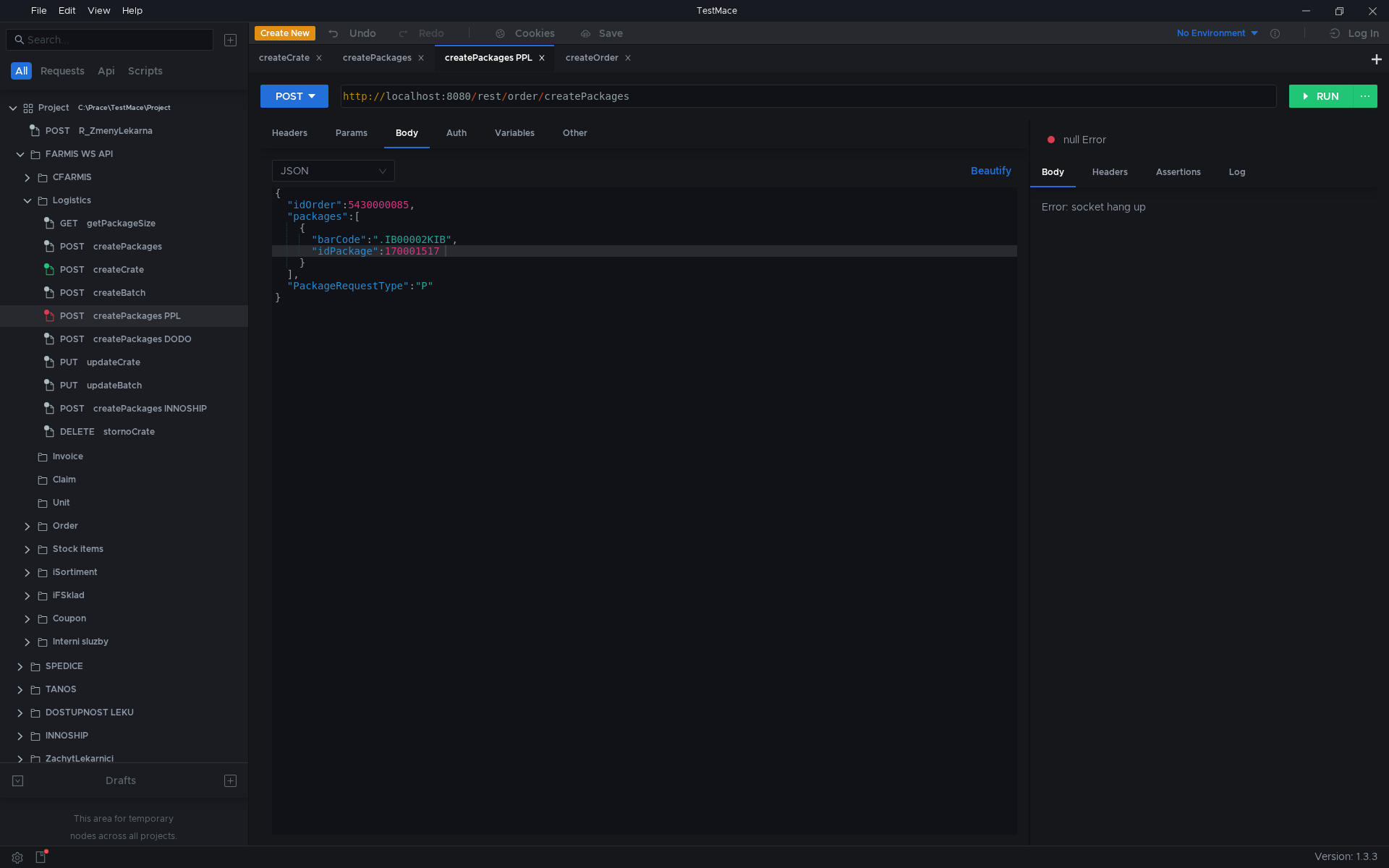
scroll to position [0, 11]
click at [578, 58] on div "createOrder" at bounding box center [598, 58] width 66 height 15
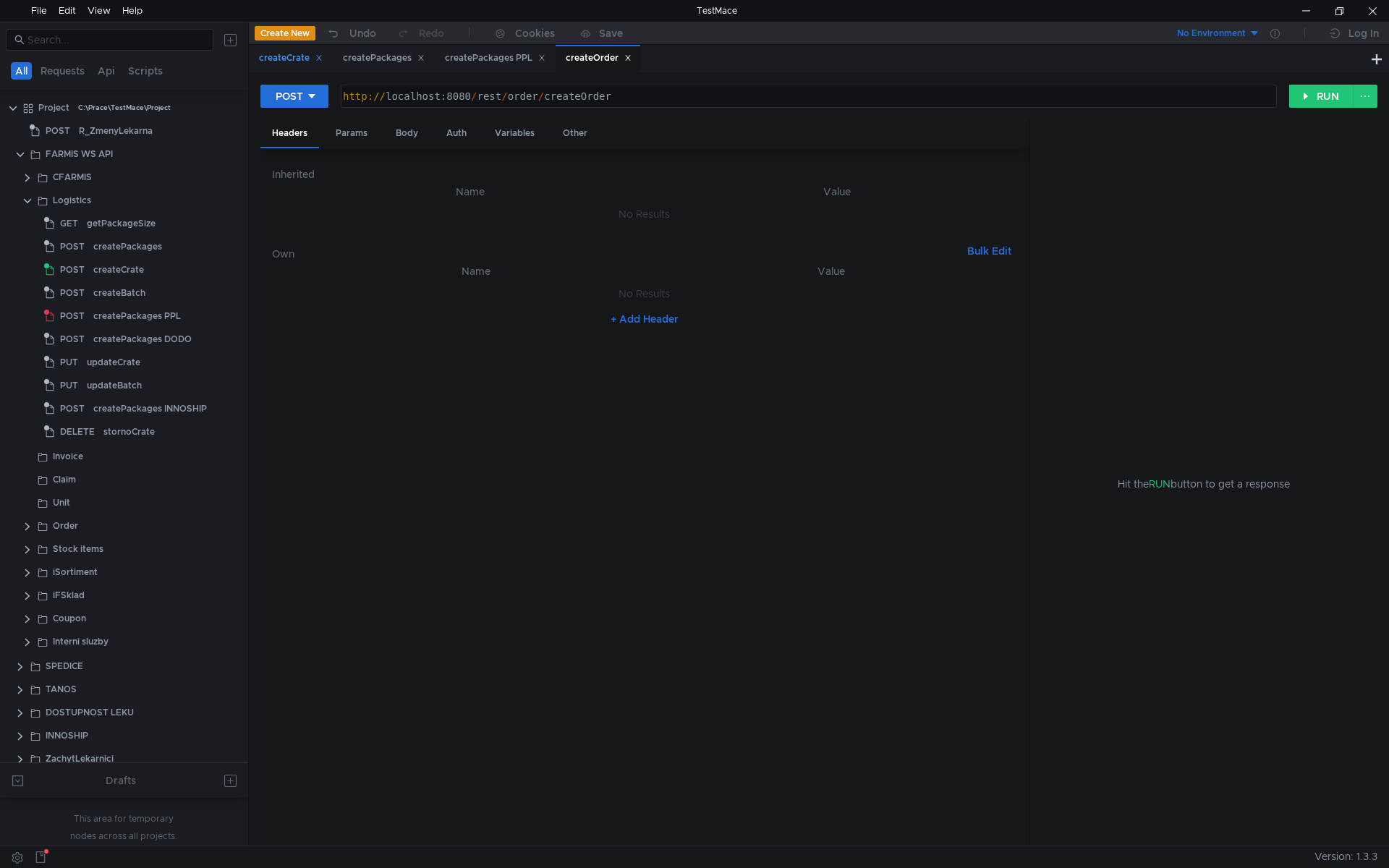
click at [271, 57] on div "createCrate" at bounding box center [290, 58] width 64 height 15
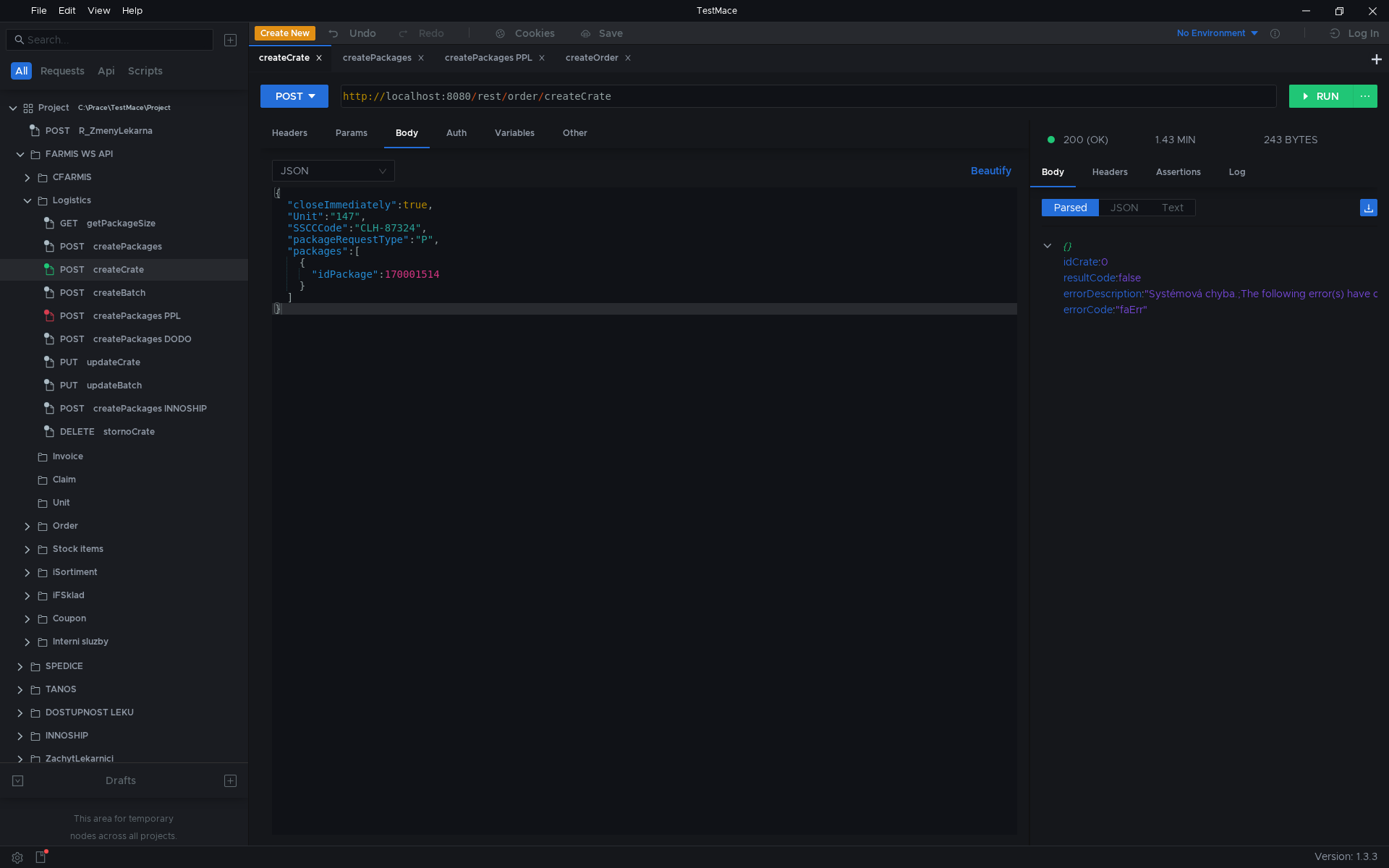
click at [474, 273] on div "{ "closeImmediately" : true , "Unit" : "147" , "SSCCCode" : "CLH-87324" , "pack…" at bounding box center [644, 522] width 745 height 670
click at [490, 433] on div "{ "closeImmediately" : true , "Unit" : "147" , "SSCCCode" : "CLH-87324" , "pack…" at bounding box center [644, 522] width 745 height 670
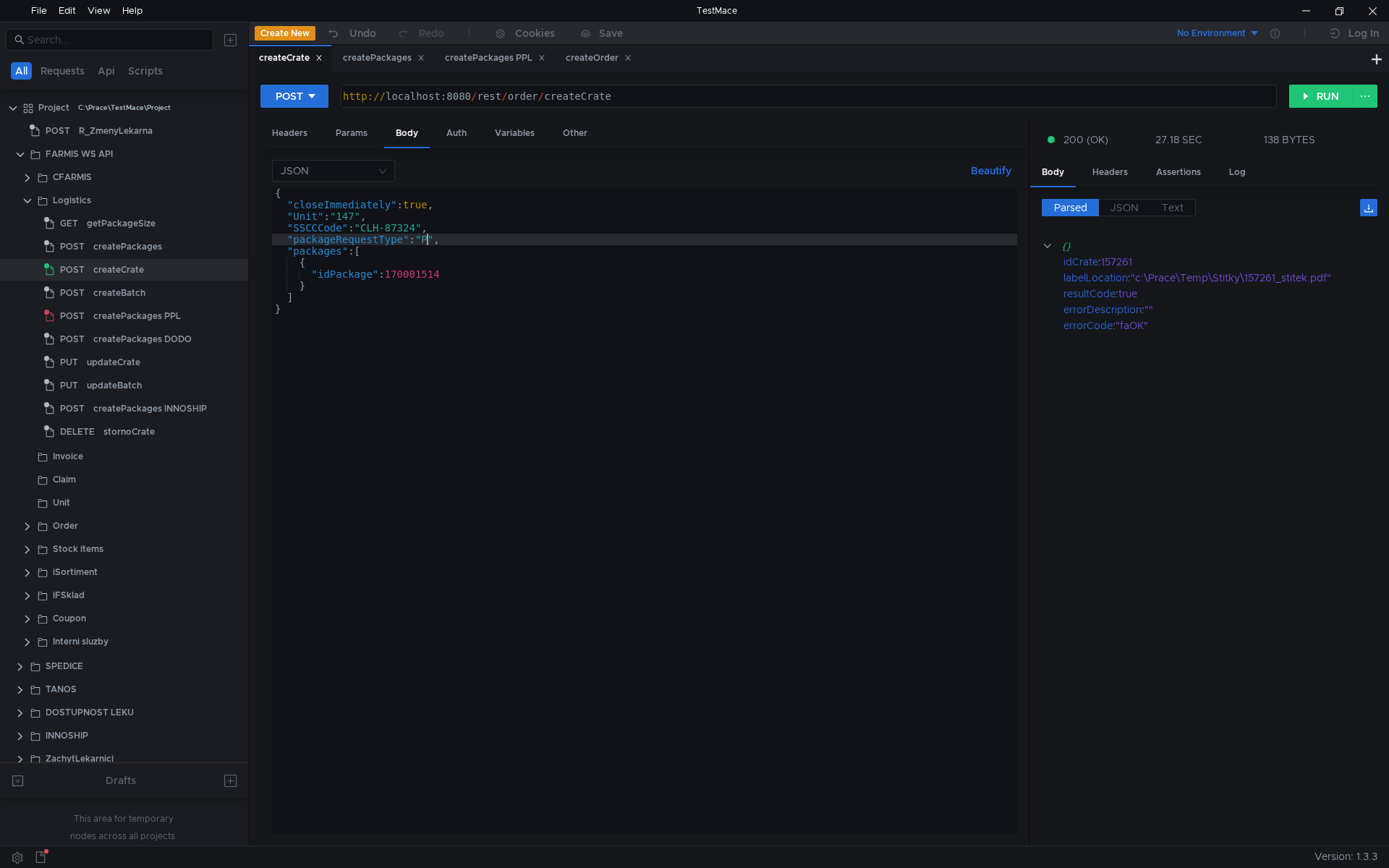
click at [430, 238] on div "{ "closeImmediately" : true , "Unit" : "147" , "SSCCCode" : "CLH-87324" , "pack…" at bounding box center [644, 522] width 745 height 670
drag, startPoint x: 1138, startPoint y: 277, endPoint x: 1246, endPoint y: 276, distance: 108.0
click at [1246, 276] on div ""c:\Prace\Temp\Stitky\157261_stitek.pdf"" at bounding box center [1246, 277] width 231 height 16
copy div "c:\Prace\Temp\Stitky\"
drag, startPoint x: 436, startPoint y: 318, endPoint x: 437, endPoint y: 284, distance: 34.0
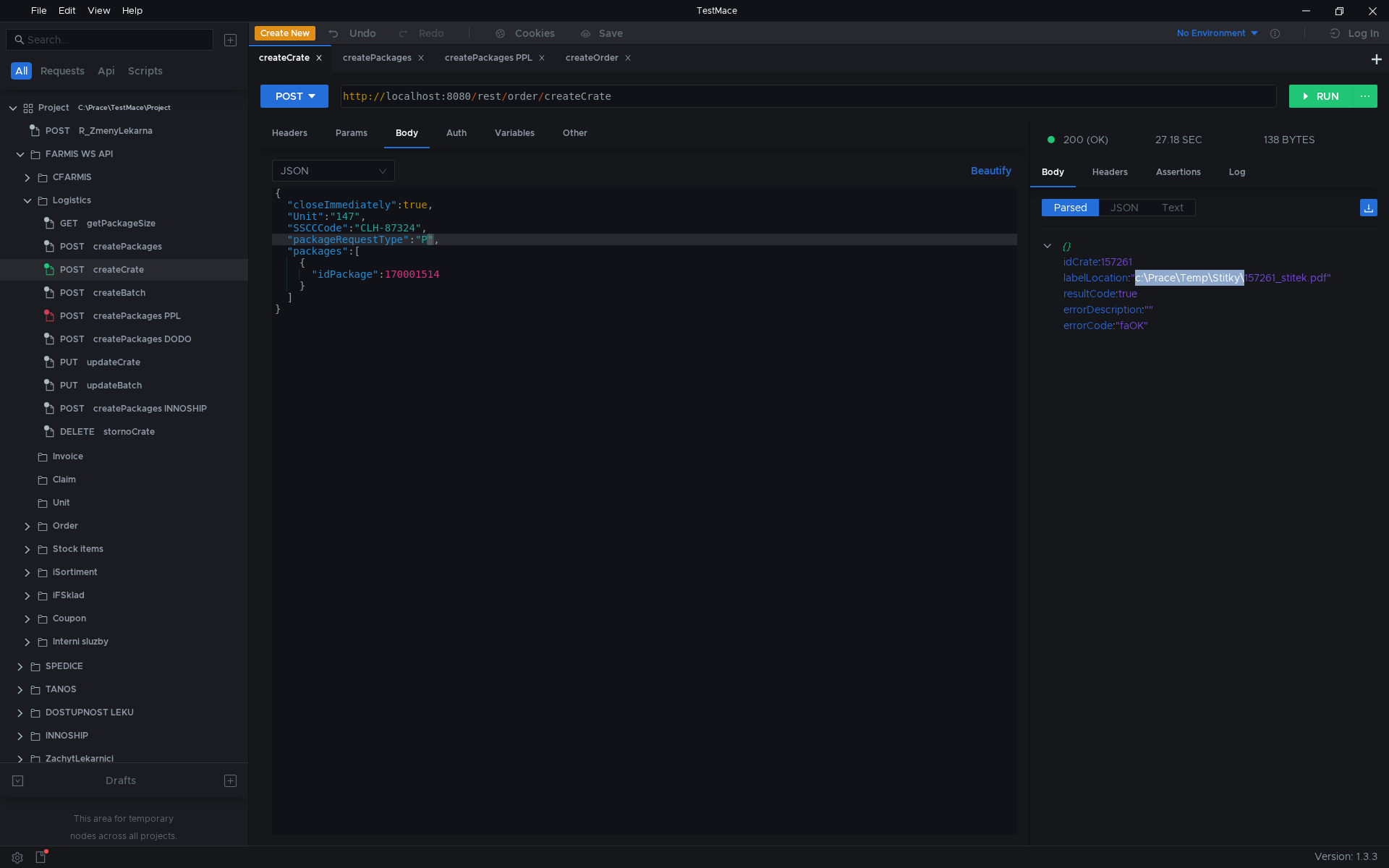
click at [436, 317] on div "{ "closeImmediately" : true , "Unit" : "147" , "SSCCCode" : "CLH-87324" , "pack…" at bounding box center [644, 522] width 745 height 670
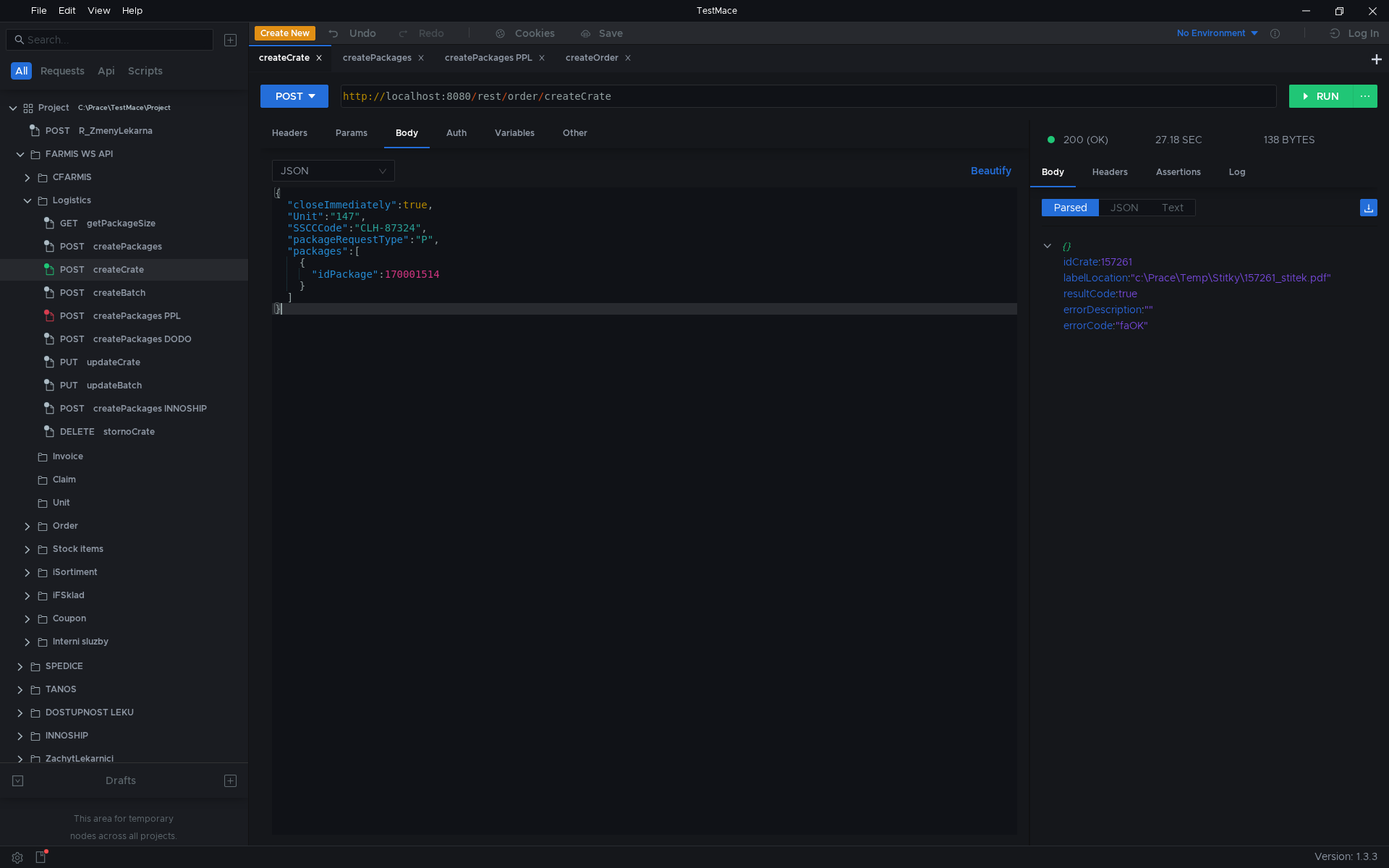
click at [444, 264] on div "{ "closeImmediately" : true , "Unit" : "147" , "SSCCCode" : "CLH-87324" , "pack…" at bounding box center [644, 522] width 745 height 670
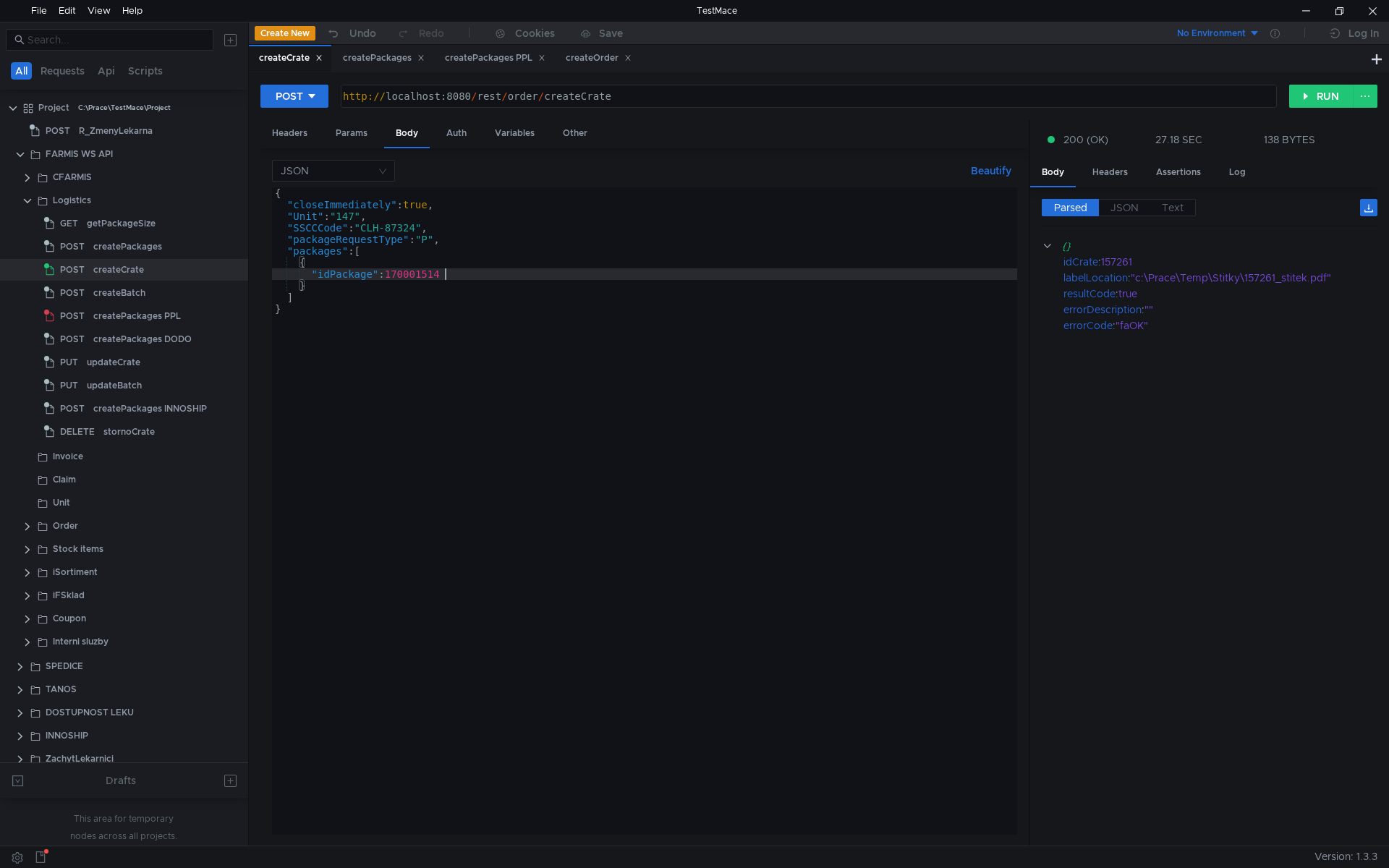
click at [463, 274] on div "{ "closeImmediately" : true , "Unit" : "147" , "SSCCCode" : "CLH-87324" , "pack…" at bounding box center [644, 522] width 745 height 670
type textarea ""idPackage": 170001514"
click at [153, 429] on div "stornoCrate" at bounding box center [155, 432] width 103 height 21
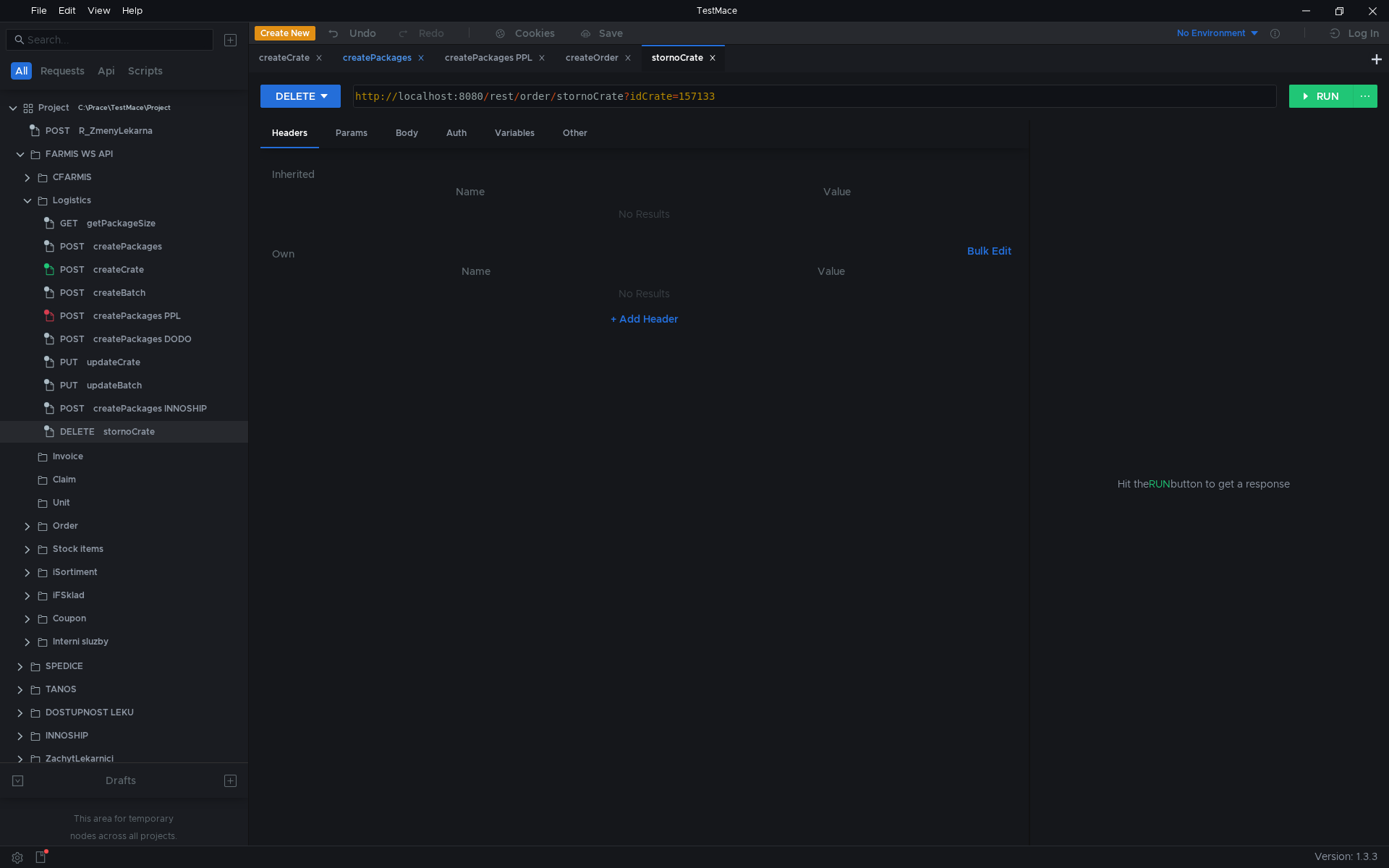
click at [372, 54] on div "createPackages" at bounding box center [384, 58] width 82 height 15
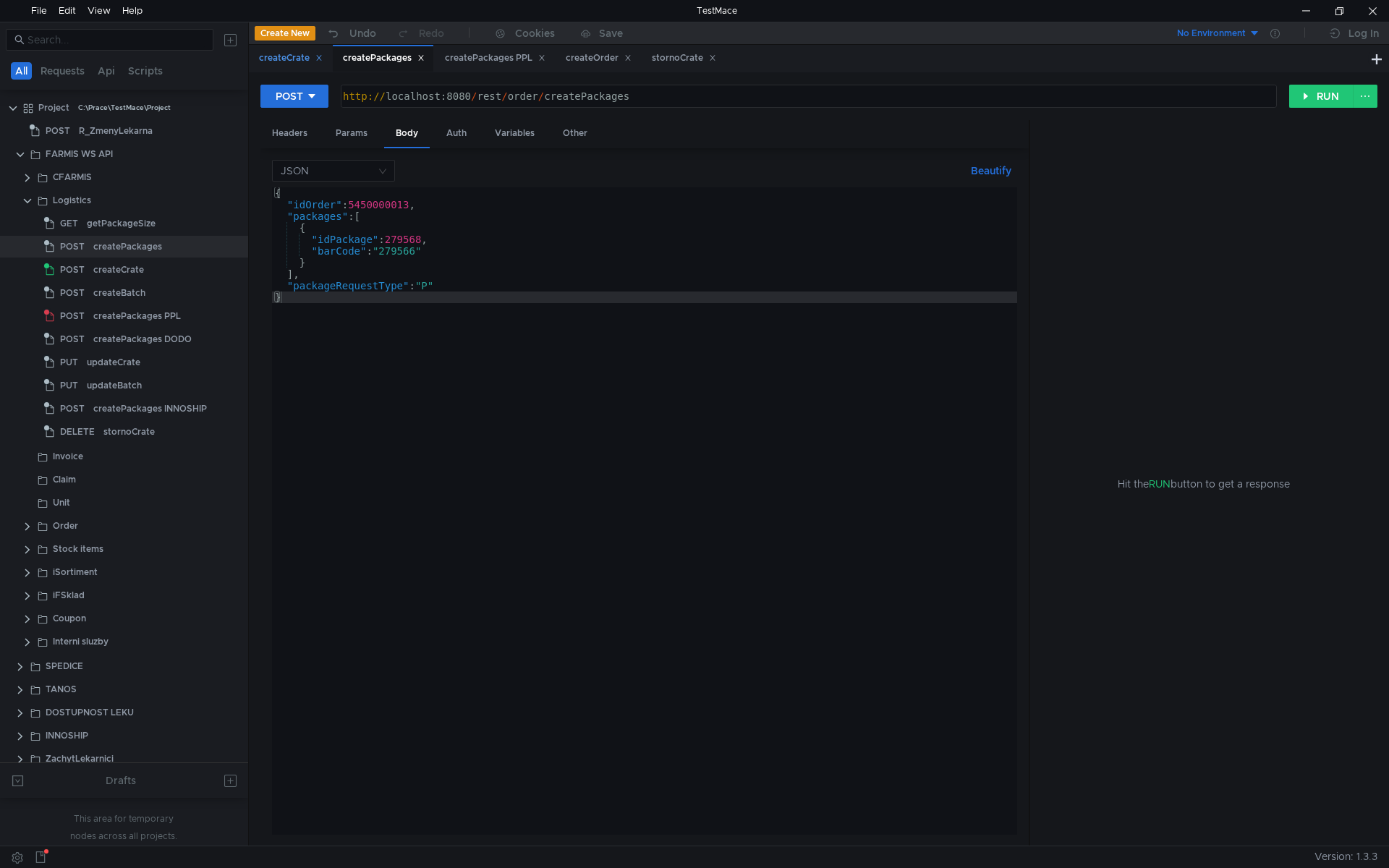
click at [273, 59] on div "createCrate" at bounding box center [290, 58] width 64 height 15
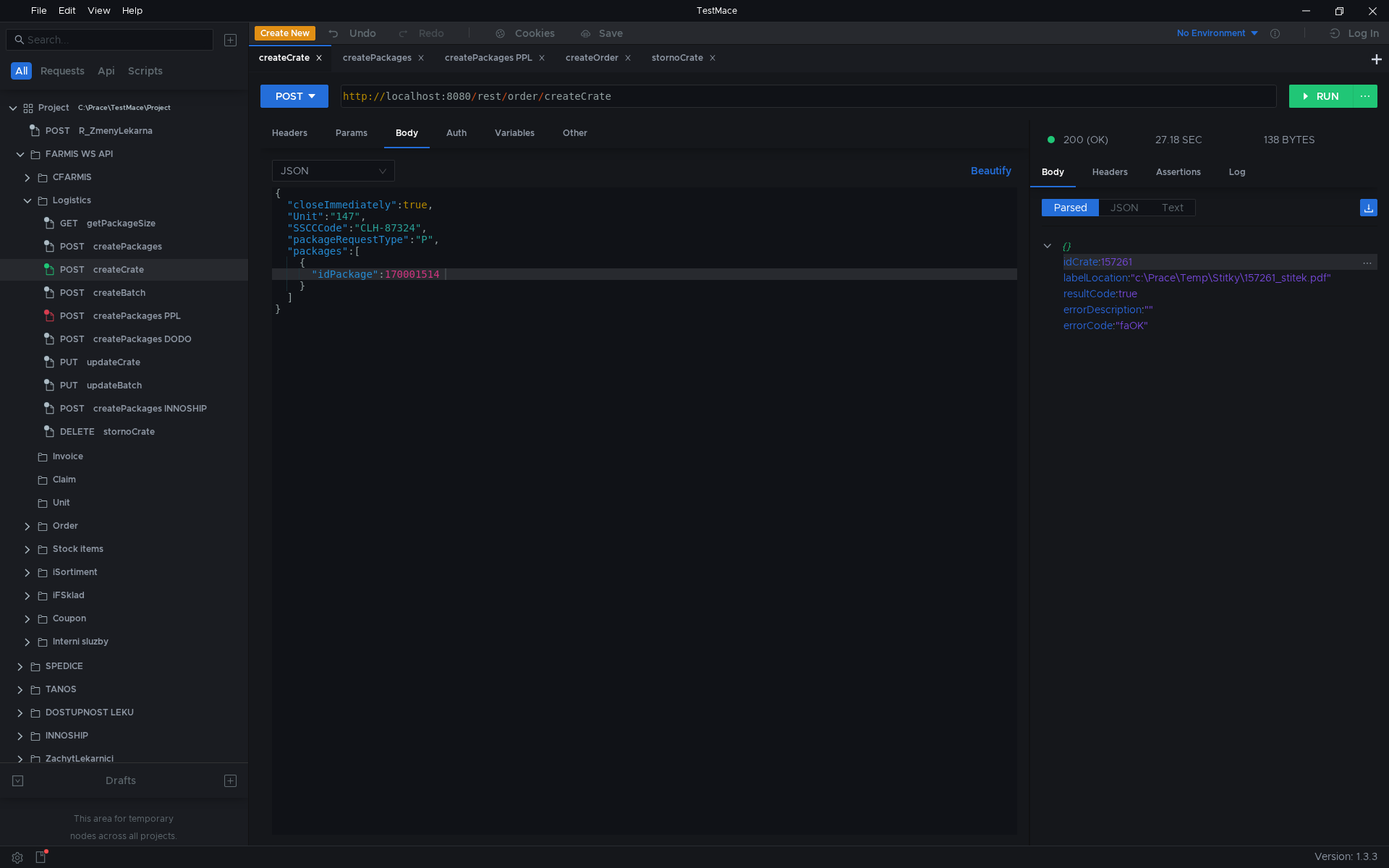
click at [1126, 259] on div "157261" at bounding box center [1230, 261] width 258 height 16
copy div "157261"
click at [689, 62] on div "stornoCrate" at bounding box center [684, 58] width 64 height 15
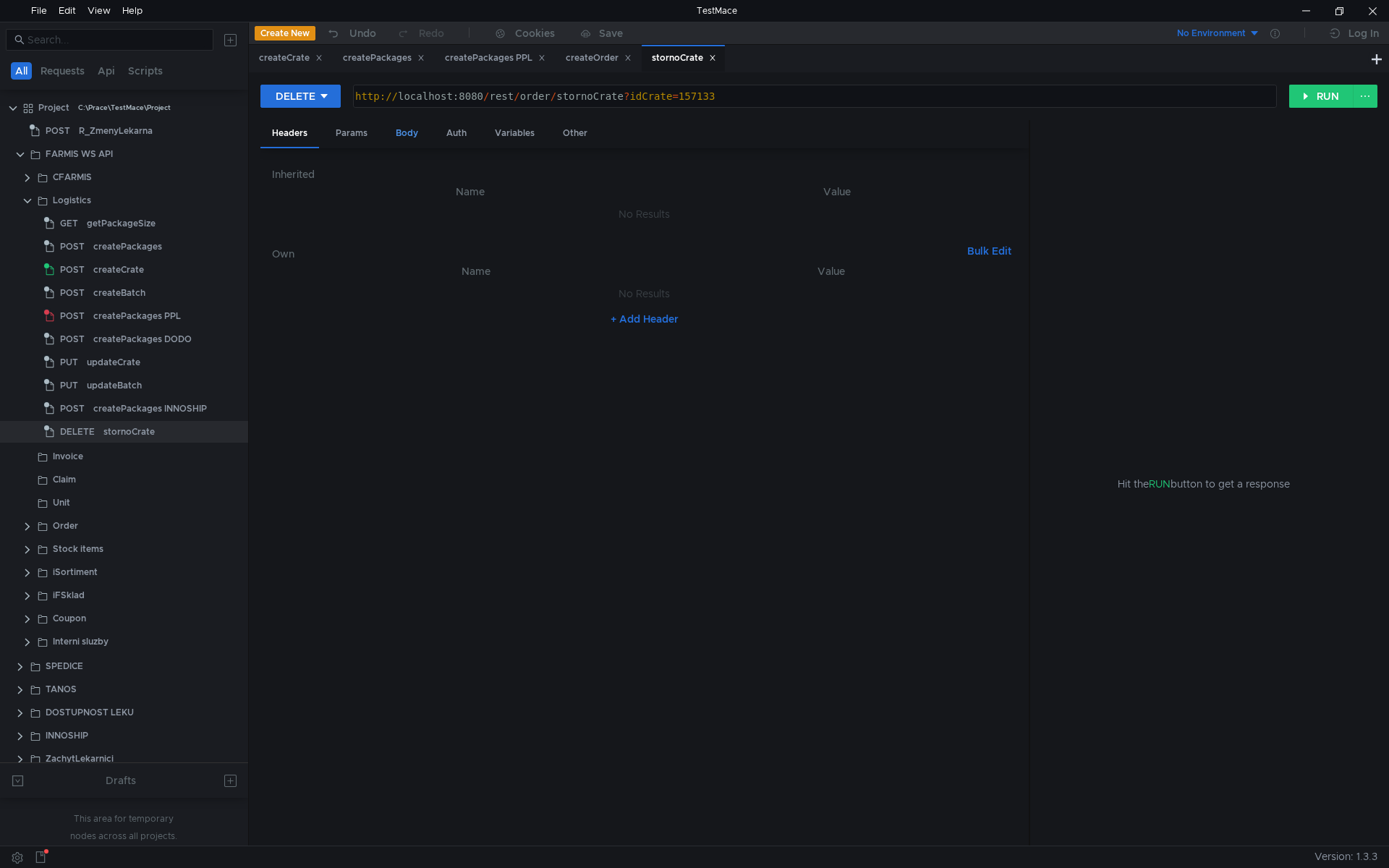
click at [421, 124] on div "Body" at bounding box center [406, 133] width 45 height 27
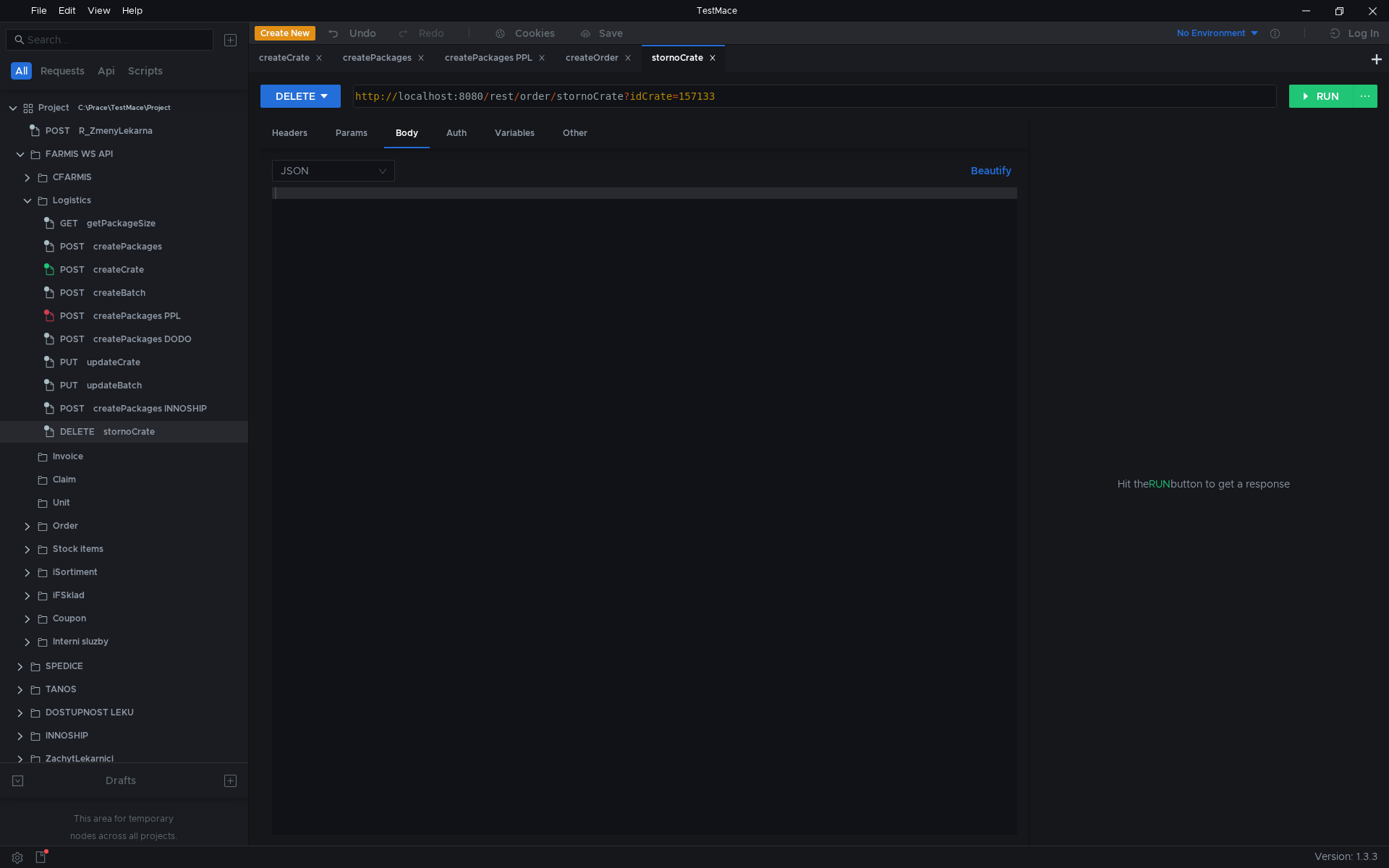
click at [700, 97] on div "http:// localhost:8080 / rest / order / stornoCrate ? idCrate = 157133" at bounding box center [814, 107] width 923 height 34
paste textarea "261"
type textarea "http://localhost:8080/rest/order/stornoCrate?idCrate=157261"
click at [291, 138] on div "Headers" at bounding box center [290, 133] width 58 height 27
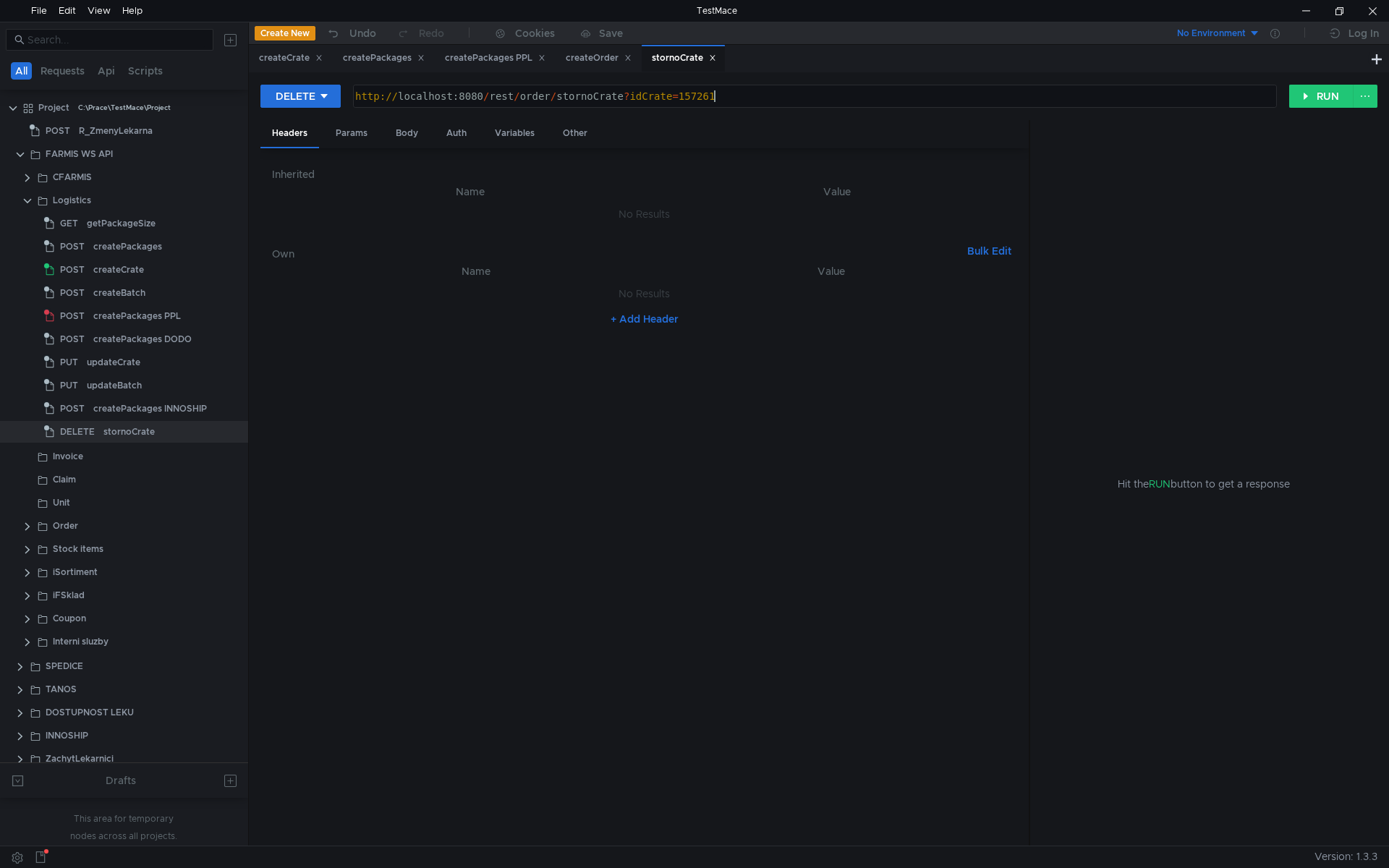
click at [756, 103] on div "http:// localhost:8080 / rest / order / stornoCrate ? idCrate = 157261" at bounding box center [814, 107] width 923 height 34
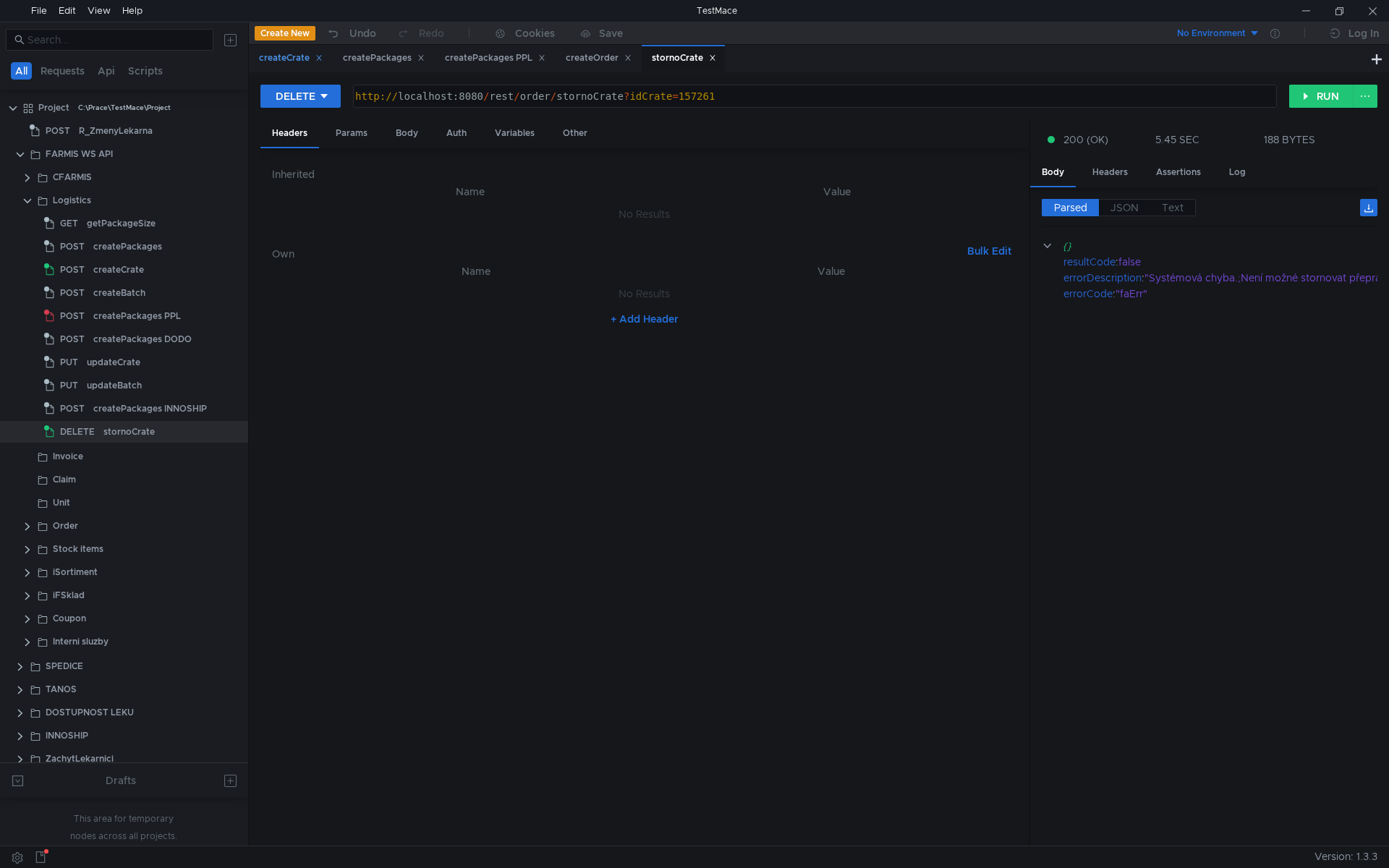
click at [288, 51] on div "createCrate" at bounding box center [290, 58] width 64 height 15
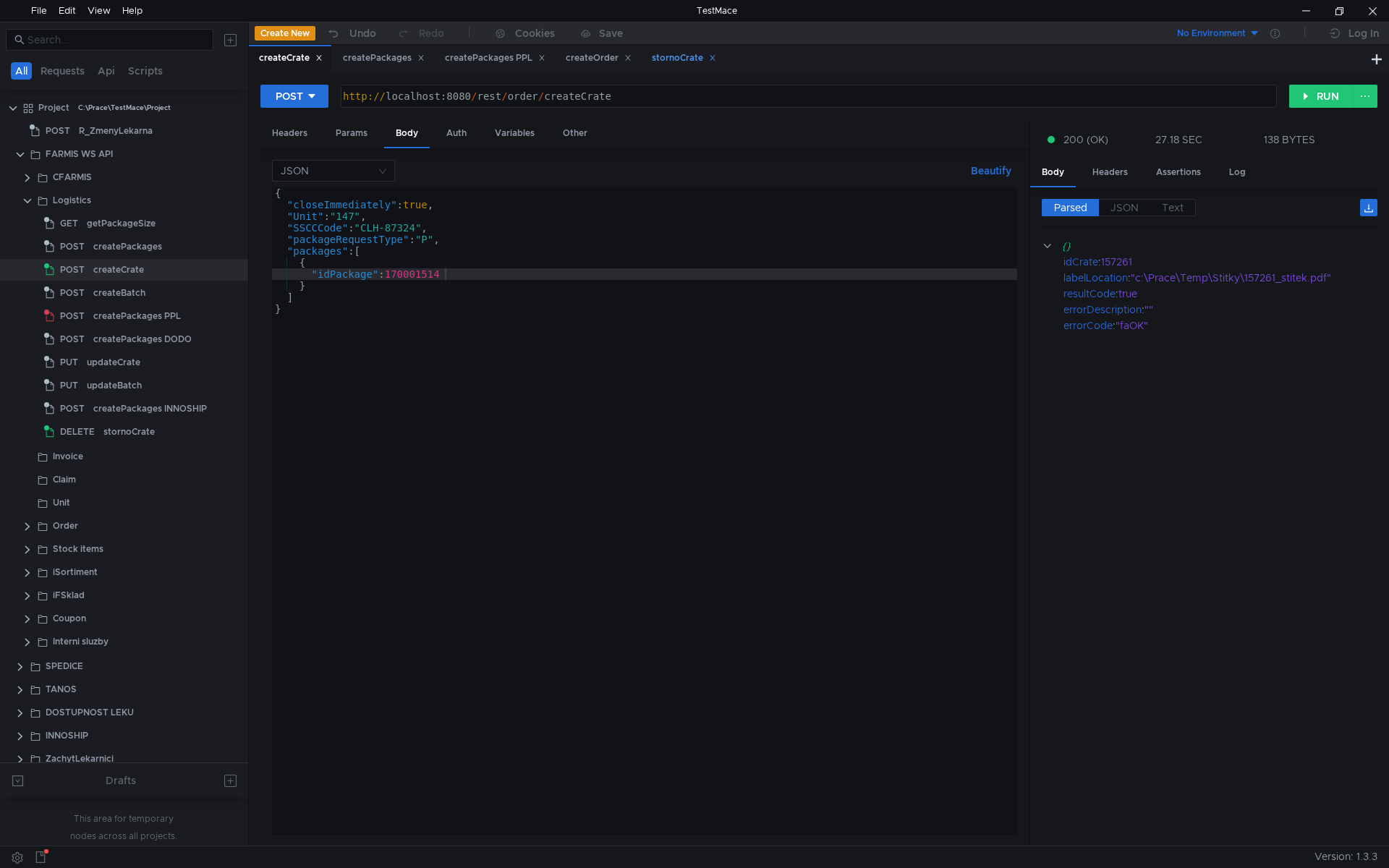
click at [683, 53] on div "stornoCrate" at bounding box center [684, 58] width 64 height 15
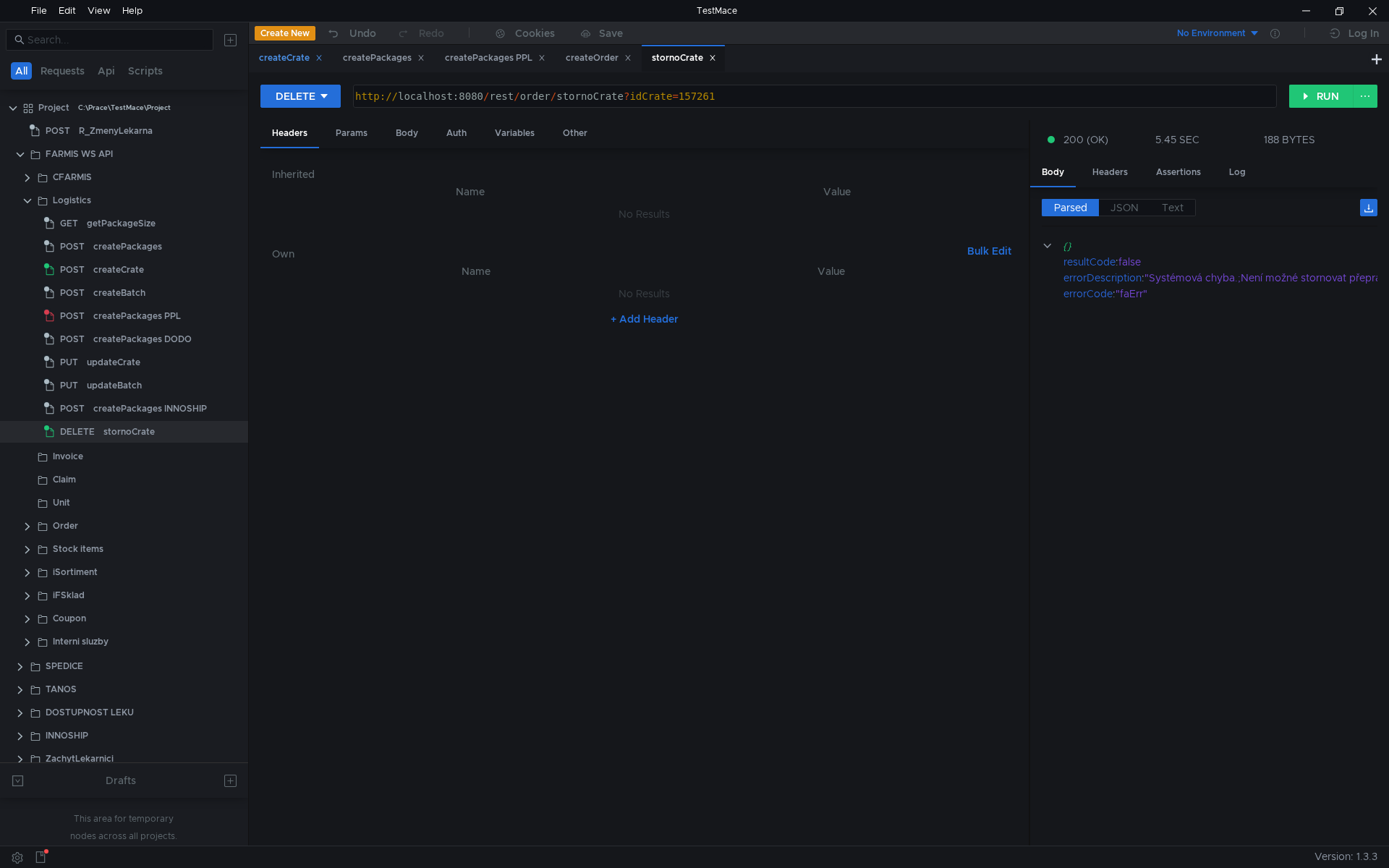
click at [277, 57] on div "createCrate" at bounding box center [290, 58] width 64 height 15
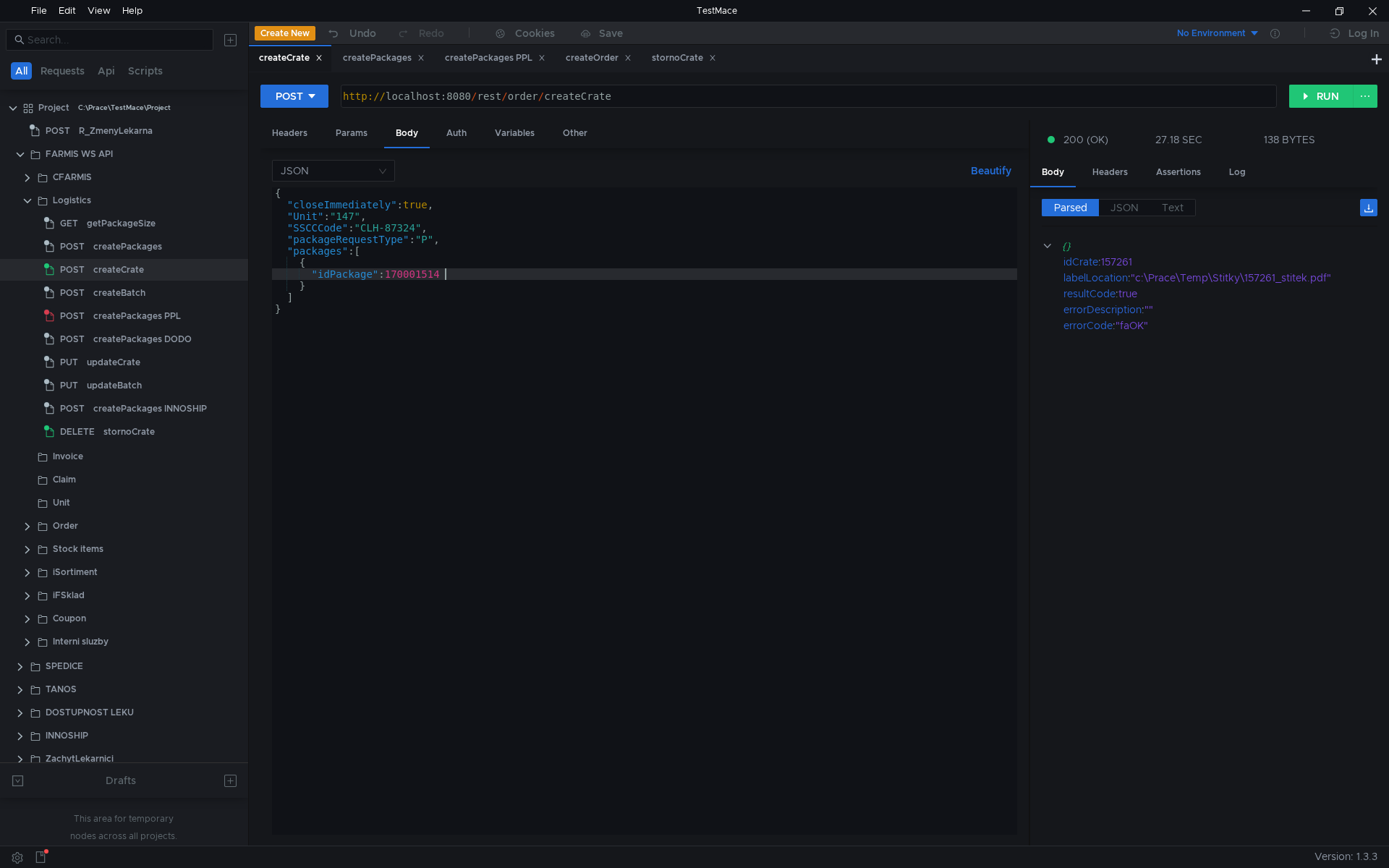
click at [450, 273] on div "{ "closeImmediately" : true , "Unit" : "147" , "SSCCCode" : "CLH-87324" , "pack…" at bounding box center [644, 522] width 745 height 670
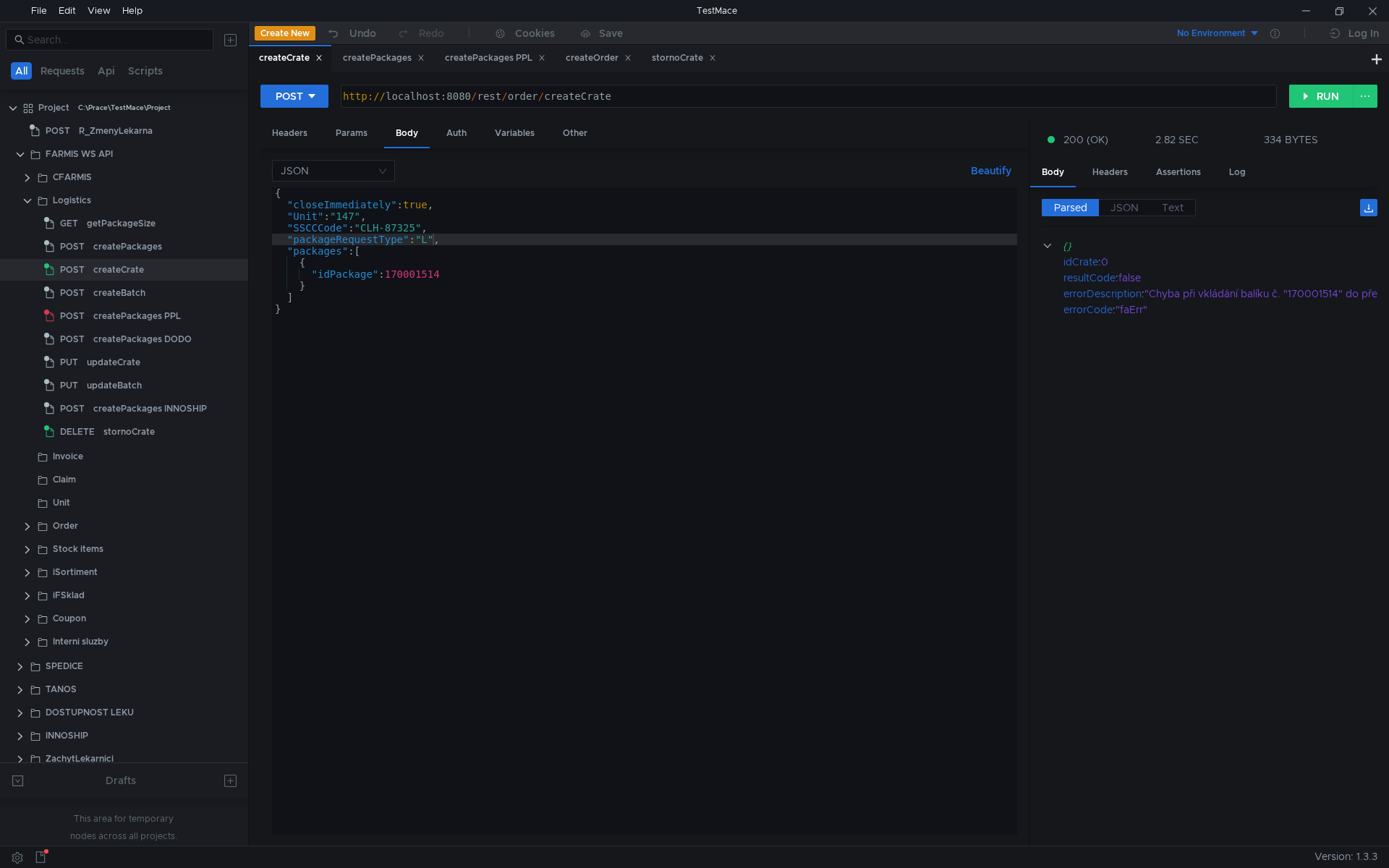
click at [420, 228] on div "{ "closeImmediately" : true , "Unit" : "147" , "SSCCCode" : "CLH-87325" , "pack…" at bounding box center [644, 522] width 745 height 670
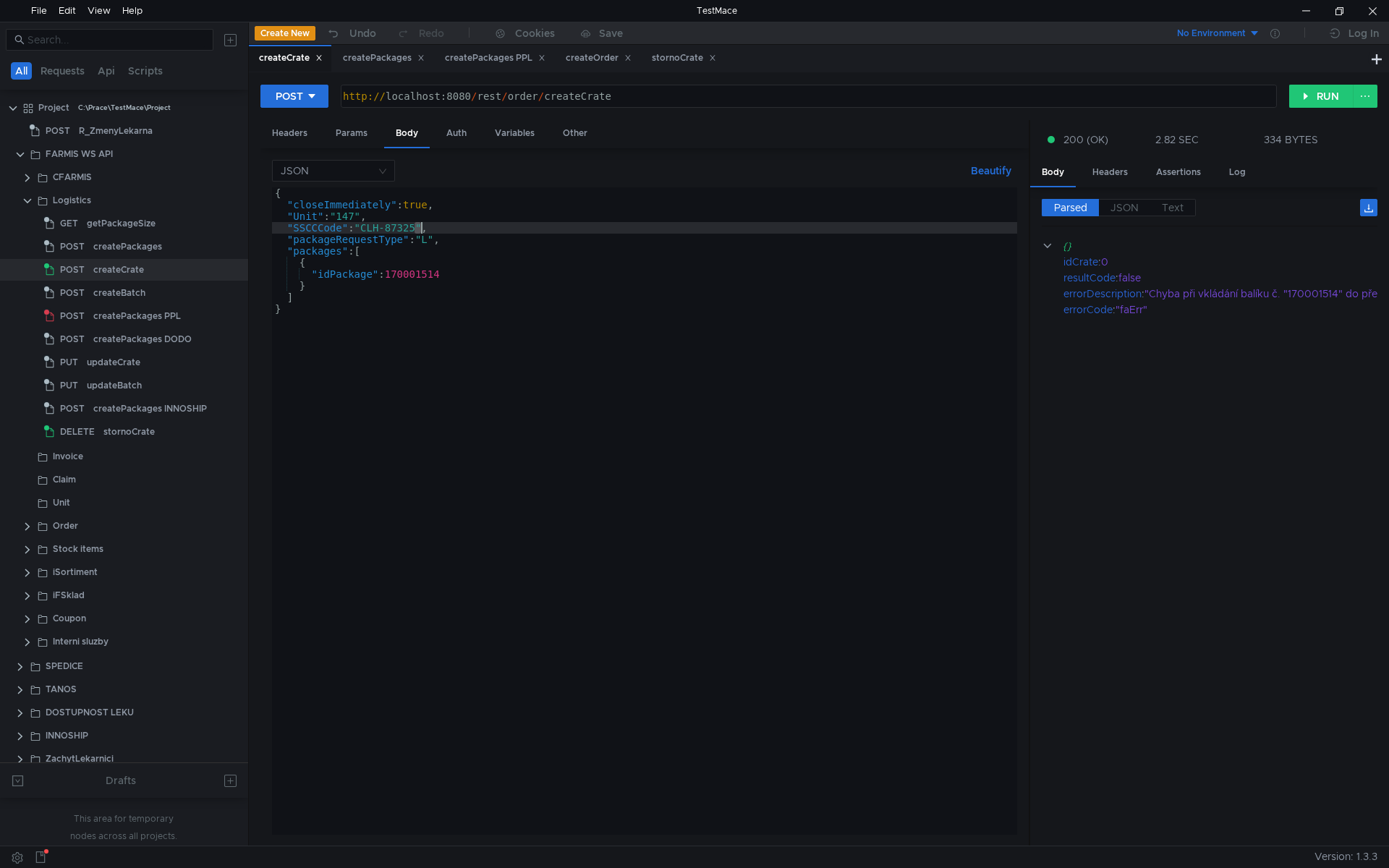
click at [449, 272] on div "{ "closeImmediately" : true , "Unit" : "147" , "SSCCCode" : "CLH-87325" , "pack…" at bounding box center [644, 522] width 745 height 670
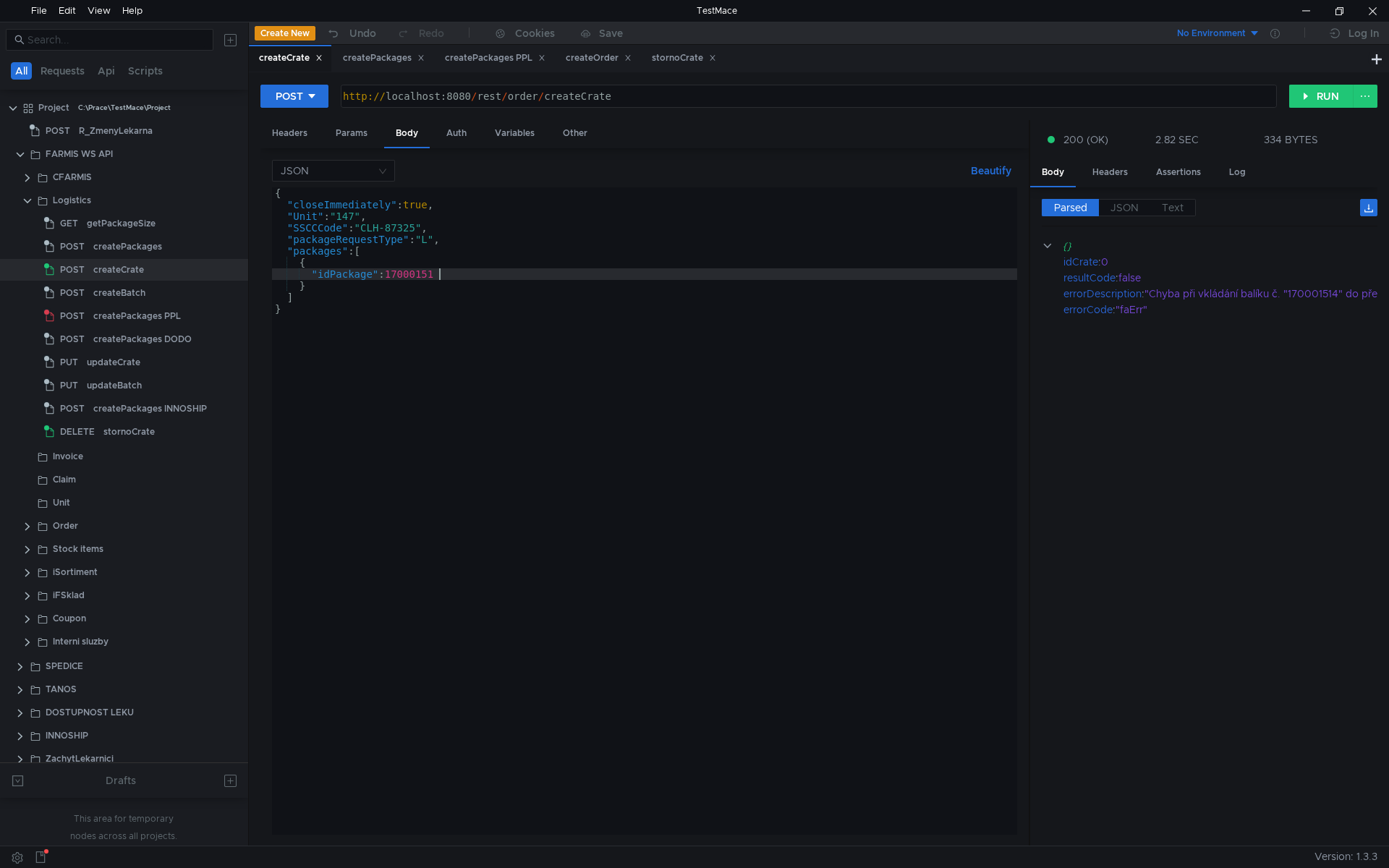
scroll to position [0, 11]
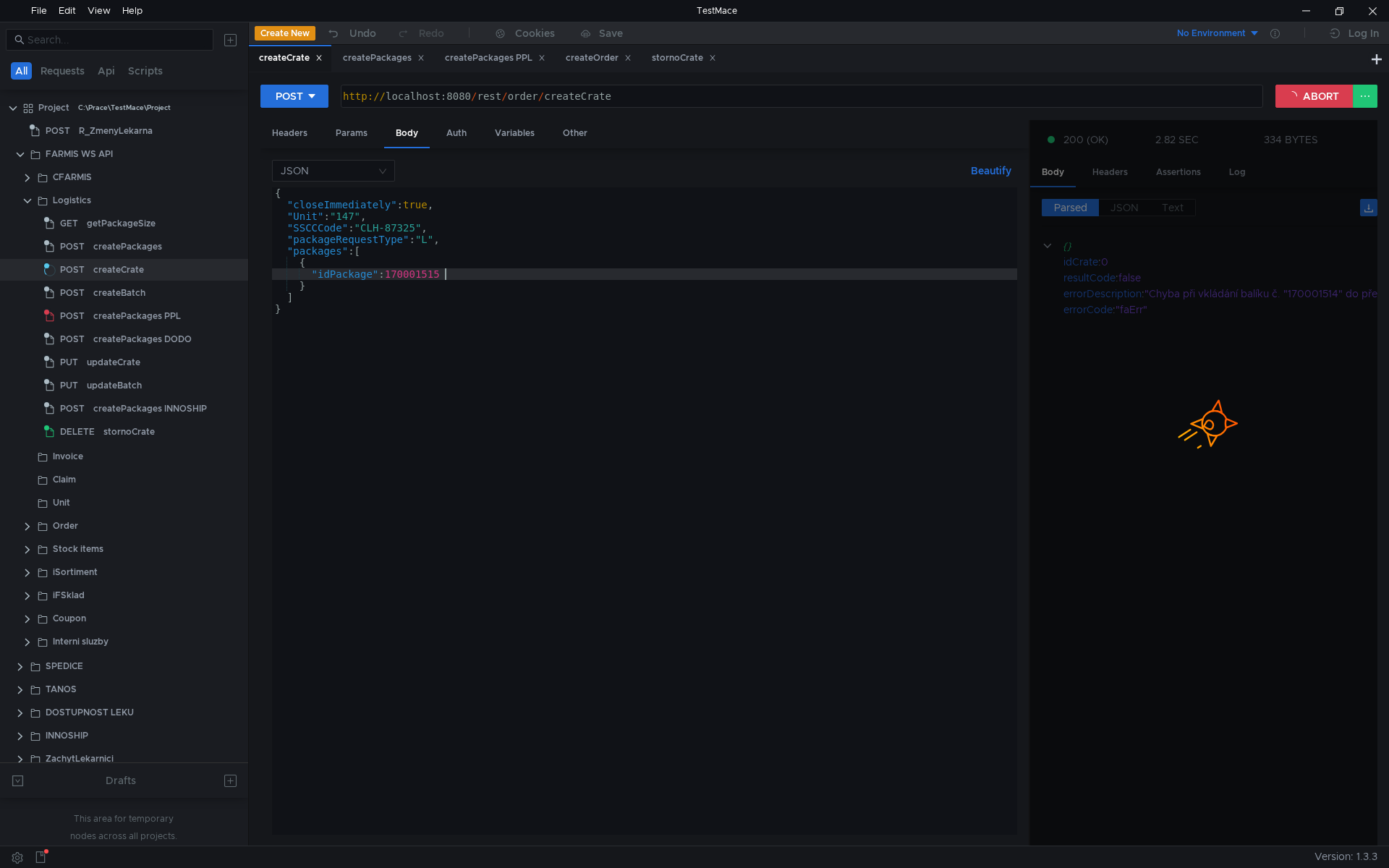
type textarea ""idPackage": 170001515"
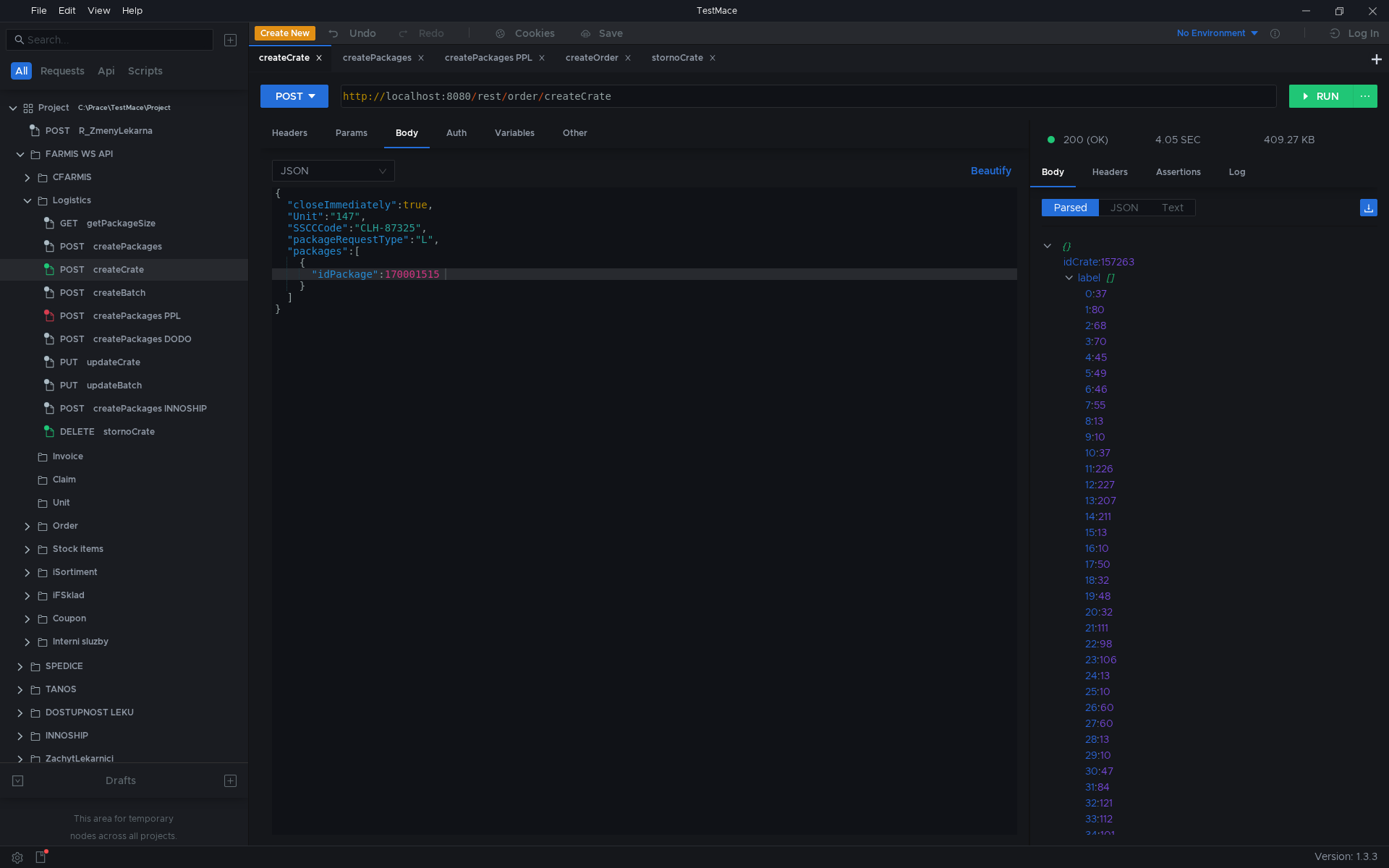
scroll to position [0, 11]
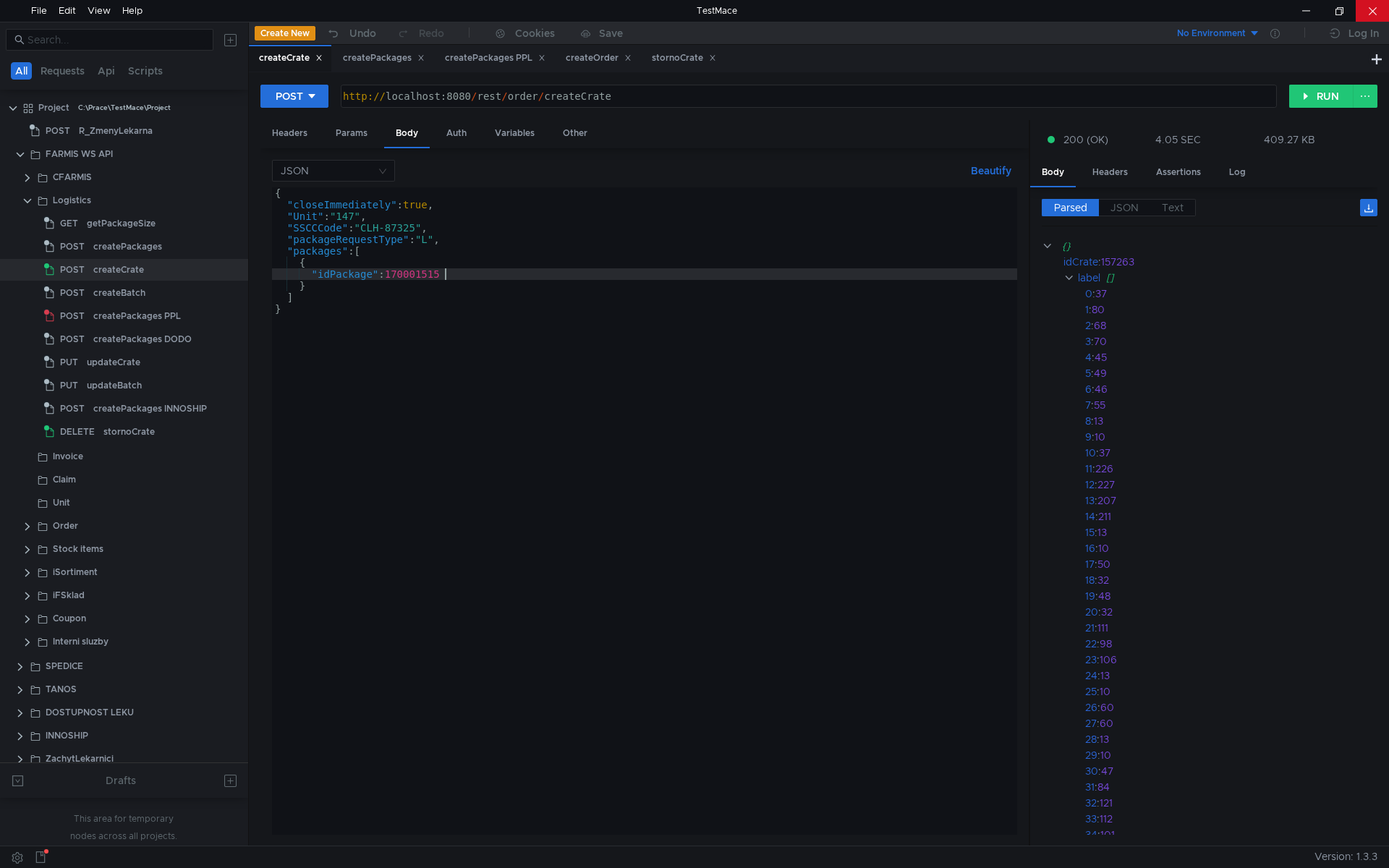
click at [1382, 7] on div at bounding box center [1372, 11] width 33 height 21
